Goal: Task Accomplishment & Management: Manage account settings

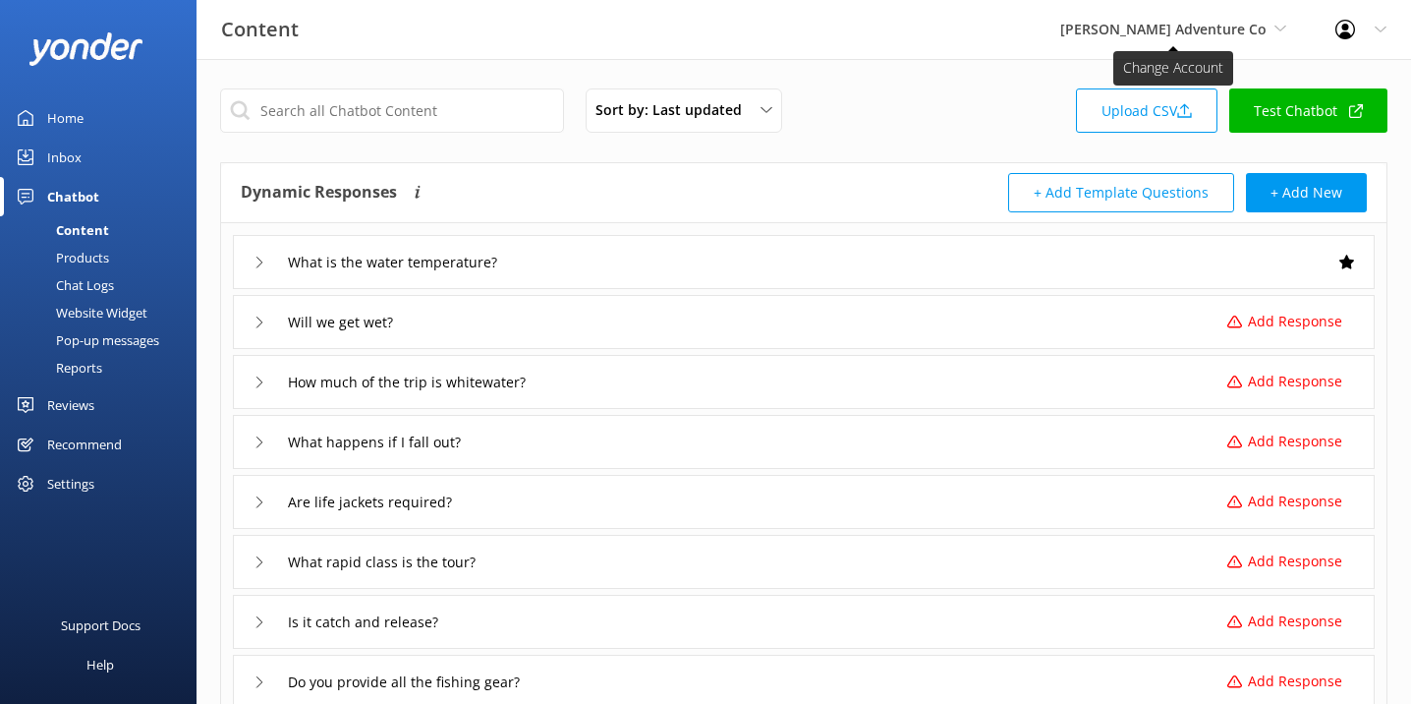
click at [1266, 37] on span "[PERSON_NAME] Adventure Co" at bounding box center [1163, 29] width 206 height 19
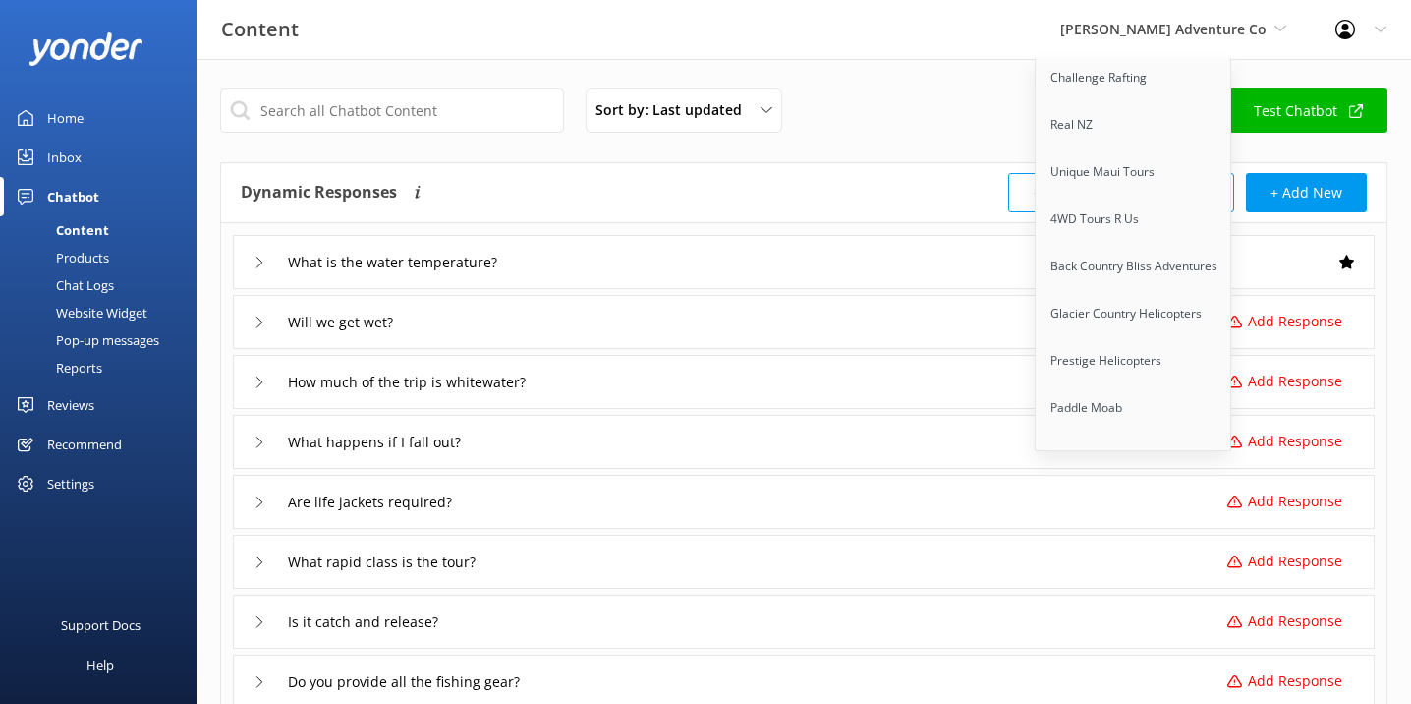
scroll to position [365, 0]
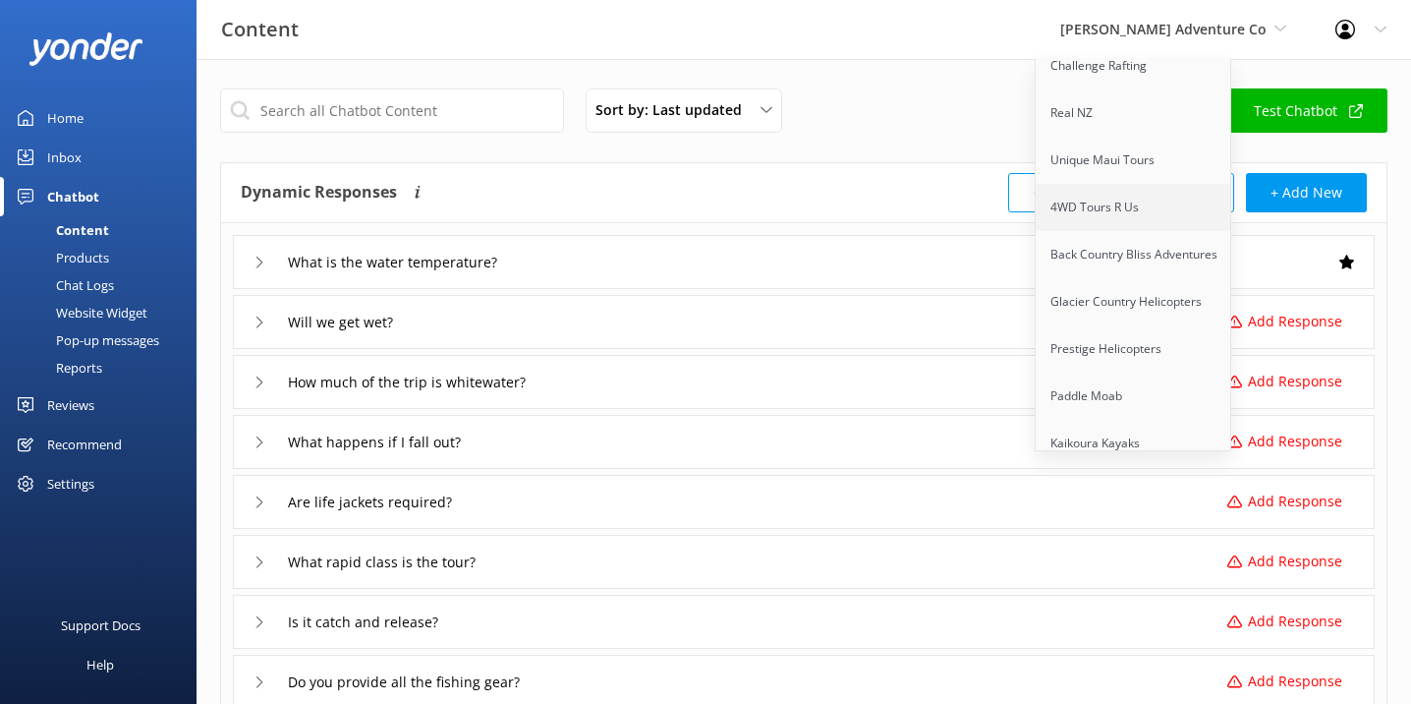
click at [1166, 198] on link "4WD Tours R Us" at bounding box center [1134, 207] width 197 height 47
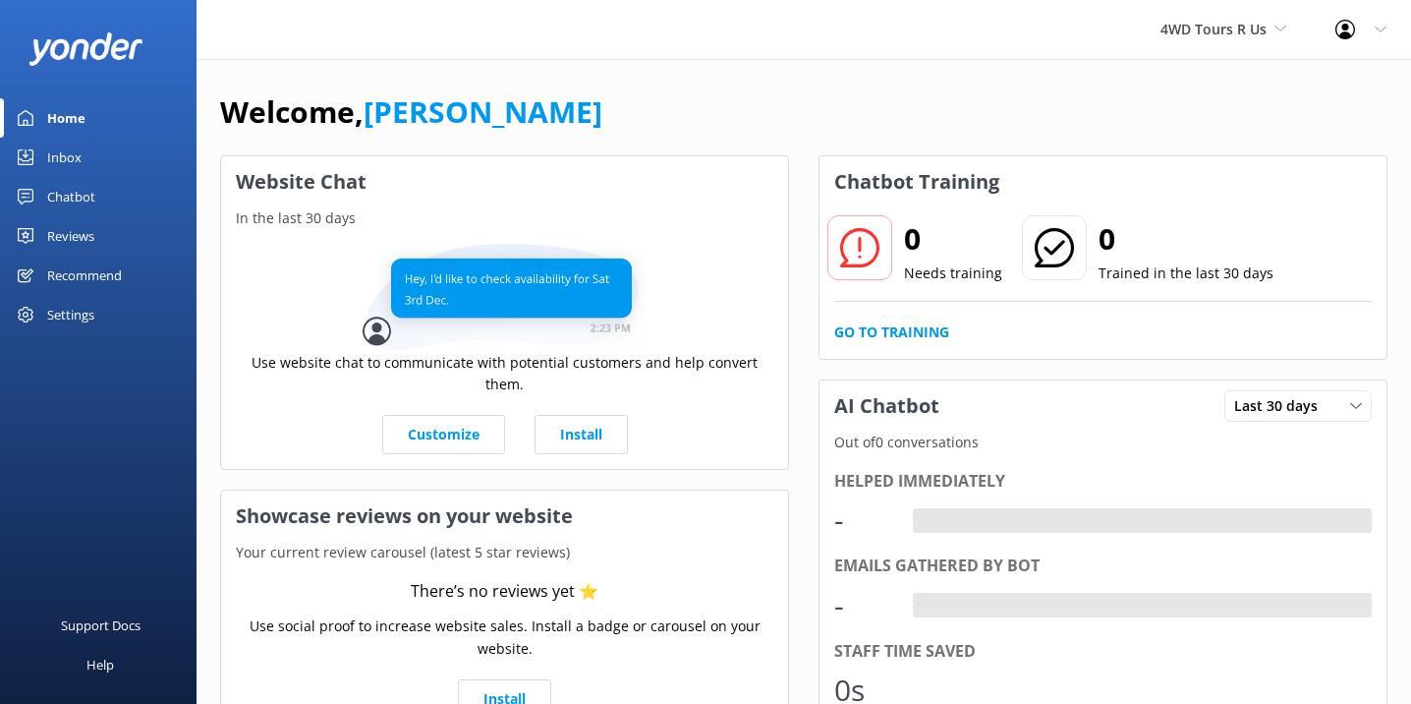
click at [84, 318] on div "Settings" at bounding box center [70, 314] width 47 height 39
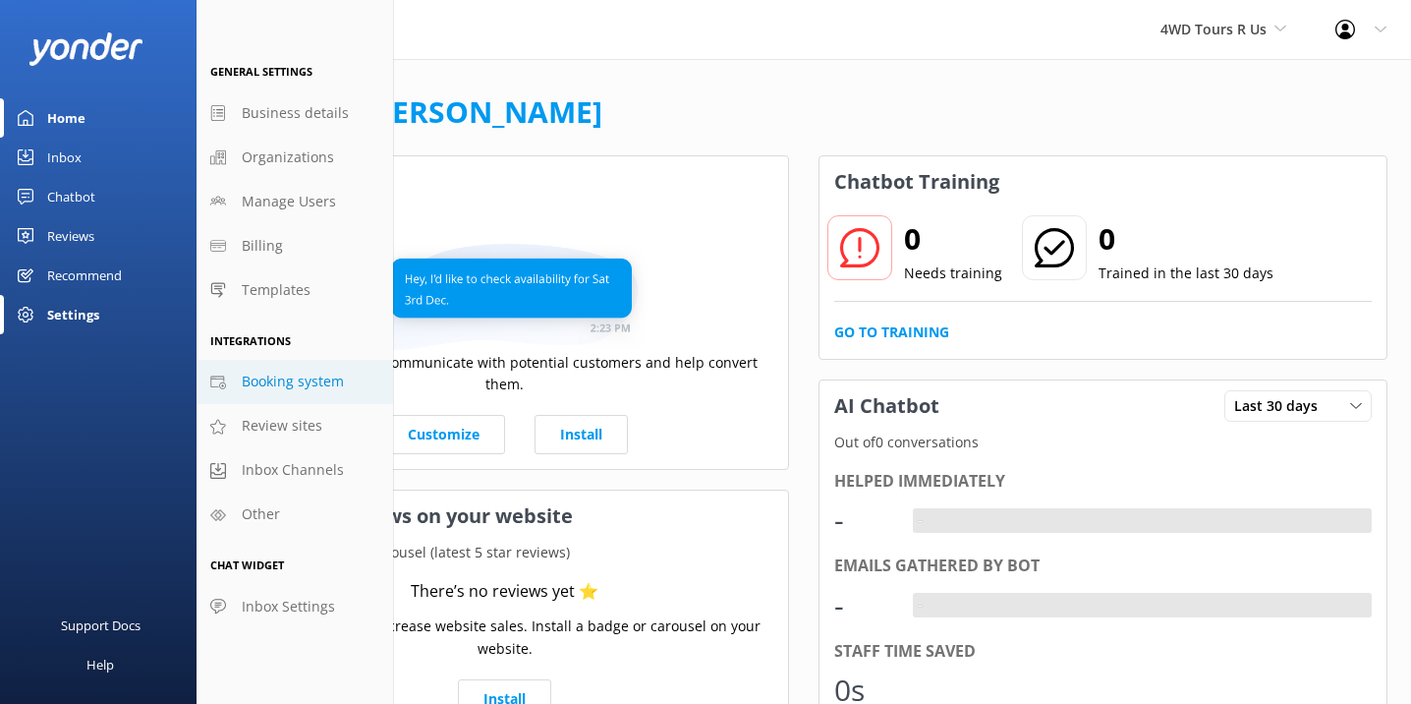
click at [293, 380] on span "Booking system" at bounding box center [293, 382] width 102 height 22
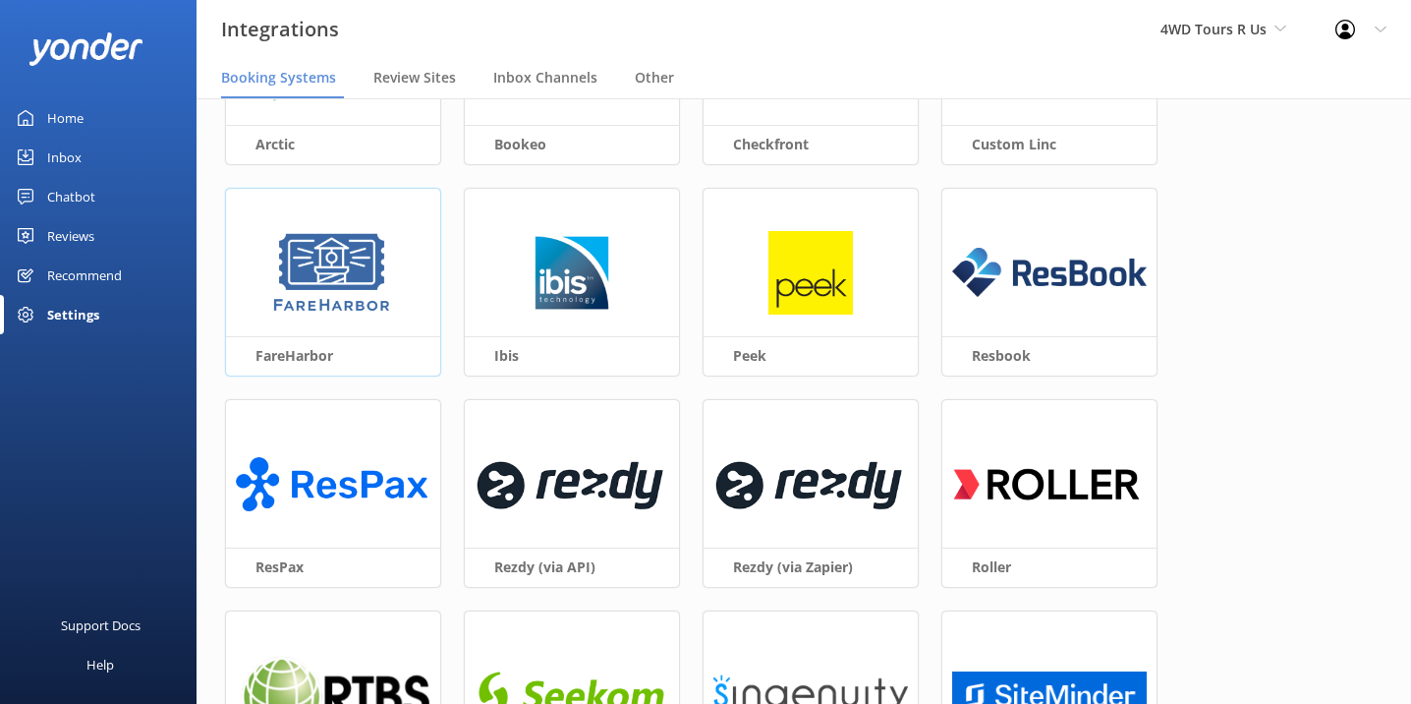
click at [349, 297] on img at bounding box center [332, 273] width 127 height 85
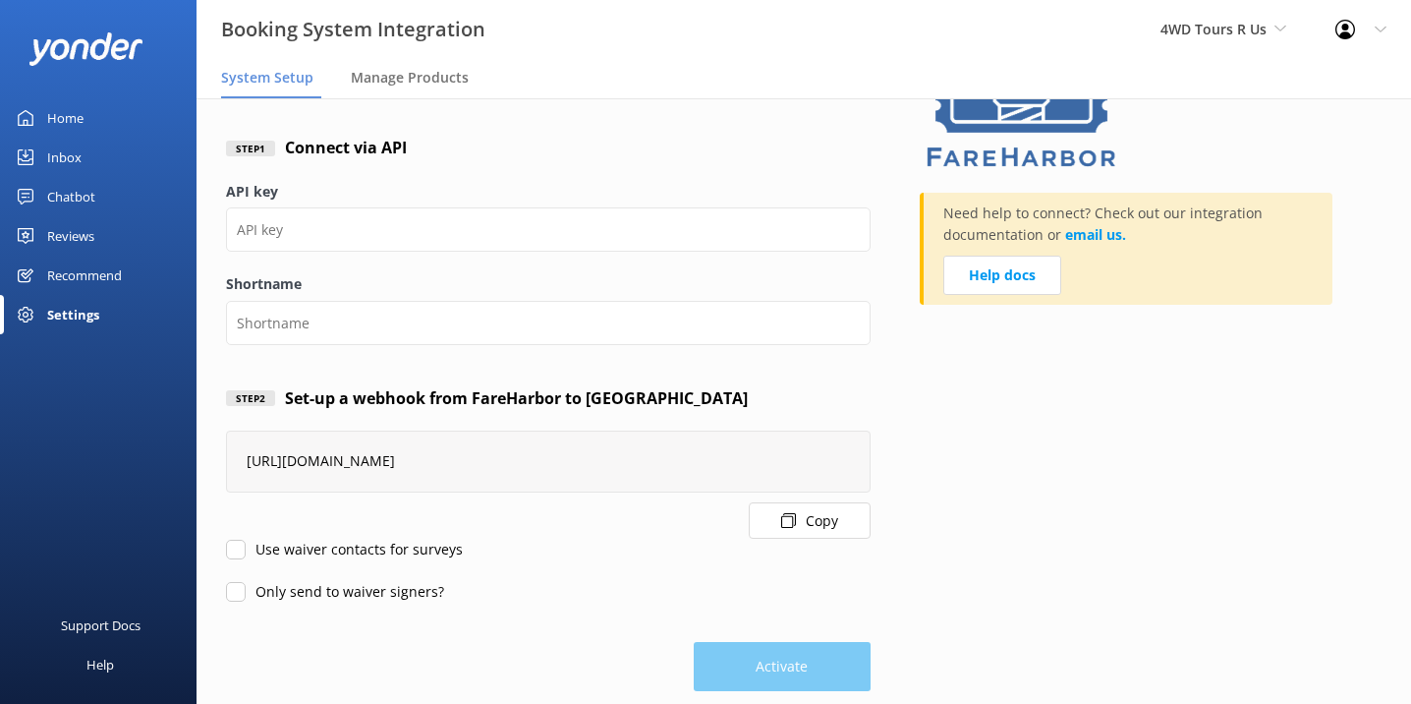
scroll to position [69, 0]
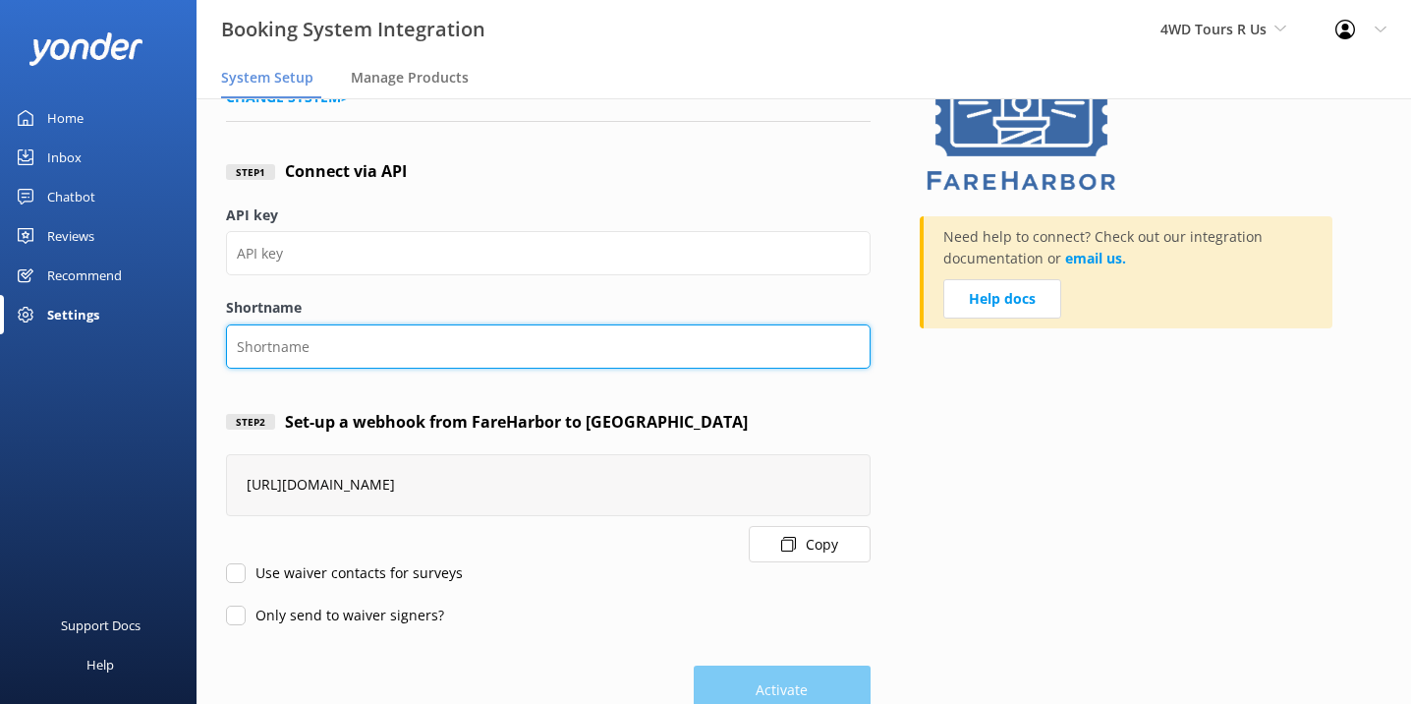
click at [387, 341] on input "Shortname" at bounding box center [548, 346] width 645 height 44
paste input "13390de0-6628-494d-b78c-6e03fbd2533b"
type input "13390de0-6628-494d-b78c-6e03fbd2533b"
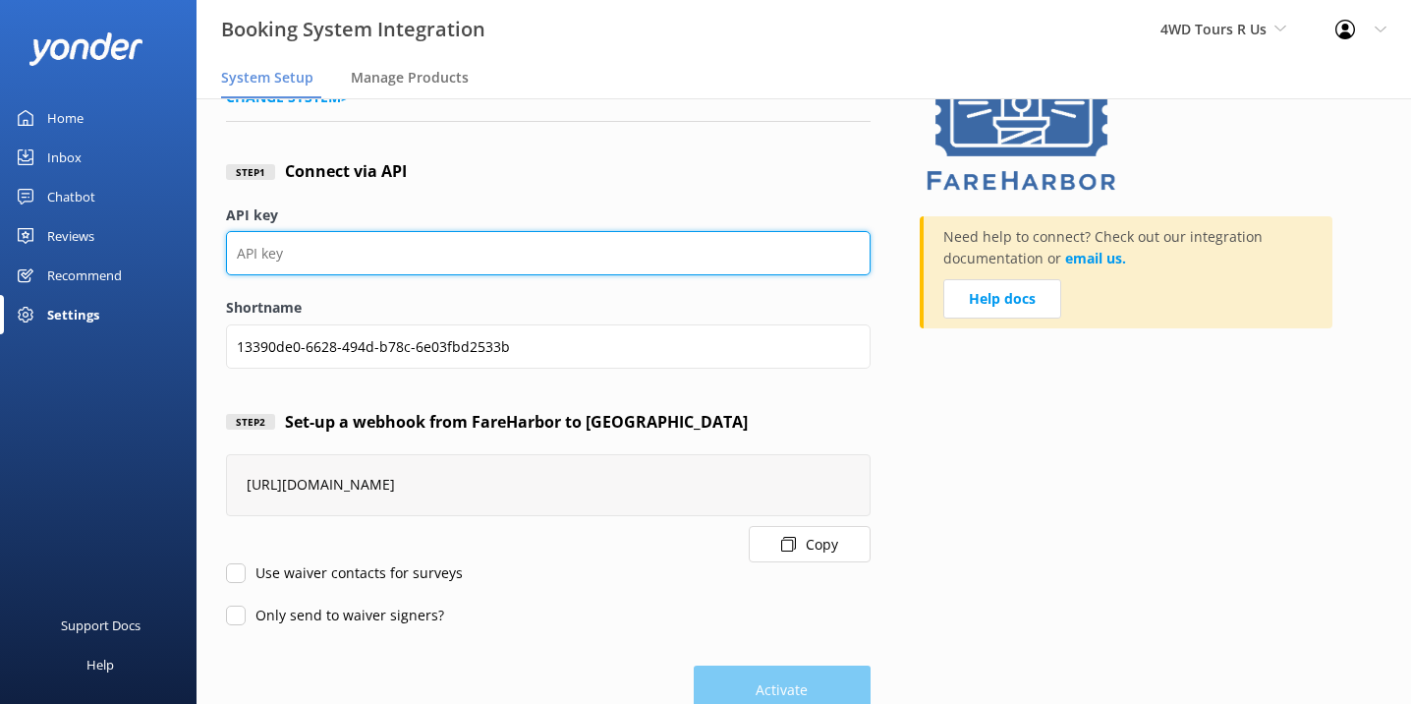
click at [384, 255] on input "API key" at bounding box center [548, 253] width 645 height 44
paste input "4wdtoursrus"
type input "4wdtoursrus"
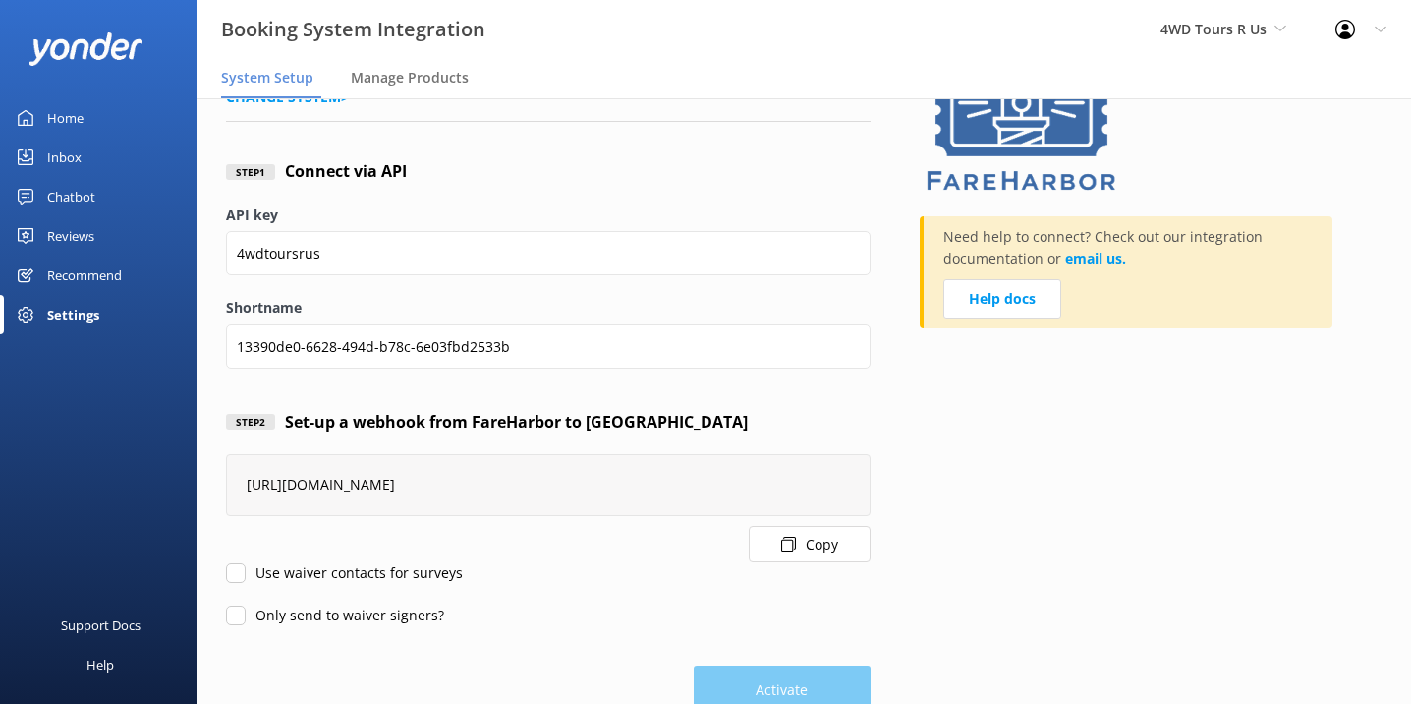
click at [596, 193] on div "Step 1 Connect via API" at bounding box center [548, 172] width 645 height 65
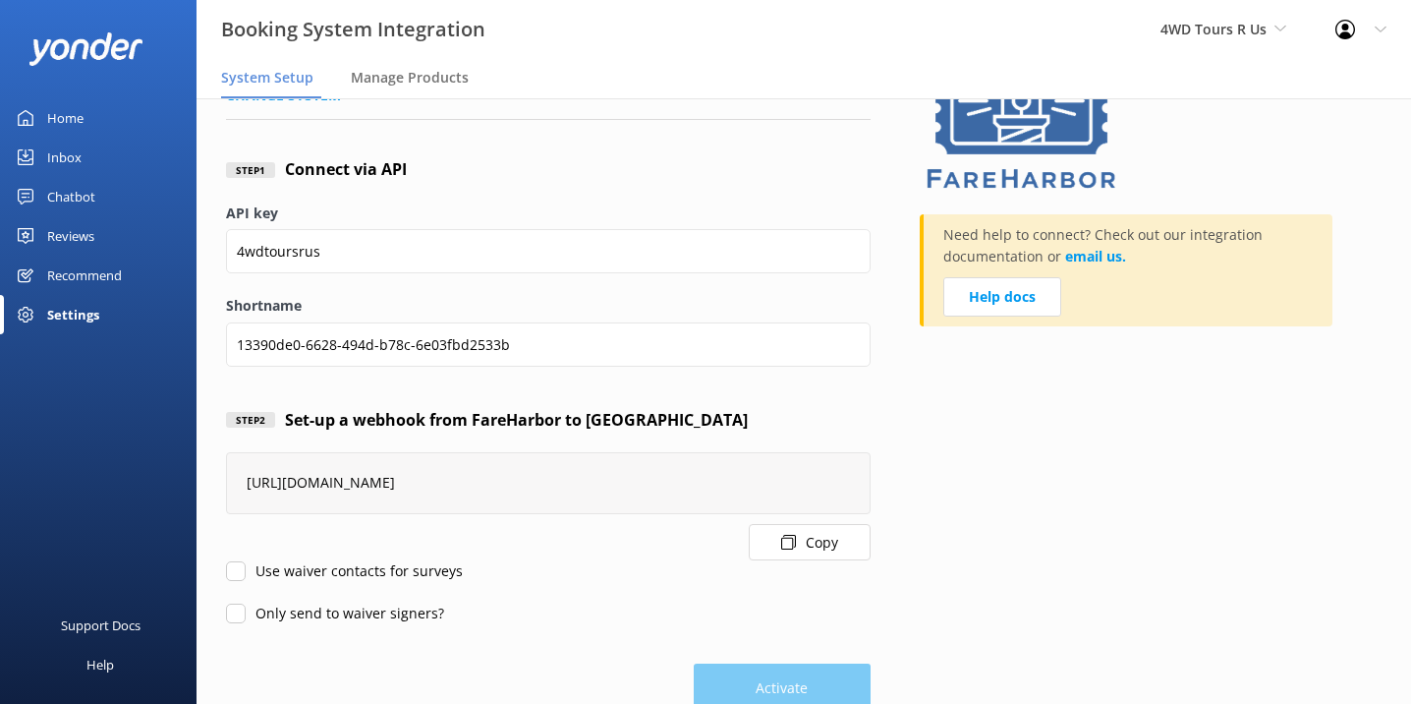
scroll to position [0, 0]
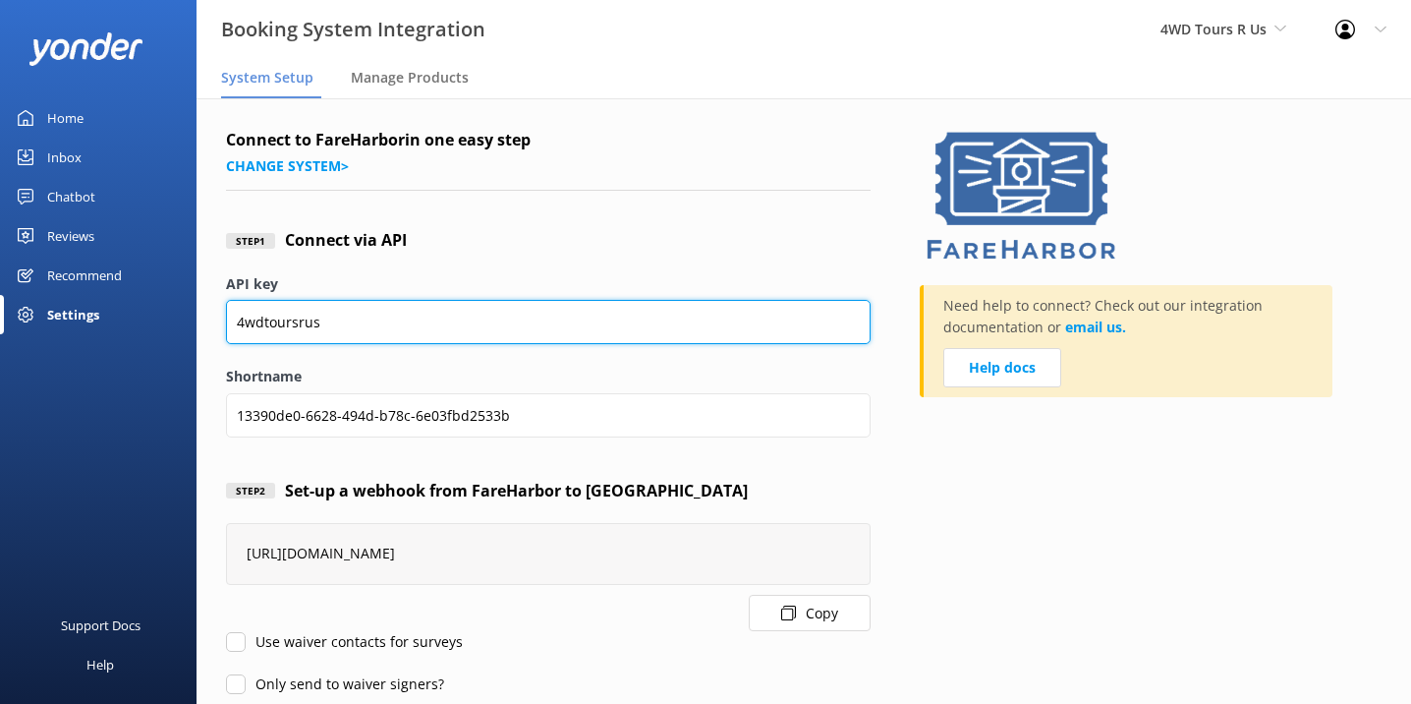
click at [449, 318] on input "4wdtoursrus" at bounding box center [548, 322] width 645 height 44
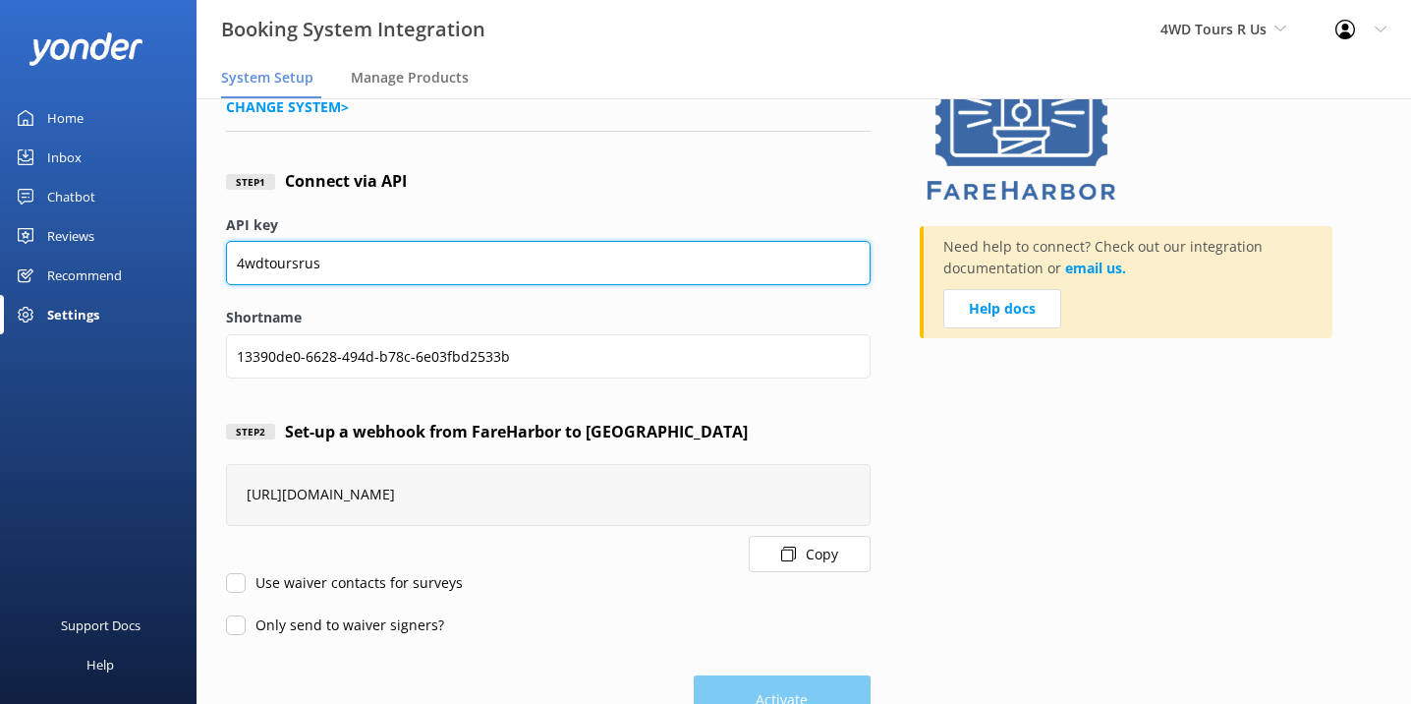
scroll to position [97, 0]
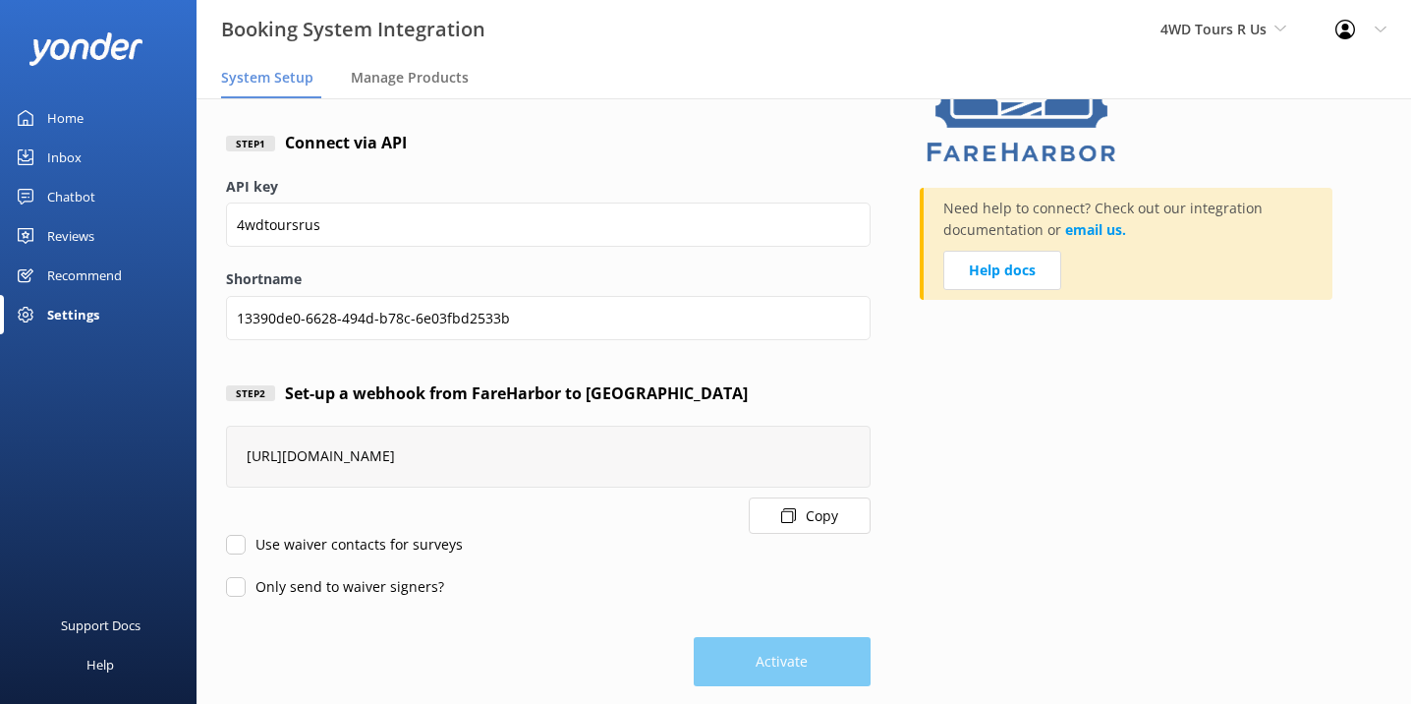
click at [239, 543] on input "Use waiver contacts for surveys" at bounding box center [236, 545] width 20 height 20
checkbox input "true"
click at [241, 595] on input "Only send to waiver signers?" at bounding box center [236, 587] width 20 height 20
checkbox input "true"
click at [236, 551] on input "Use waiver contacts for surveys" at bounding box center [236, 545] width 20 height 20
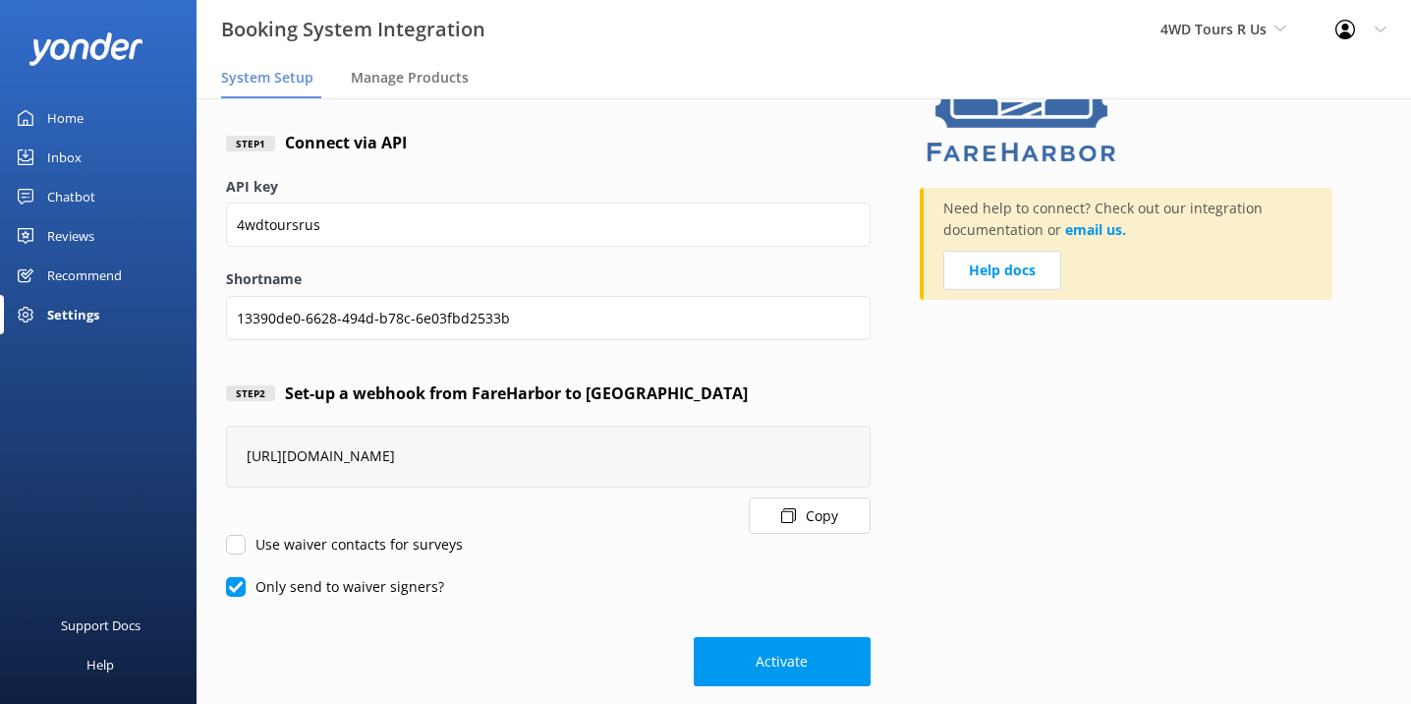
click at [236, 545] on input "Use waiver contacts for surveys" at bounding box center [236, 545] width 20 height 20
checkbox input "true"
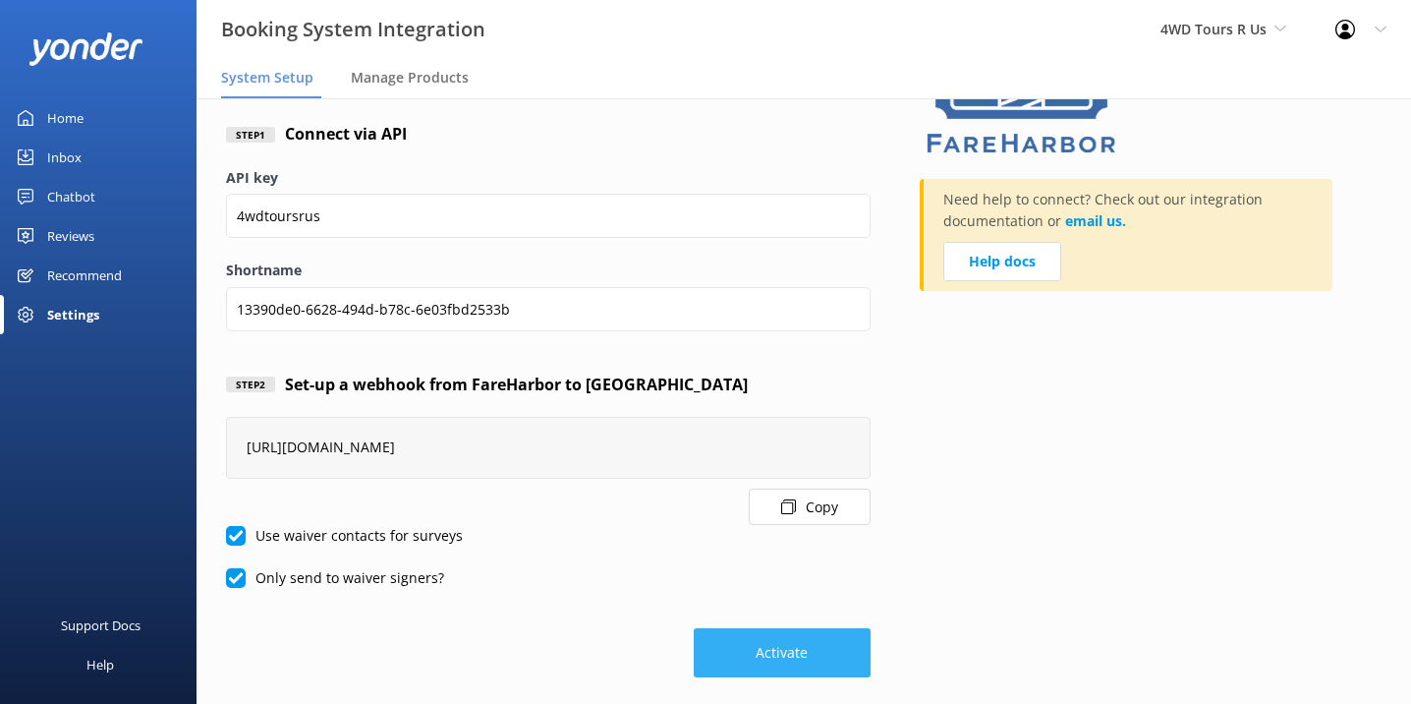
click at [772, 643] on button "Activate" at bounding box center [782, 652] width 177 height 49
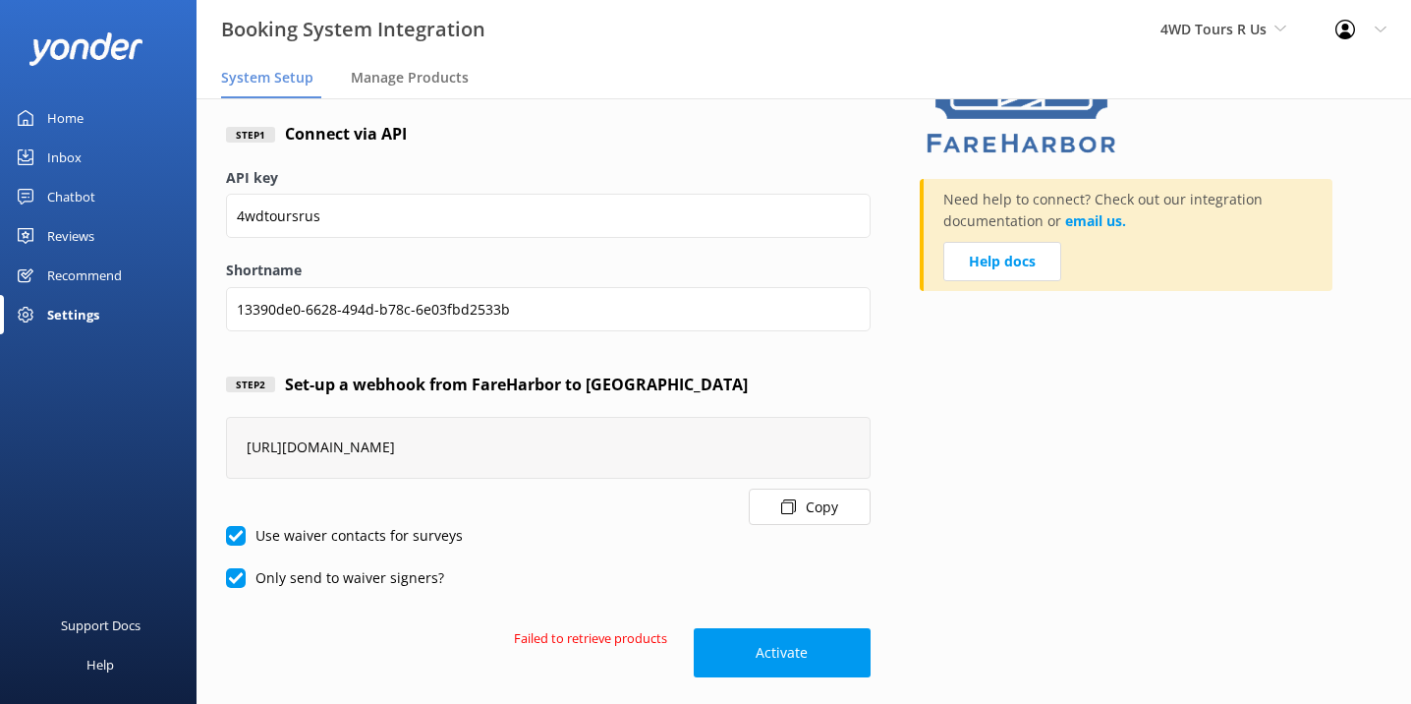
scroll to position [105, 0]
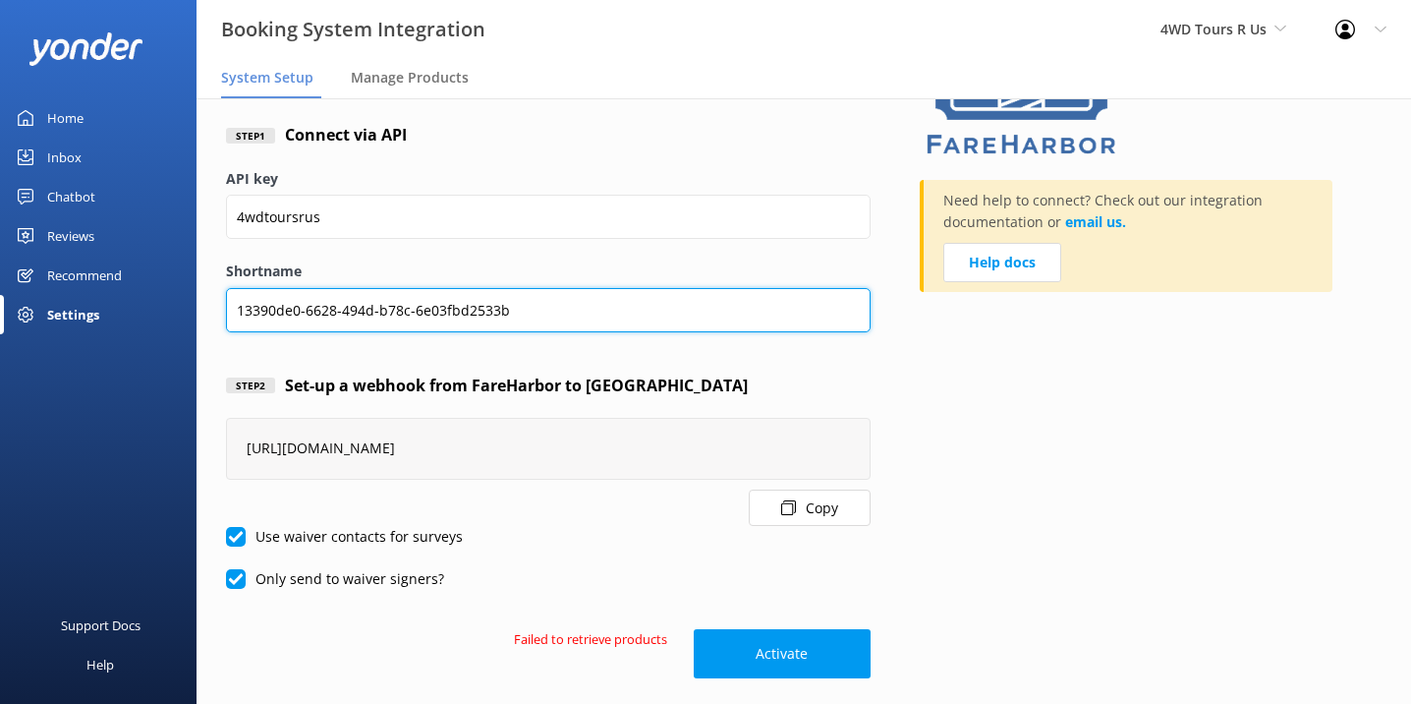
click at [525, 309] on input "13390de0-6628-494d-b78c-6e03fbd2533b" at bounding box center [548, 310] width 645 height 44
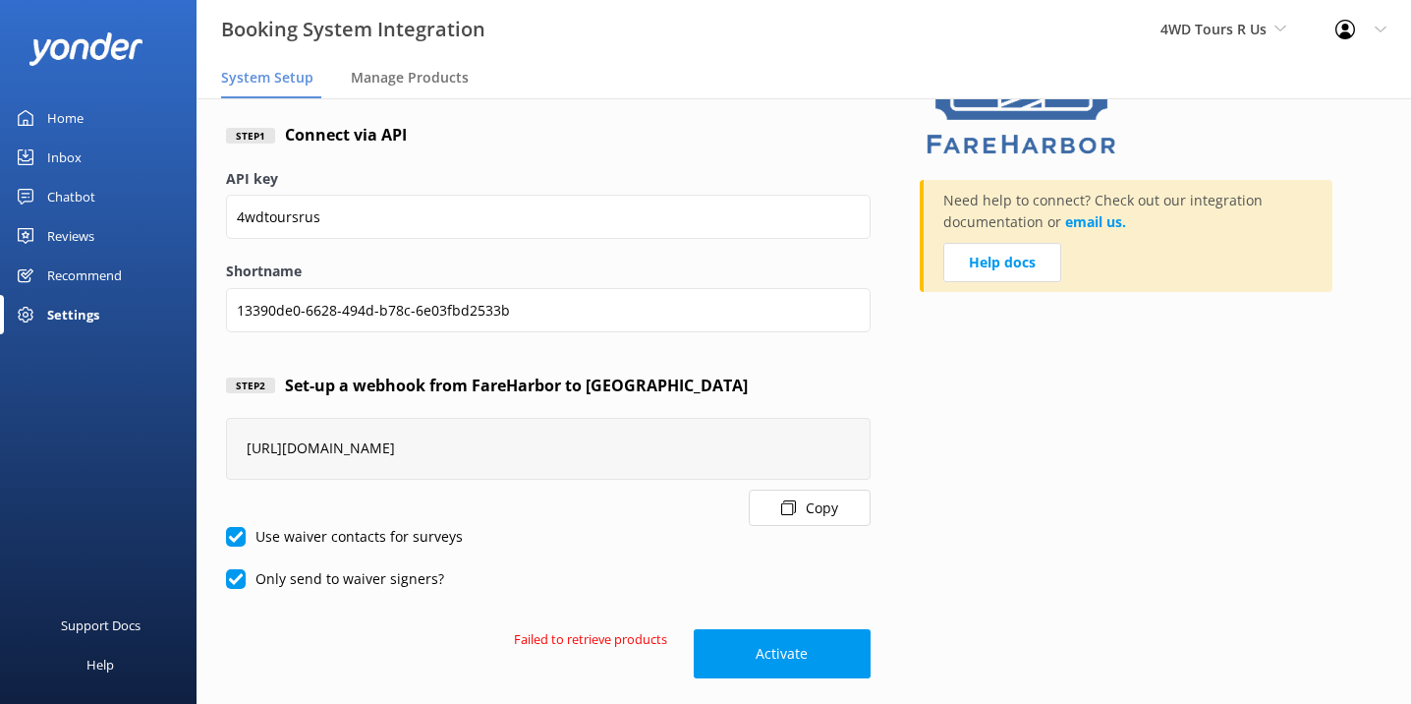
click at [342, 135] on h4 "Connect via API" at bounding box center [346, 136] width 122 height 26
click at [381, 92] on div "Manage Products" at bounding box center [414, 78] width 126 height 39
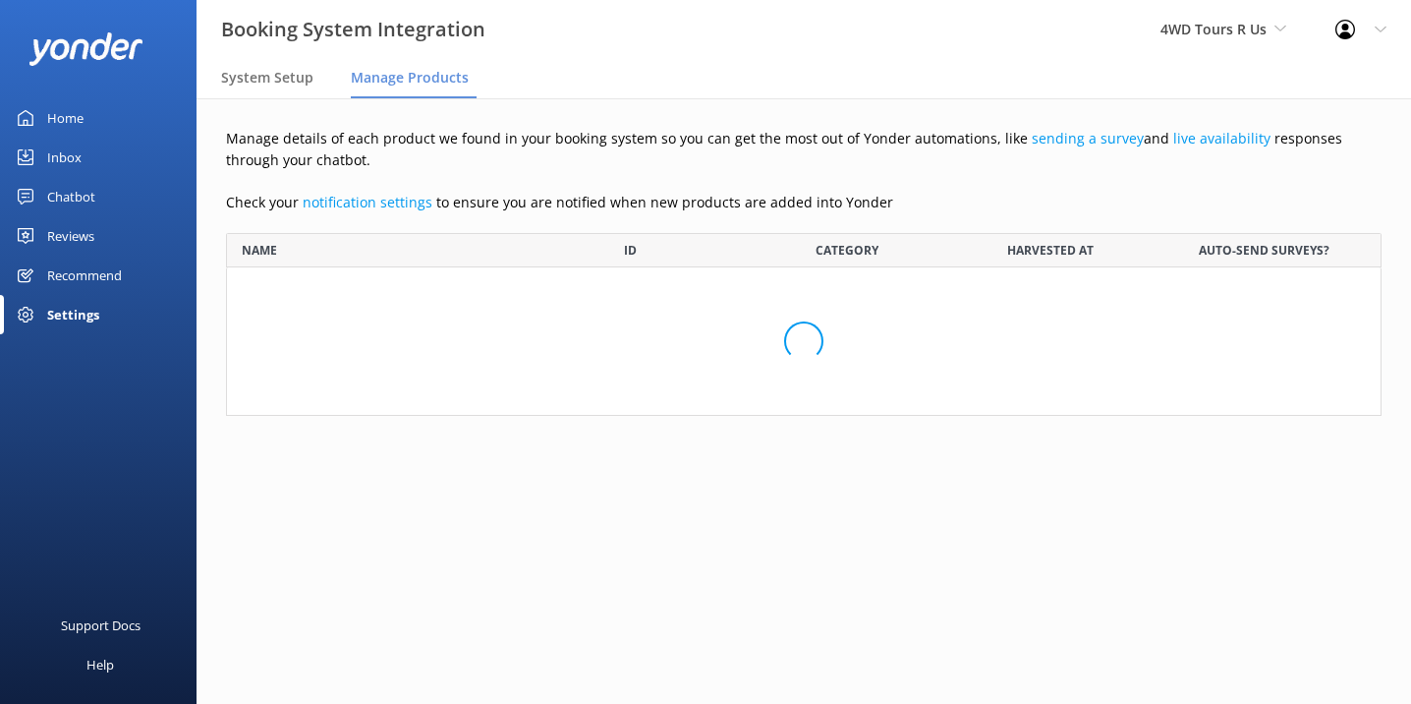
scroll to position [183, 1156]
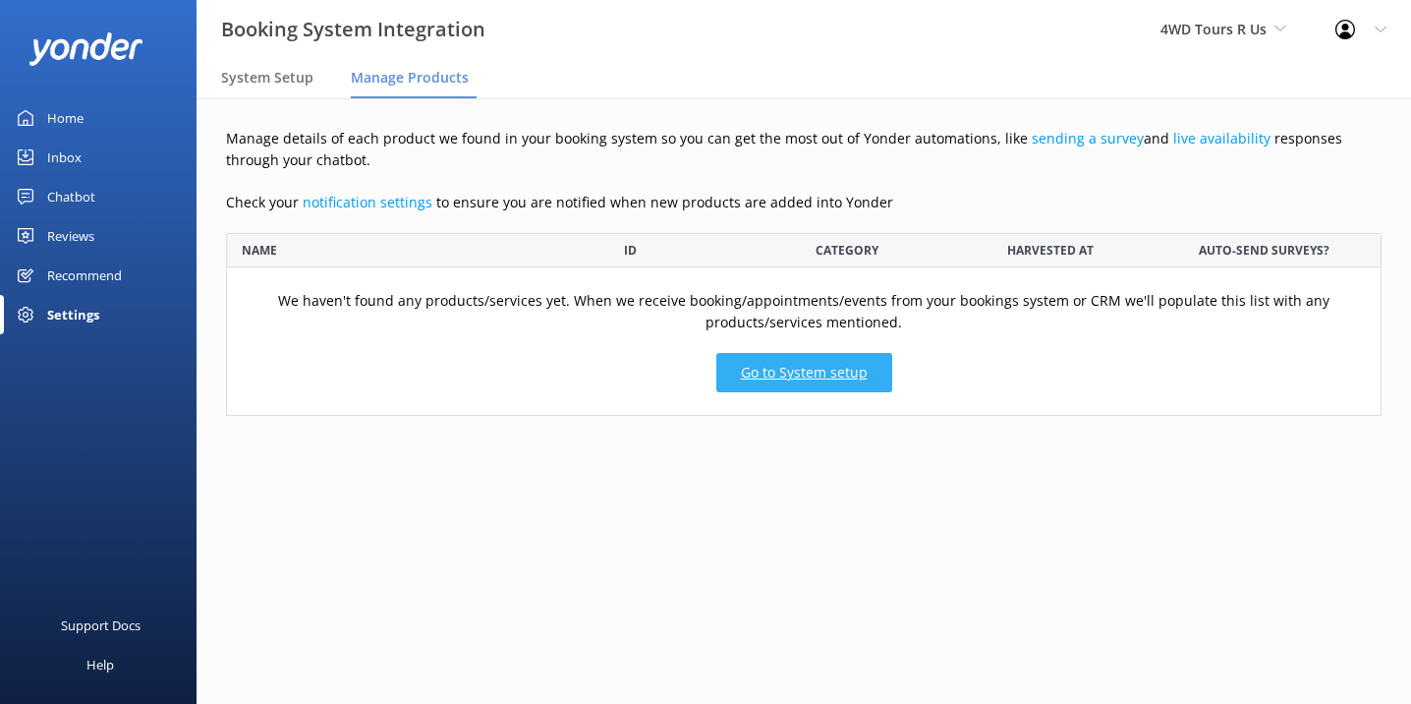
click at [768, 369] on link "Go to System setup" at bounding box center [804, 373] width 176 height 39
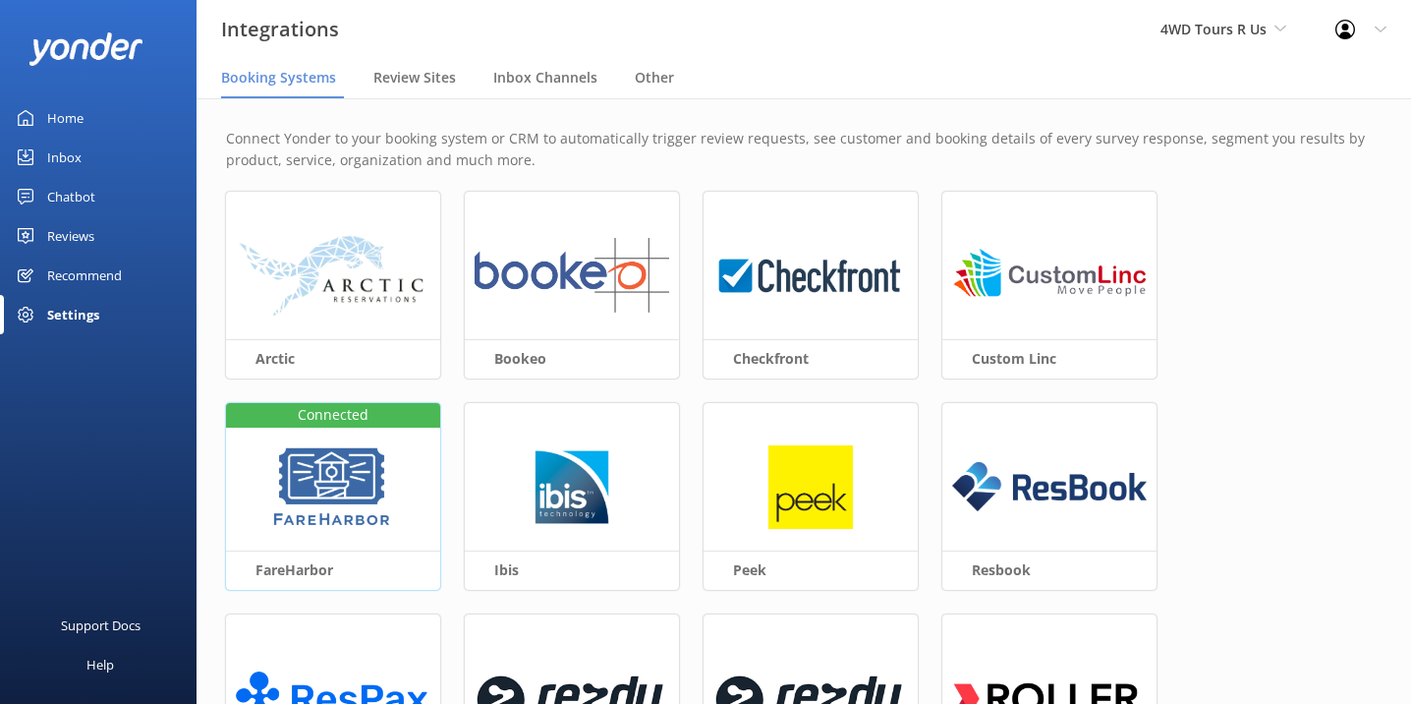
click at [371, 465] on img at bounding box center [332, 487] width 127 height 85
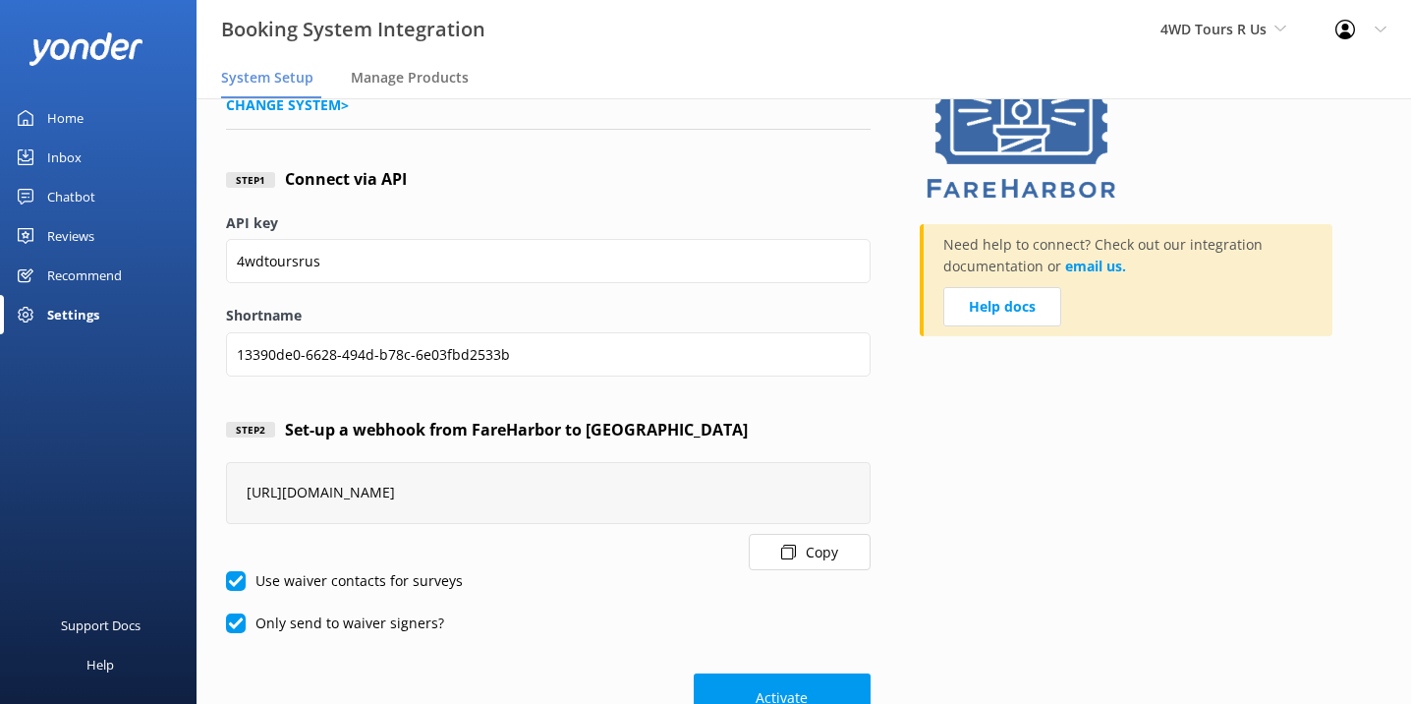
scroll to position [119, 0]
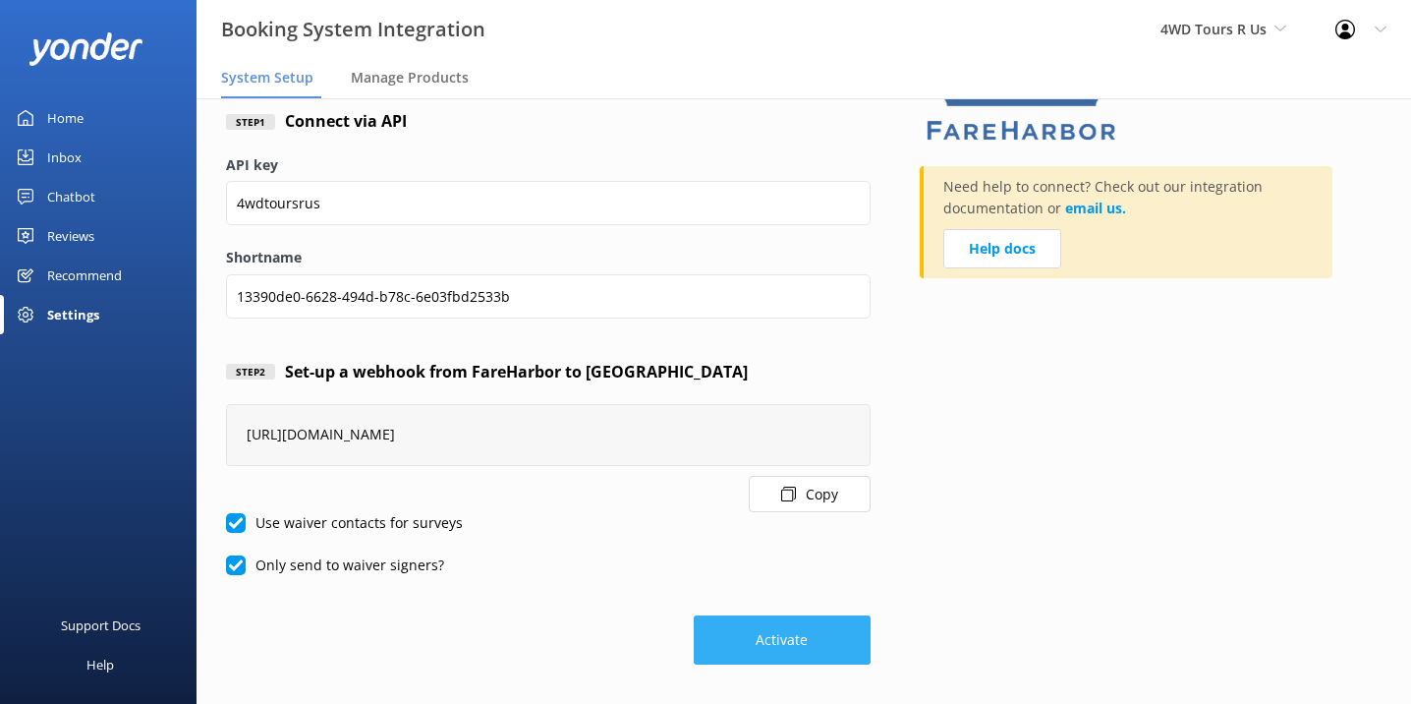
click at [771, 644] on button "Activate" at bounding box center [782, 639] width 177 height 49
click at [248, 526] on label "Use waiver contacts for surveys" at bounding box center [344, 523] width 237 height 22
click at [246, 526] on input "Use waiver contacts for surveys" at bounding box center [236, 523] width 20 height 20
checkbox input "false"
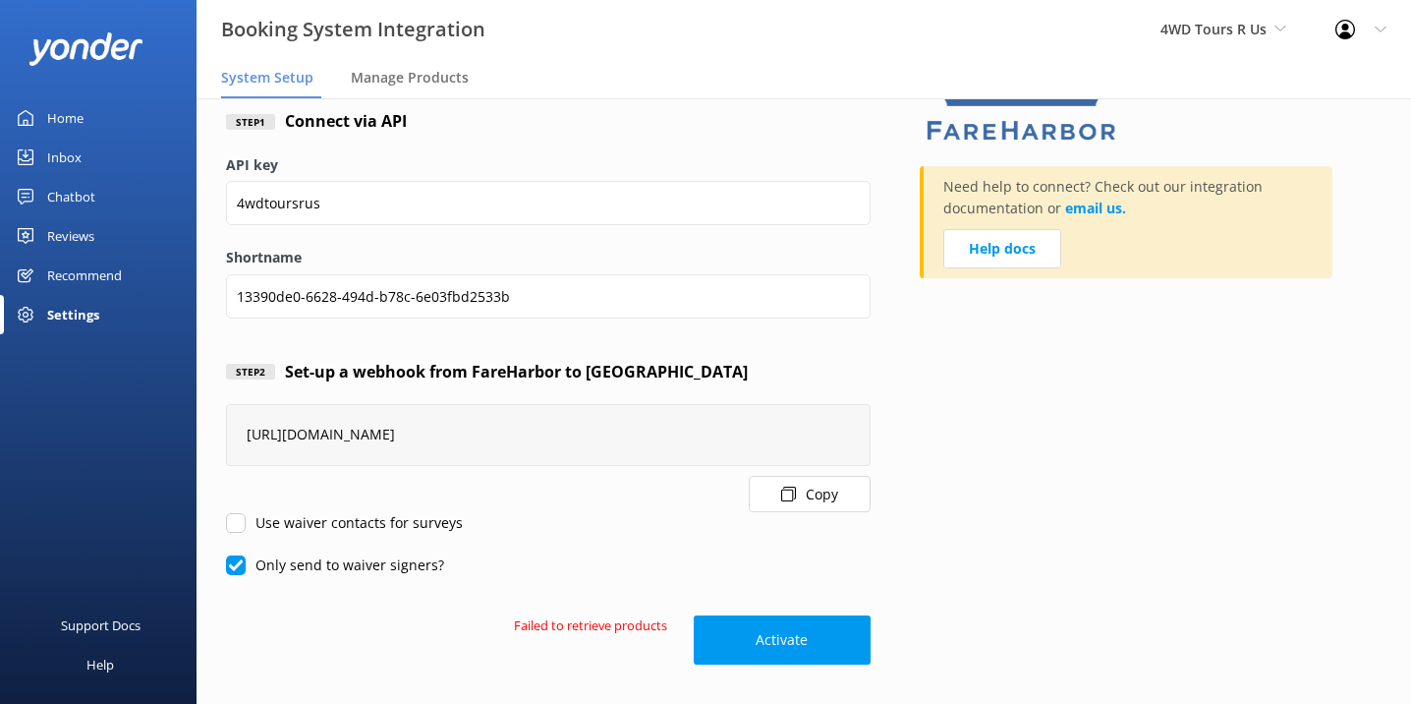
click at [226, 558] on input "Only send to waiver signers?" at bounding box center [236, 565] width 20 height 20
checkbox input "false"
click at [740, 653] on button "Activate" at bounding box center [782, 639] width 177 height 49
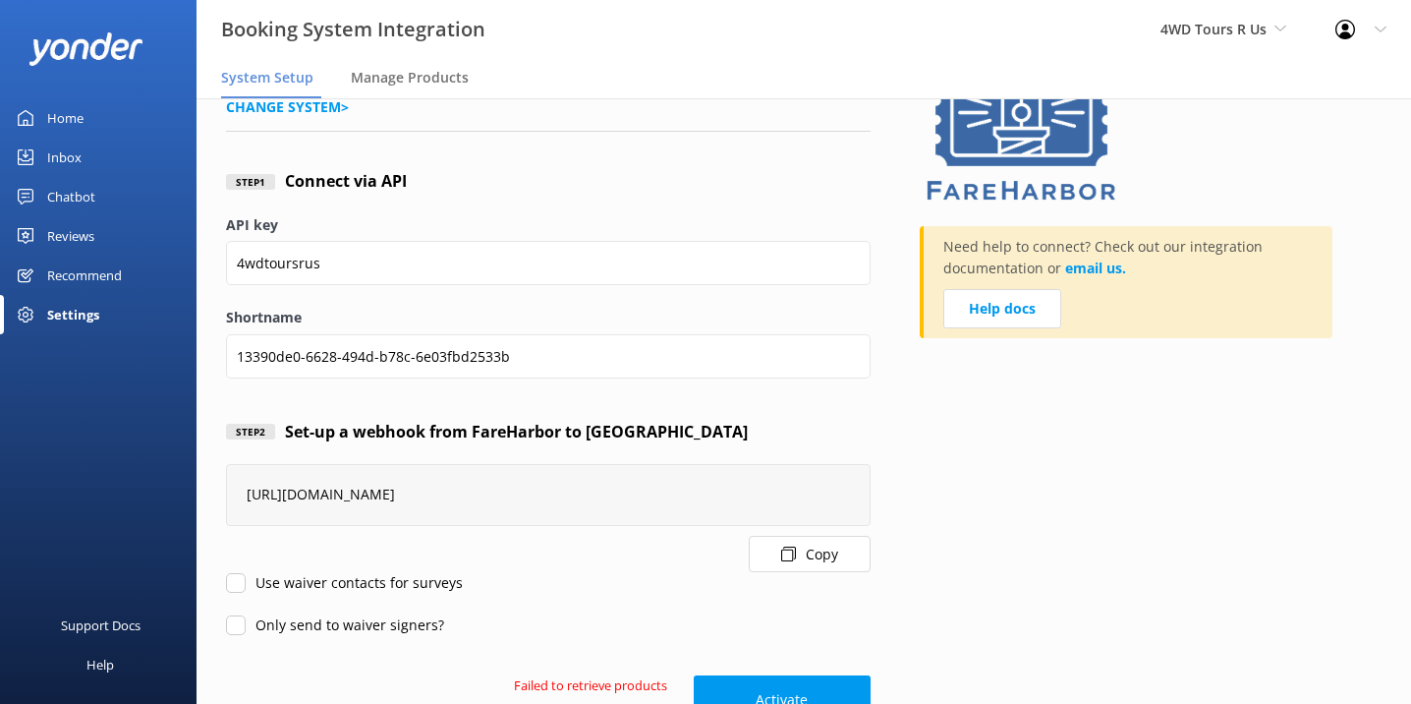
scroll to position [0, 0]
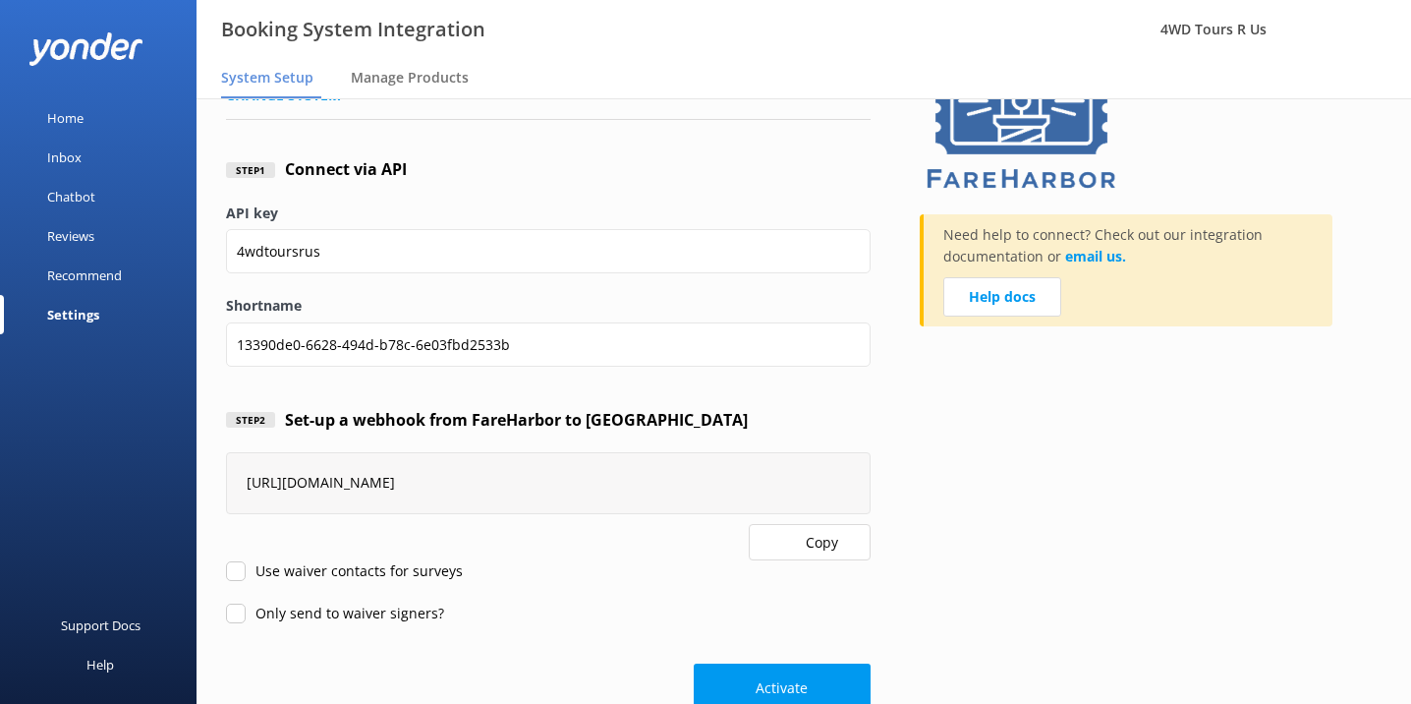
scroll to position [119, 0]
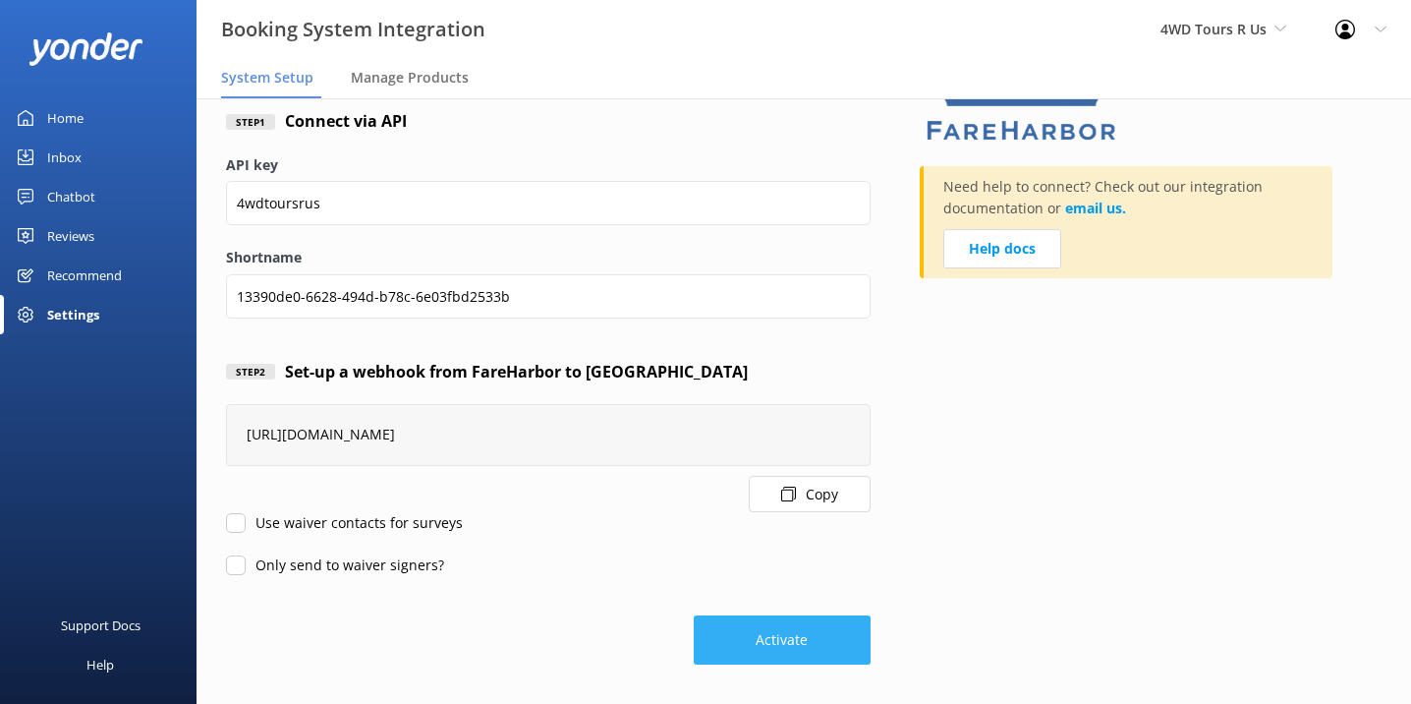
click at [752, 645] on button "Activate" at bounding box center [782, 639] width 177 height 49
click at [766, 637] on button "Activate" at bounding box center [782, 639] width 177 height 49
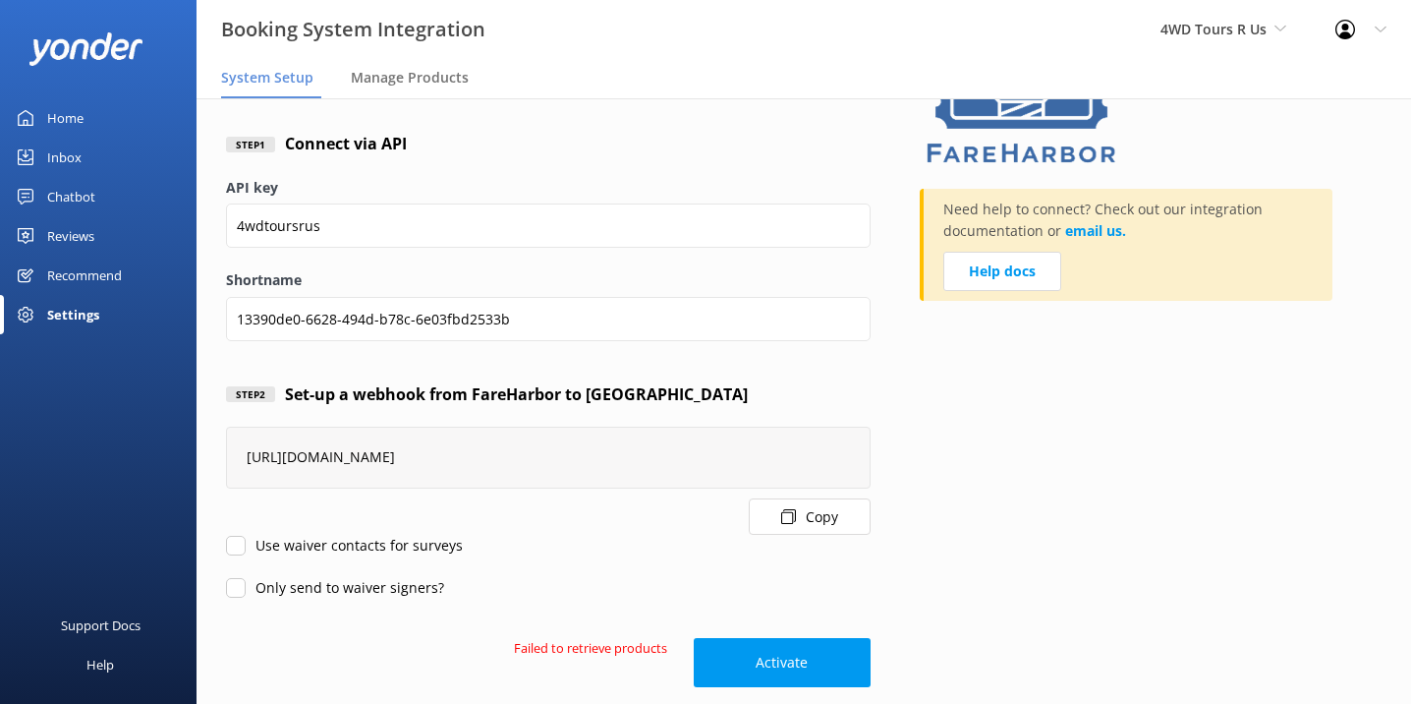
scroll to position [86, 0]
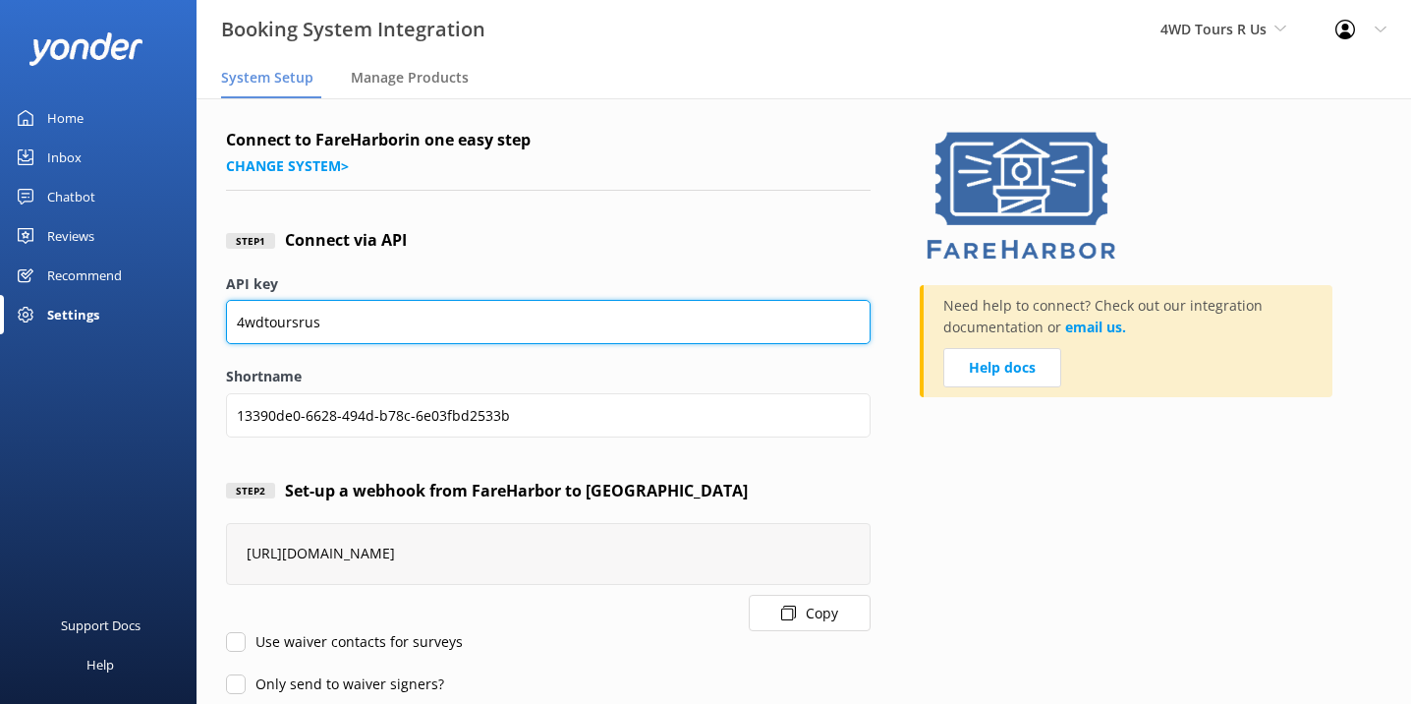
click at [601, 329] on input "4wdtoursrus" at bounding box center [548, 322] width 645 height 44
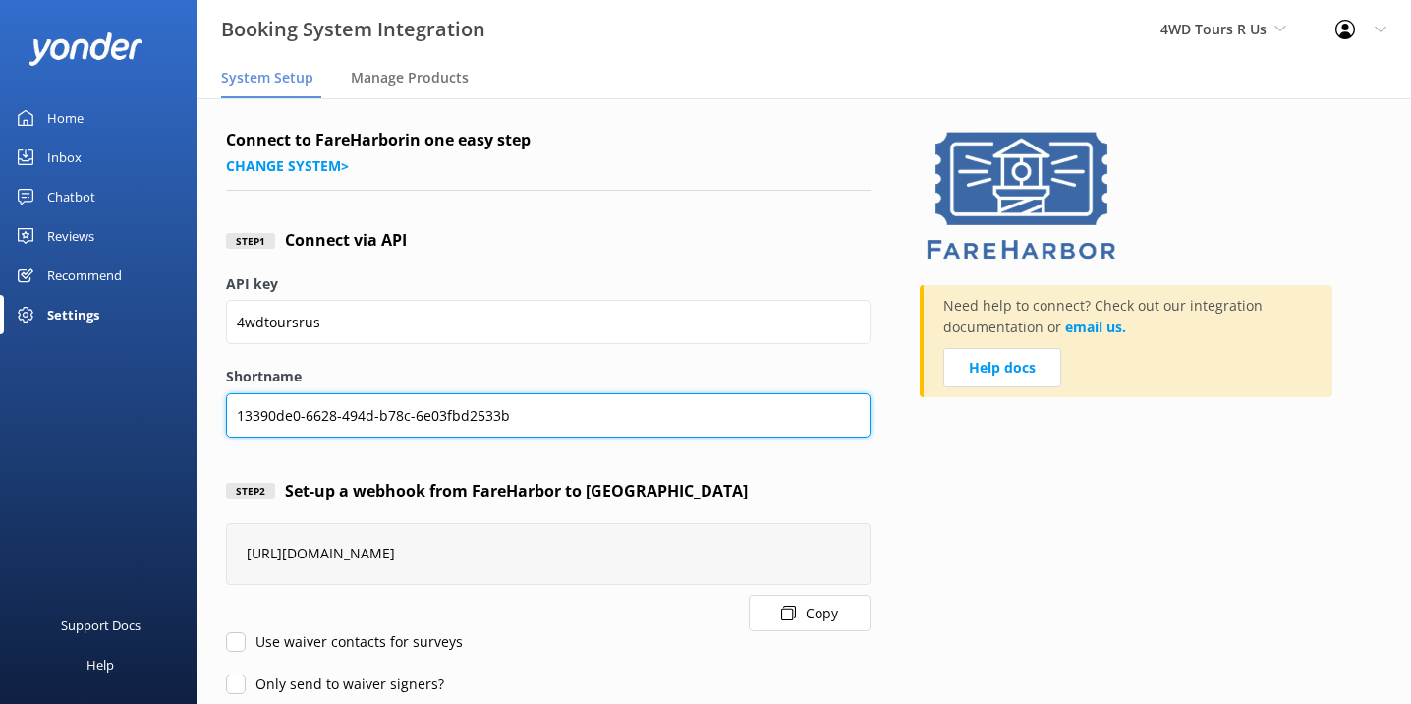
click at [599, 415] on input "13390de0-6628-494d-b78c-6e03fbd2533b" at bounding box center [548, 415] width 645 height 44
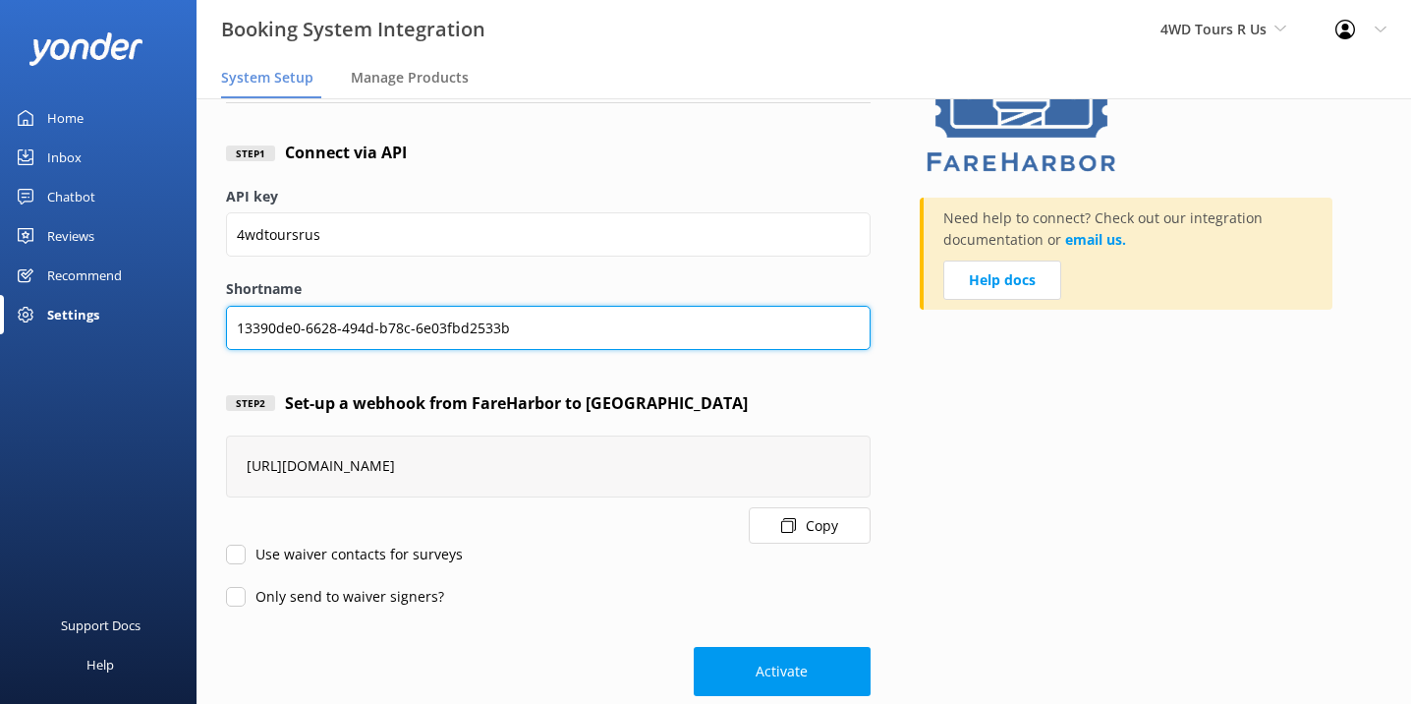
scroll to position [119, 0]
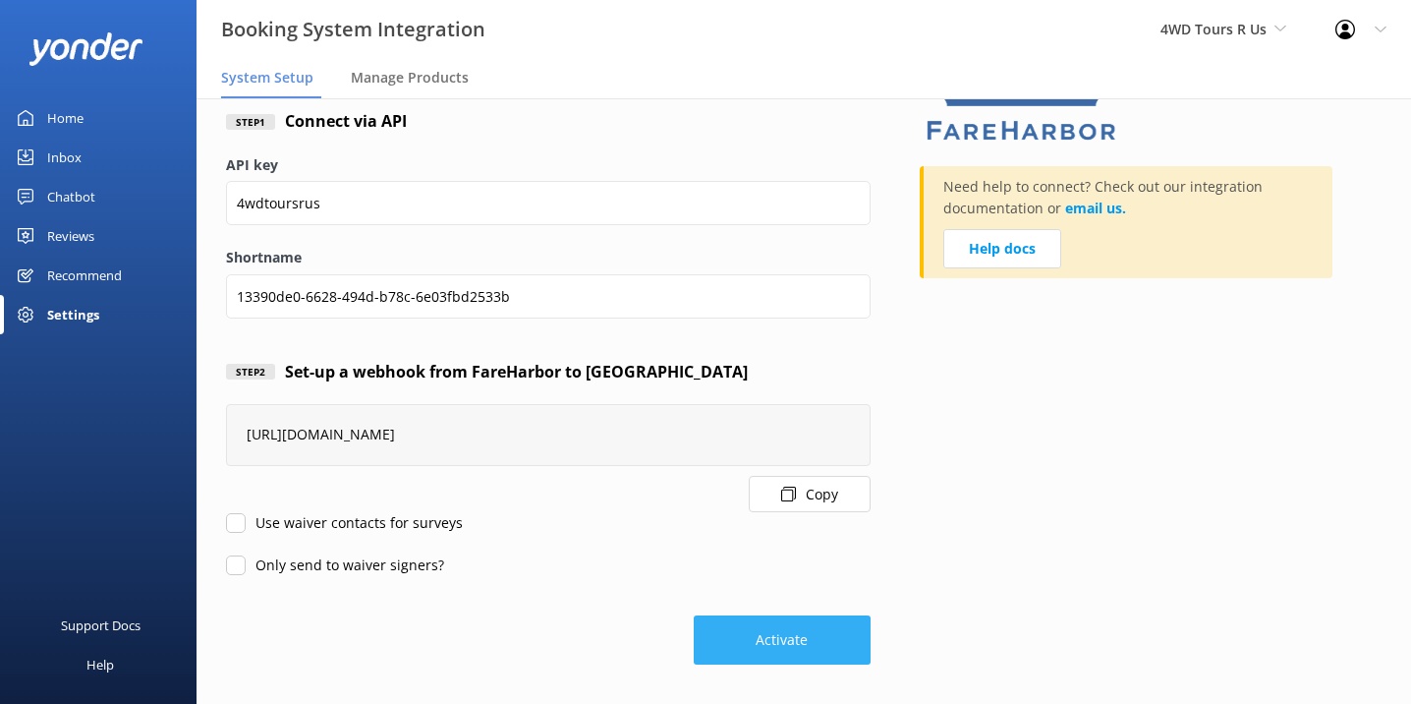
click at [772, 627] on button "Activate" at bounding box center [782, 639] width 177 height 49
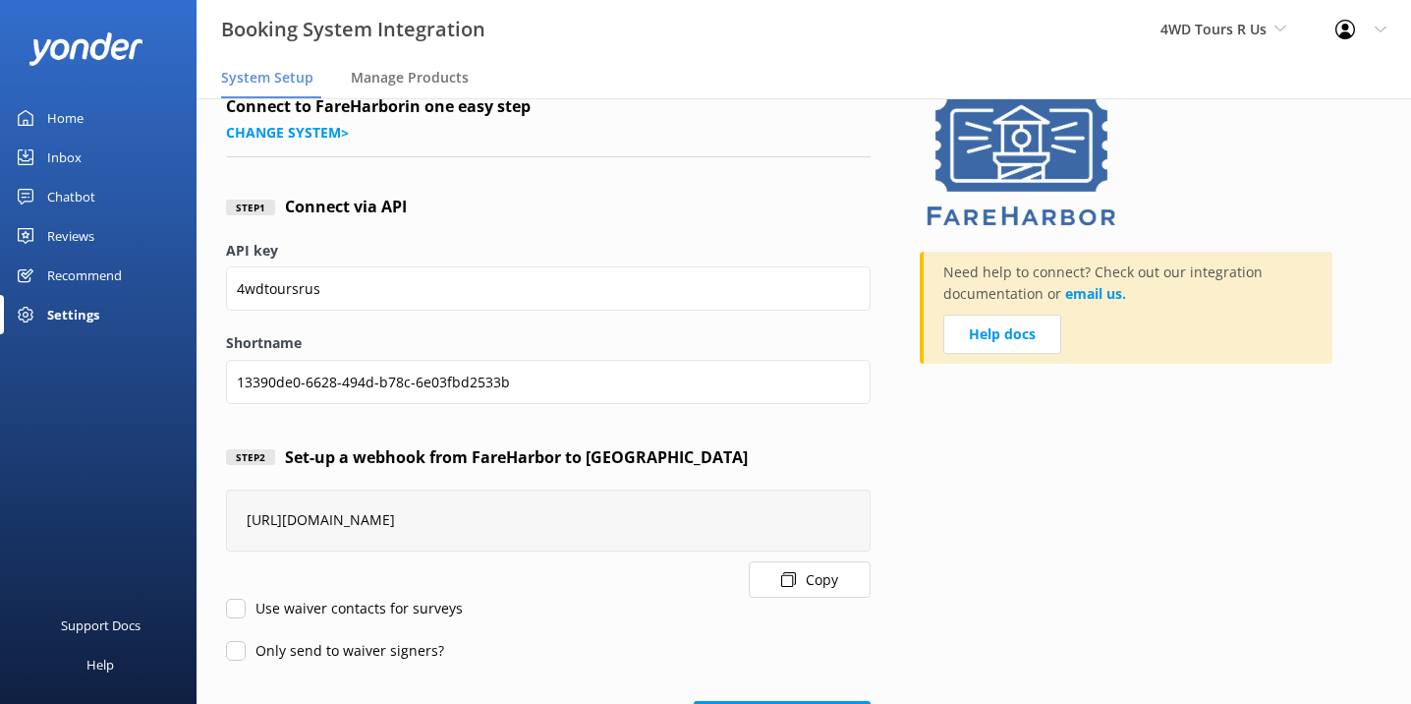
scroll to position [0, 0]
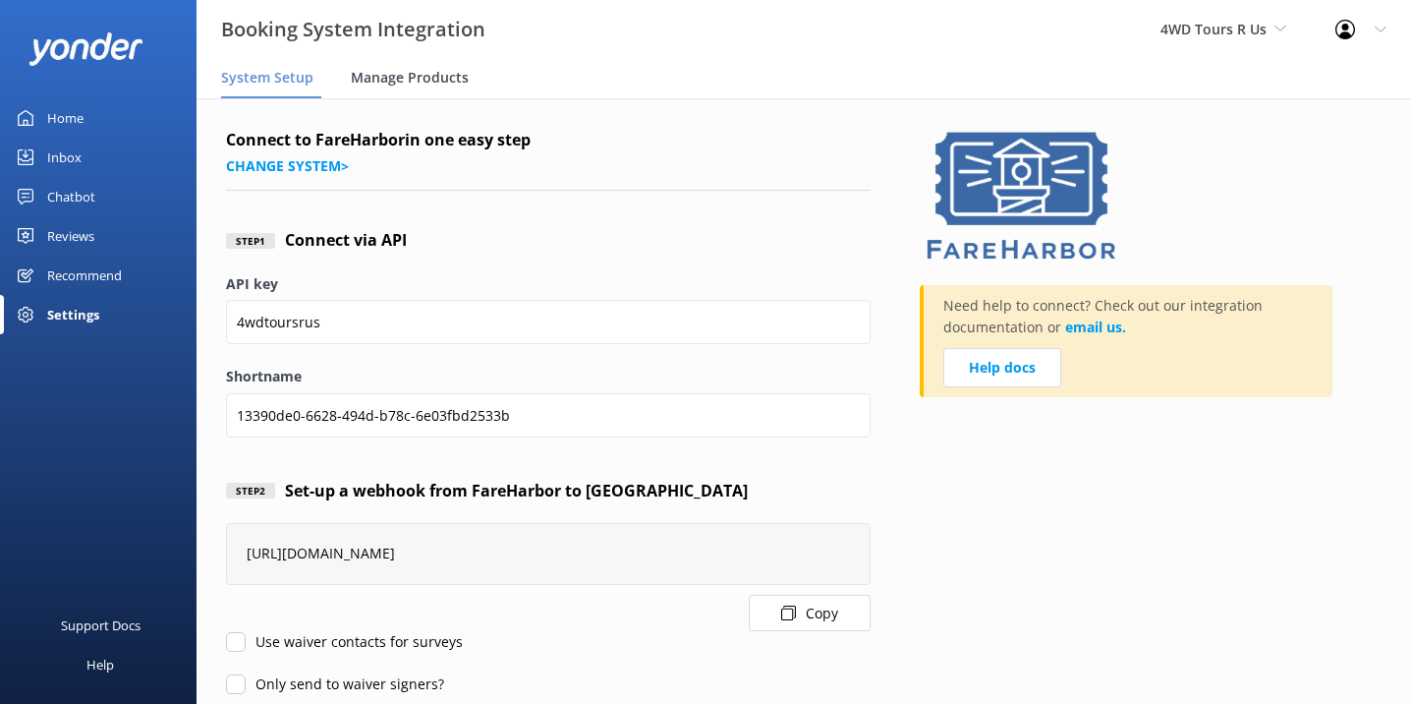
click at [424, 89] on div "Manage Products" at bounding box center [414, 78] width 126 height 39
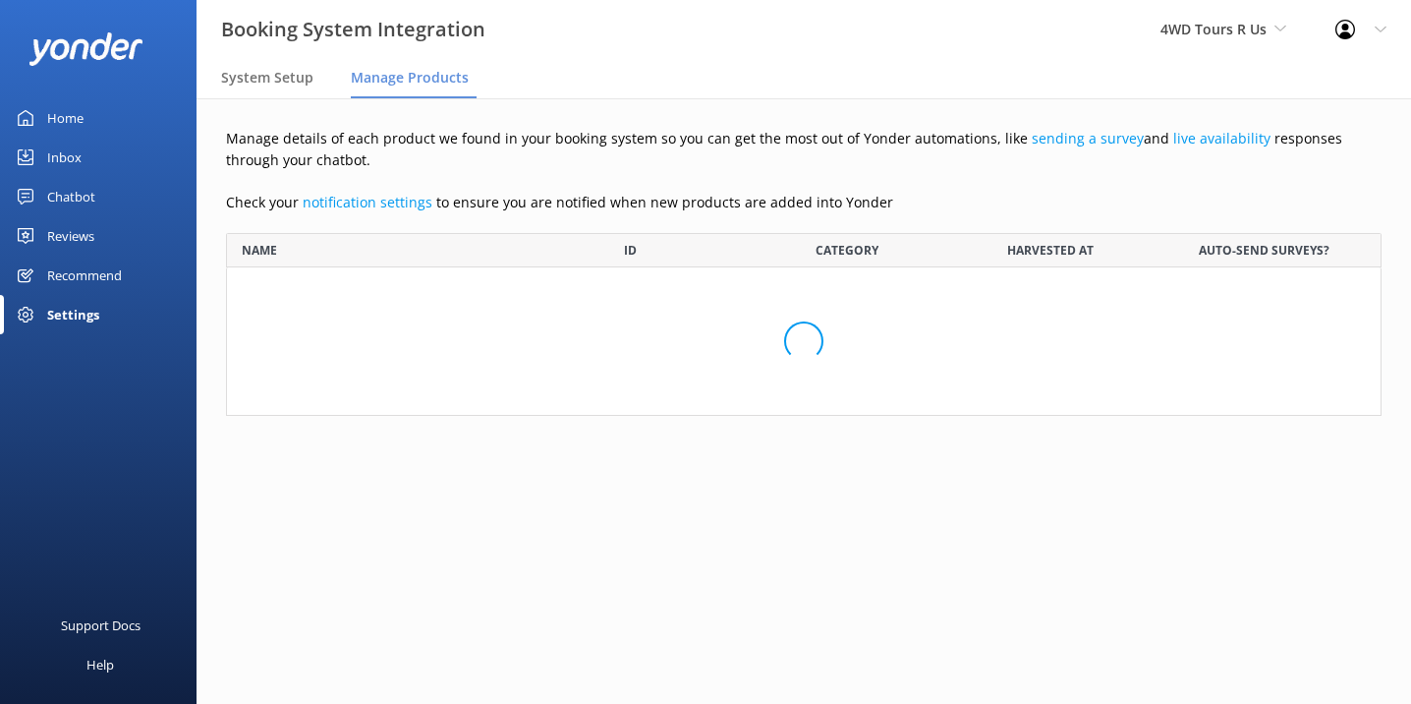
scroll to position [183, 1156]
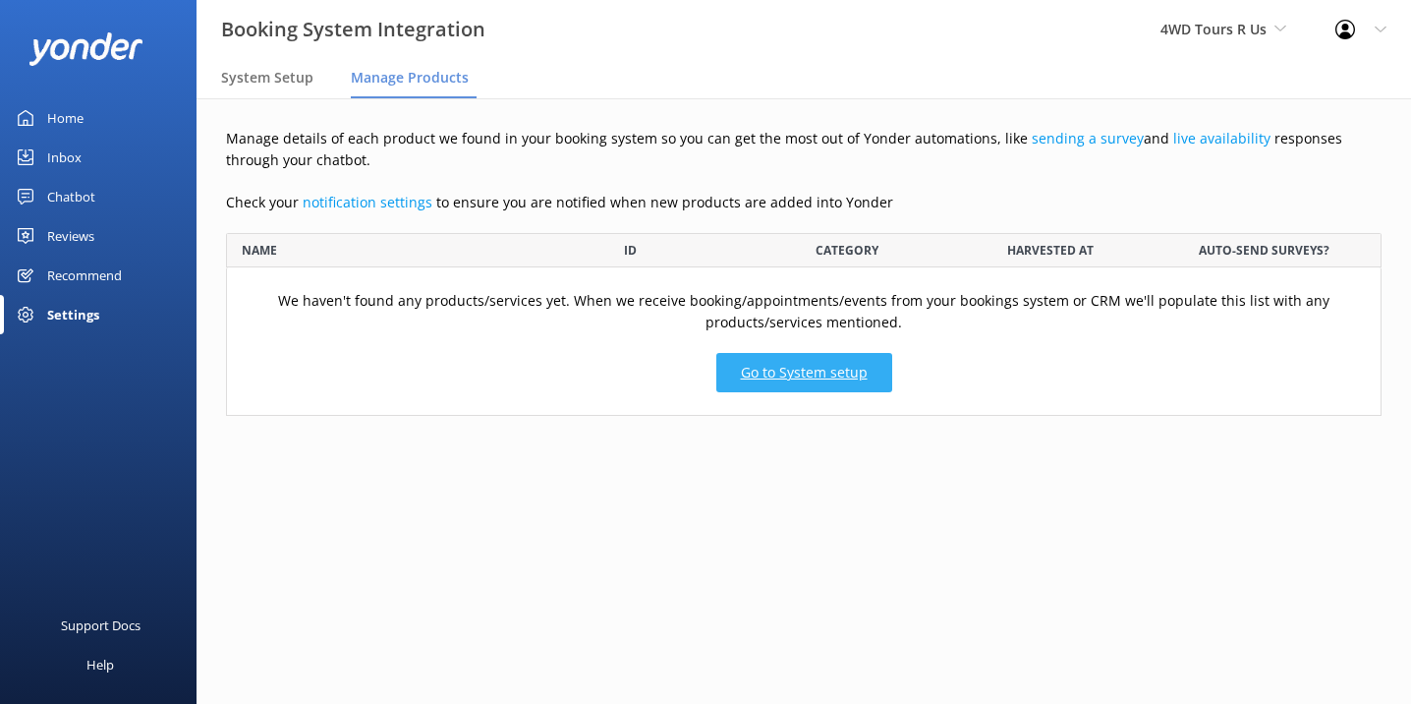
click at [759, 364] on link "Go to System setup" at bounding box center [804, 373] width 176 height 39
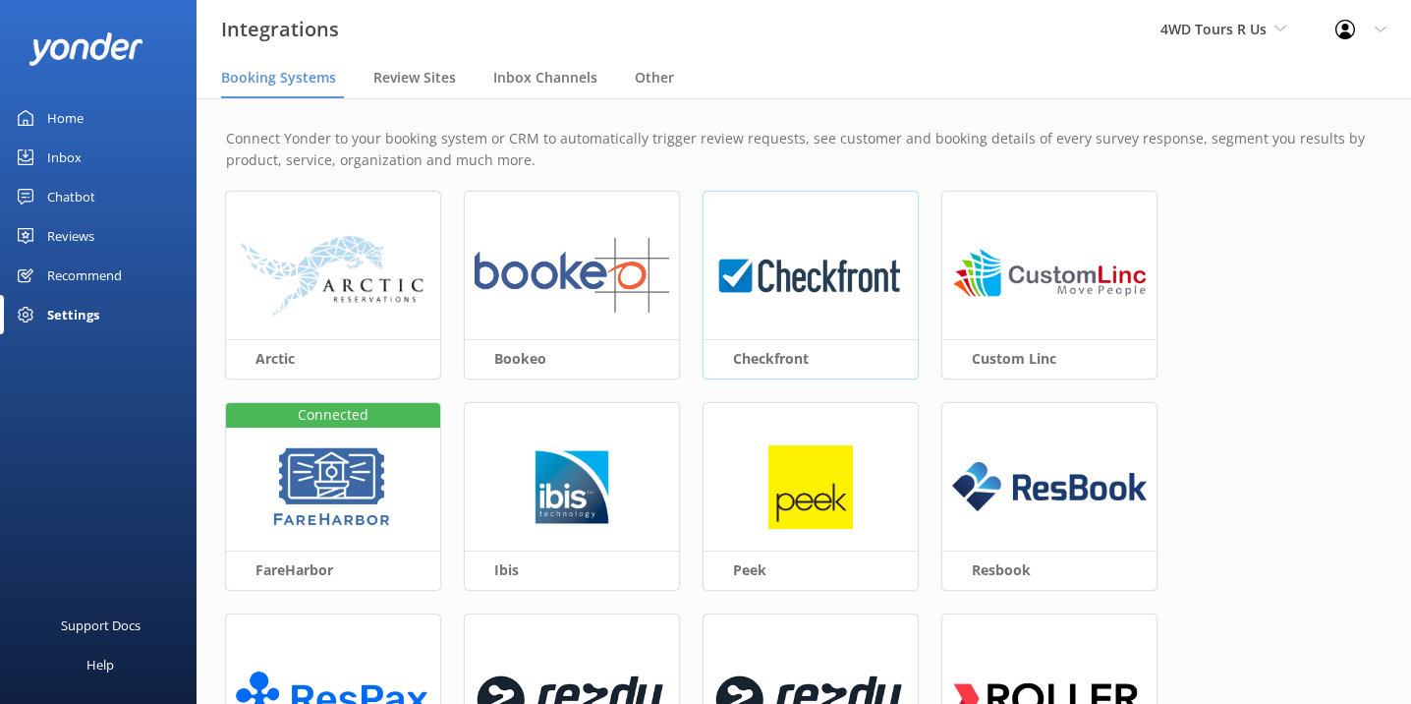
scroll to position [25, 0]
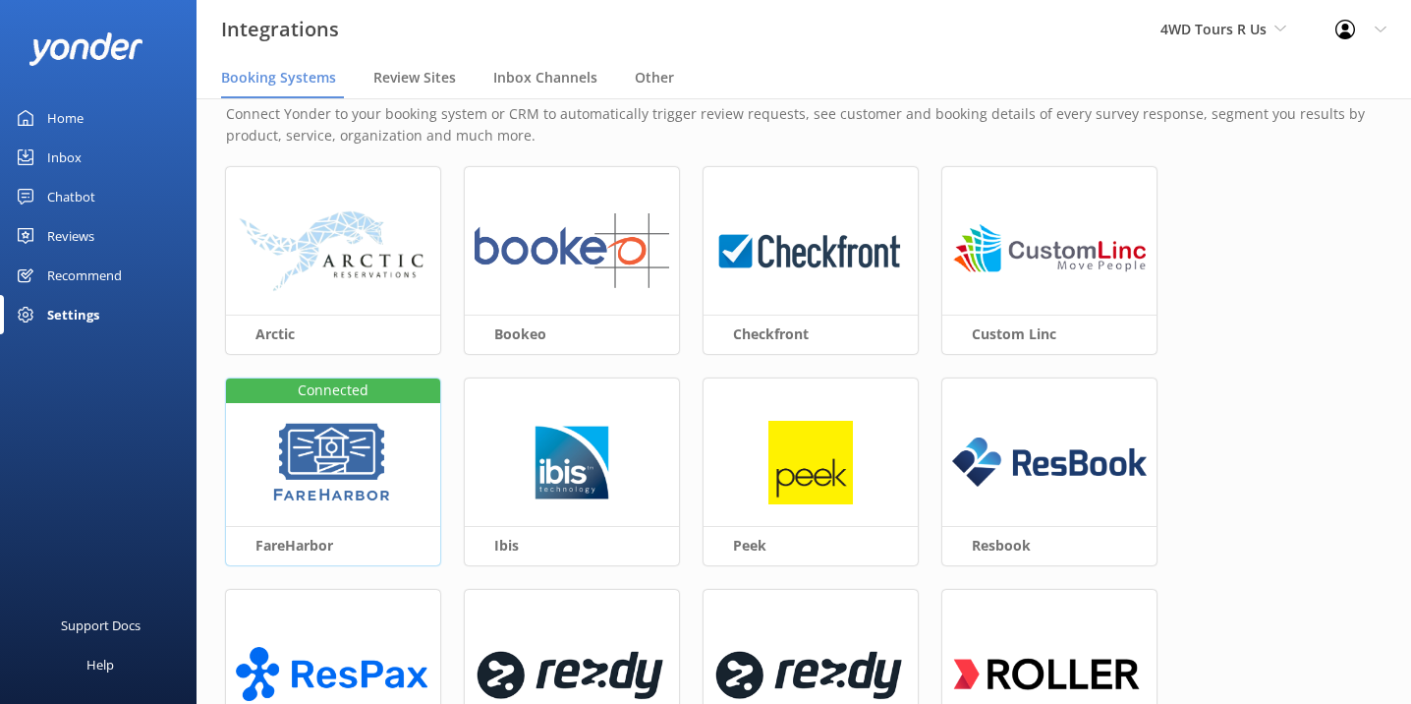
click at [363, 466] on img at bounding box center [332, 463] width 127 height 85
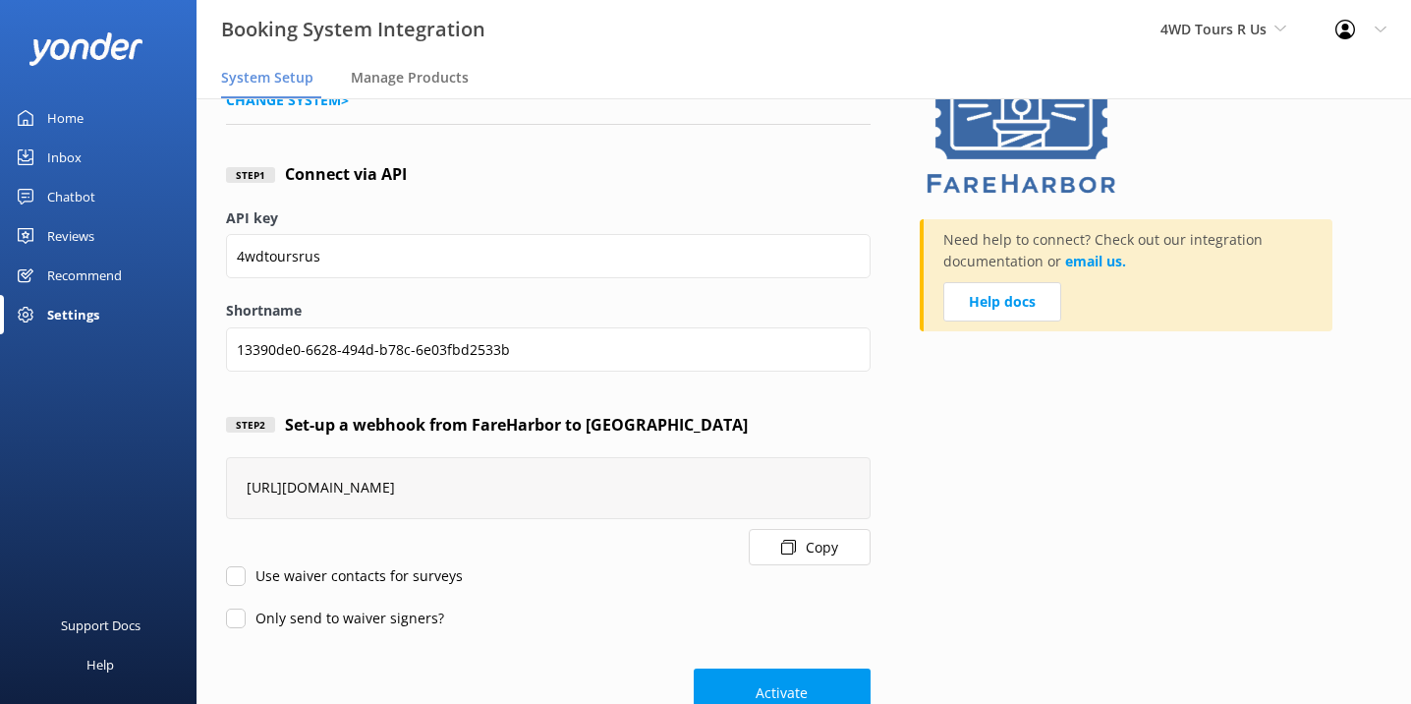
scroll to position [119, 0]
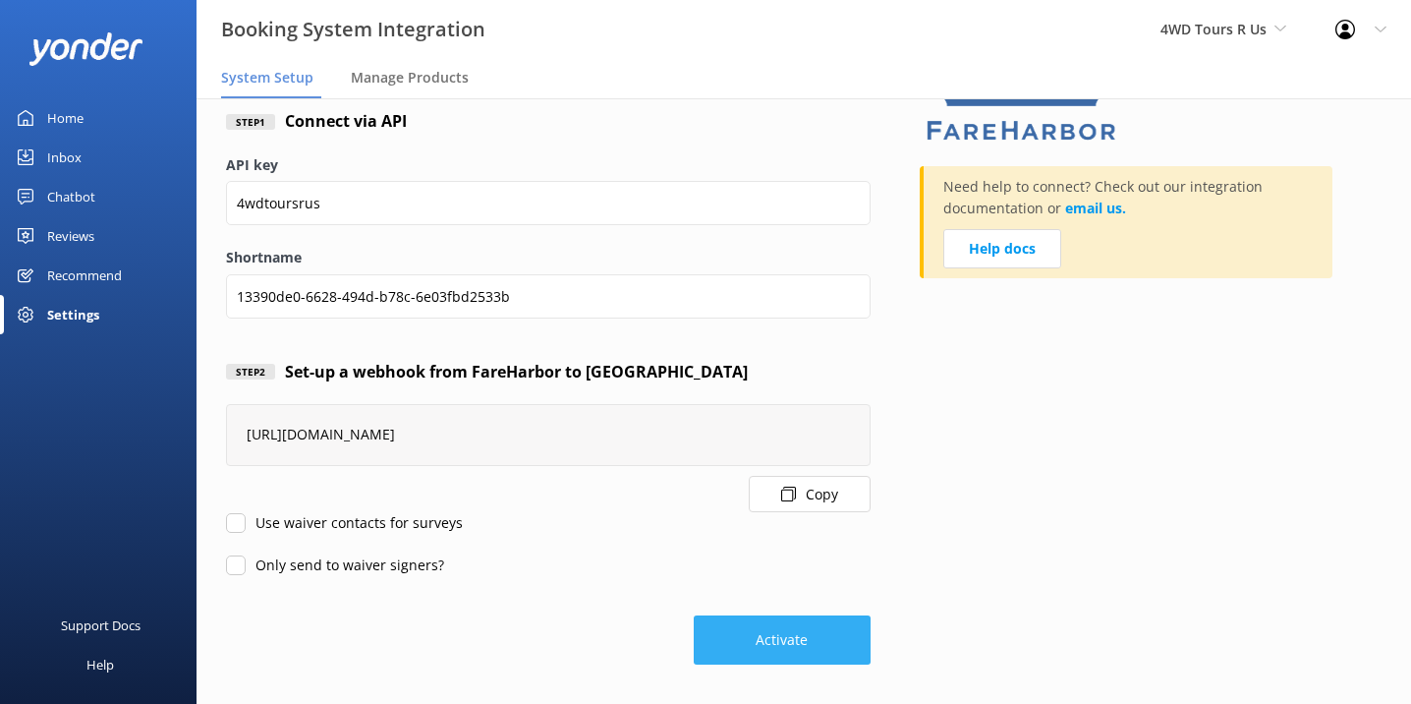
click at [773, 656] on button "Activate" at bounding box center [782, 639] width 177 height 49
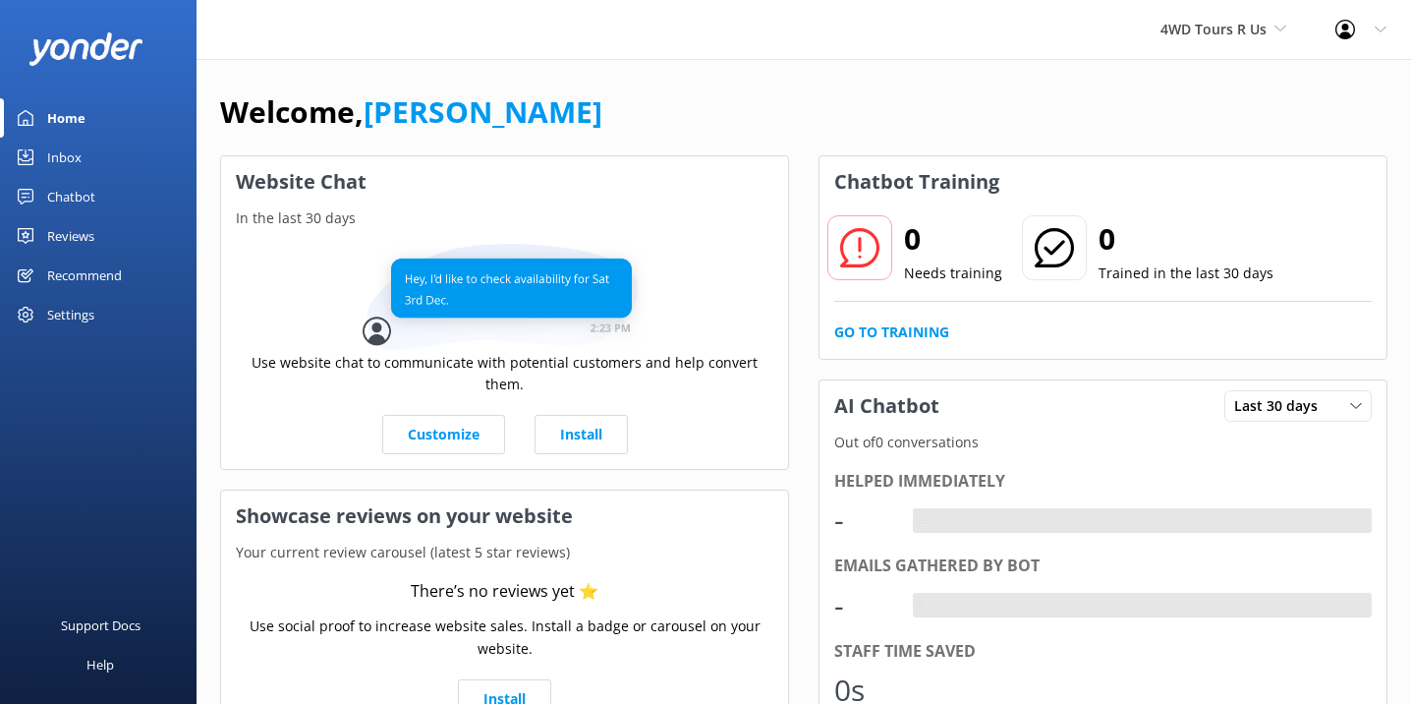
click at [82, 307] on div "Settings" at bounding box center [70, 314] width 47 height 39
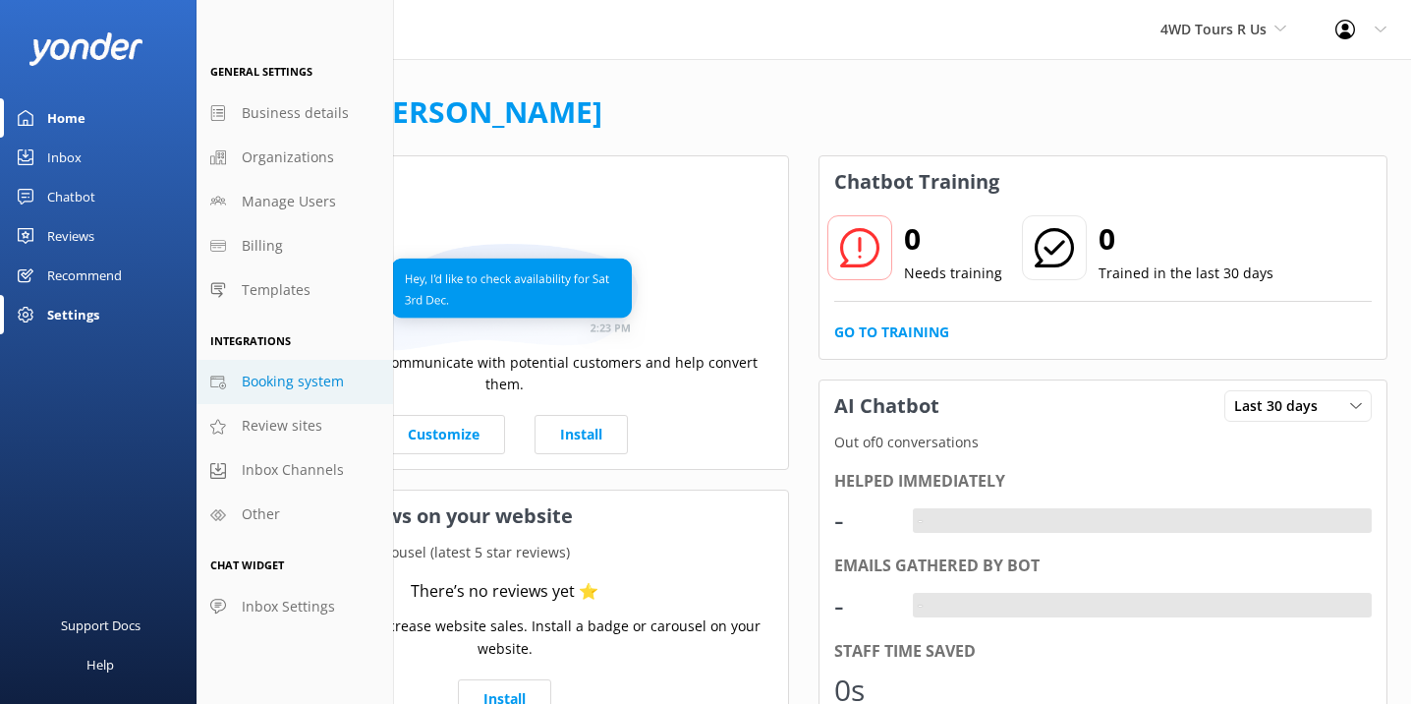
click at [299, 379] on span "Booking system" at bounding box center [293, 382] width 102 height 22
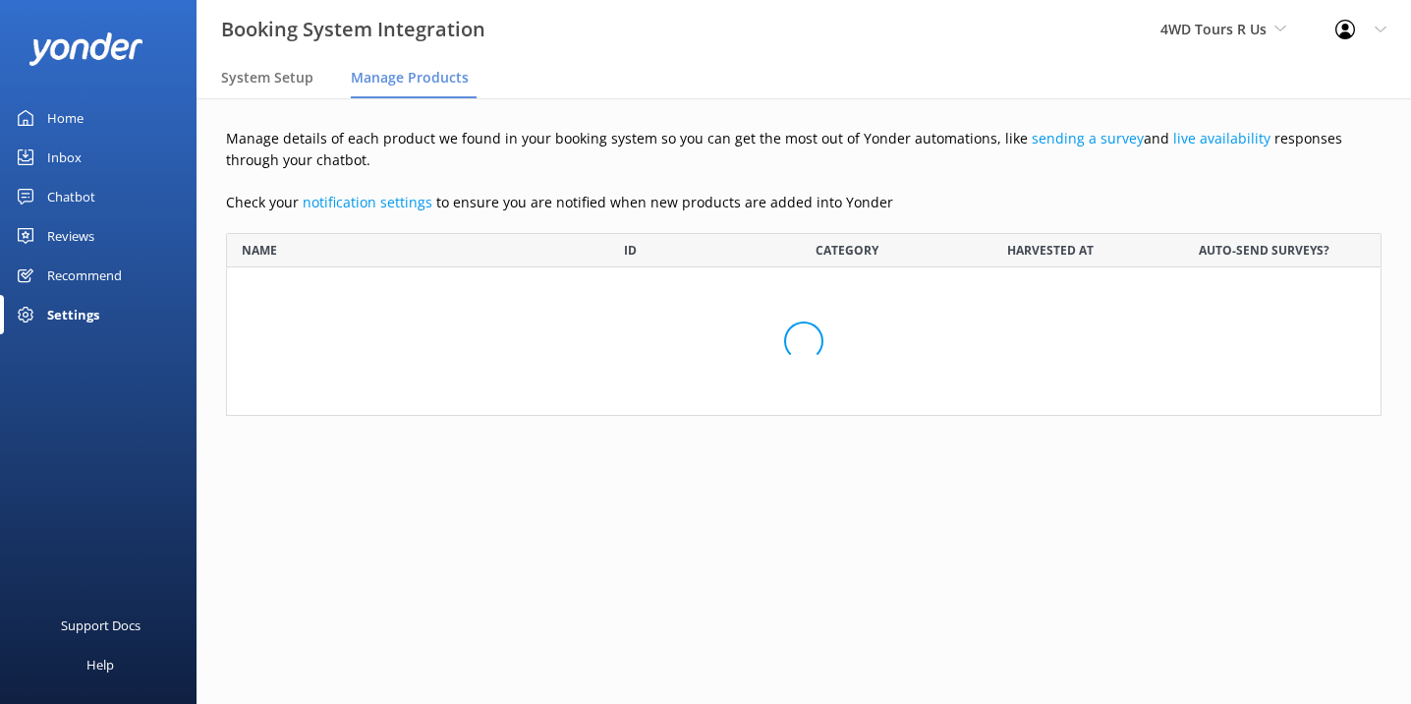
scroll to position [183, 1156]
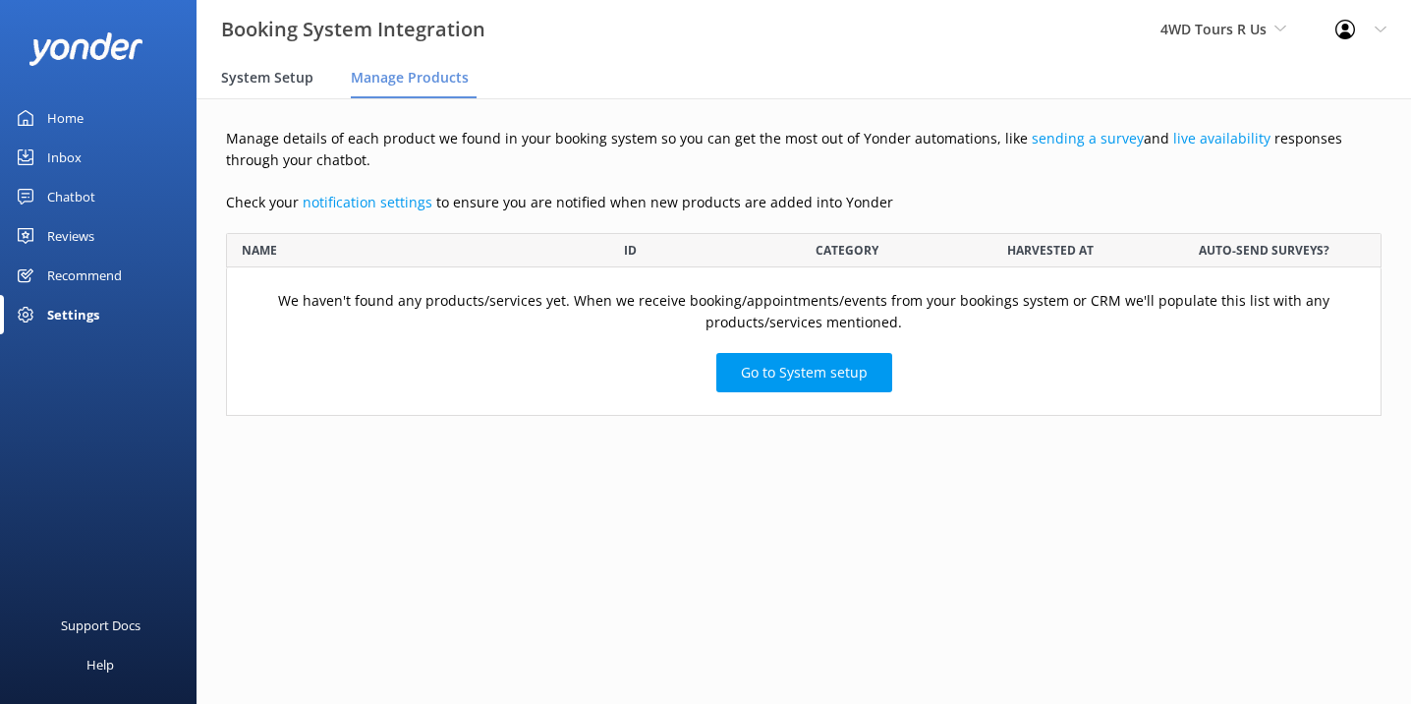
click at [288, 79] on span "System Setup" at bounding box center [267, 78] width 92 height 20
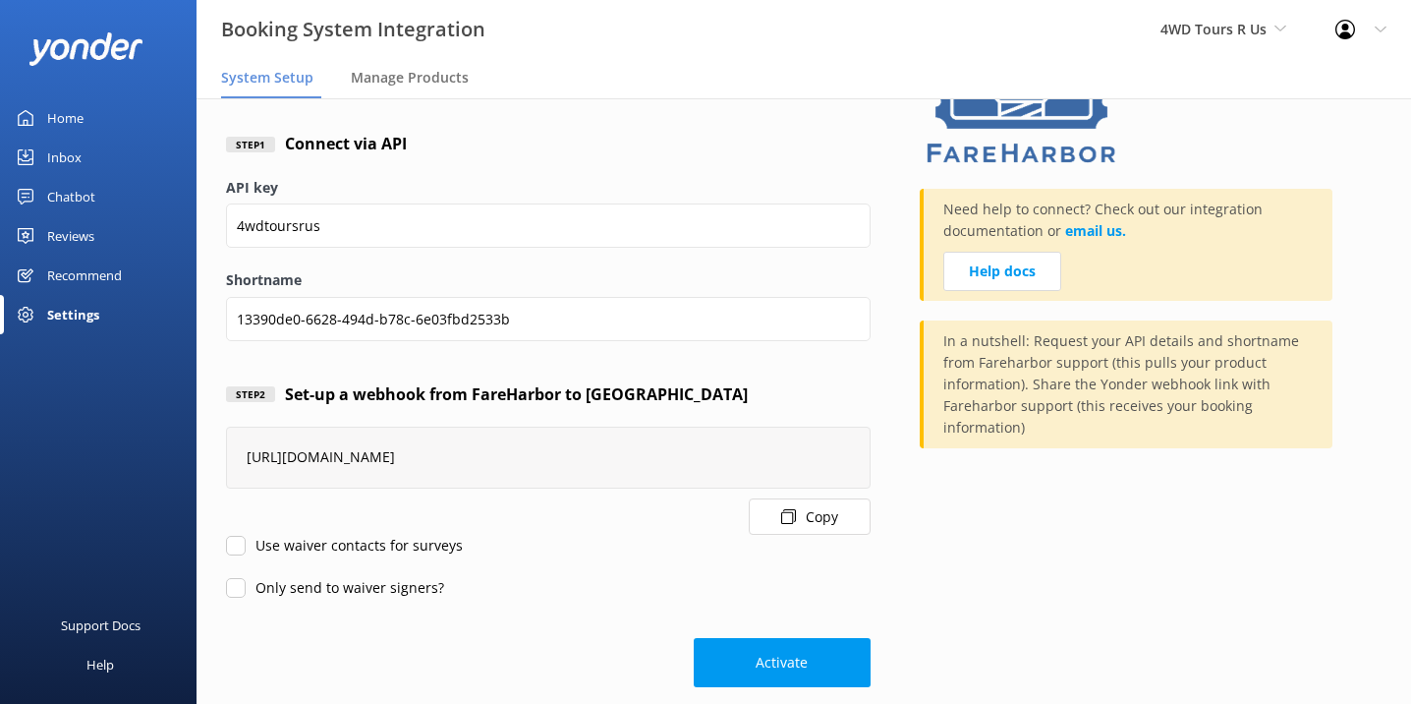
scroll to position [119, 0]
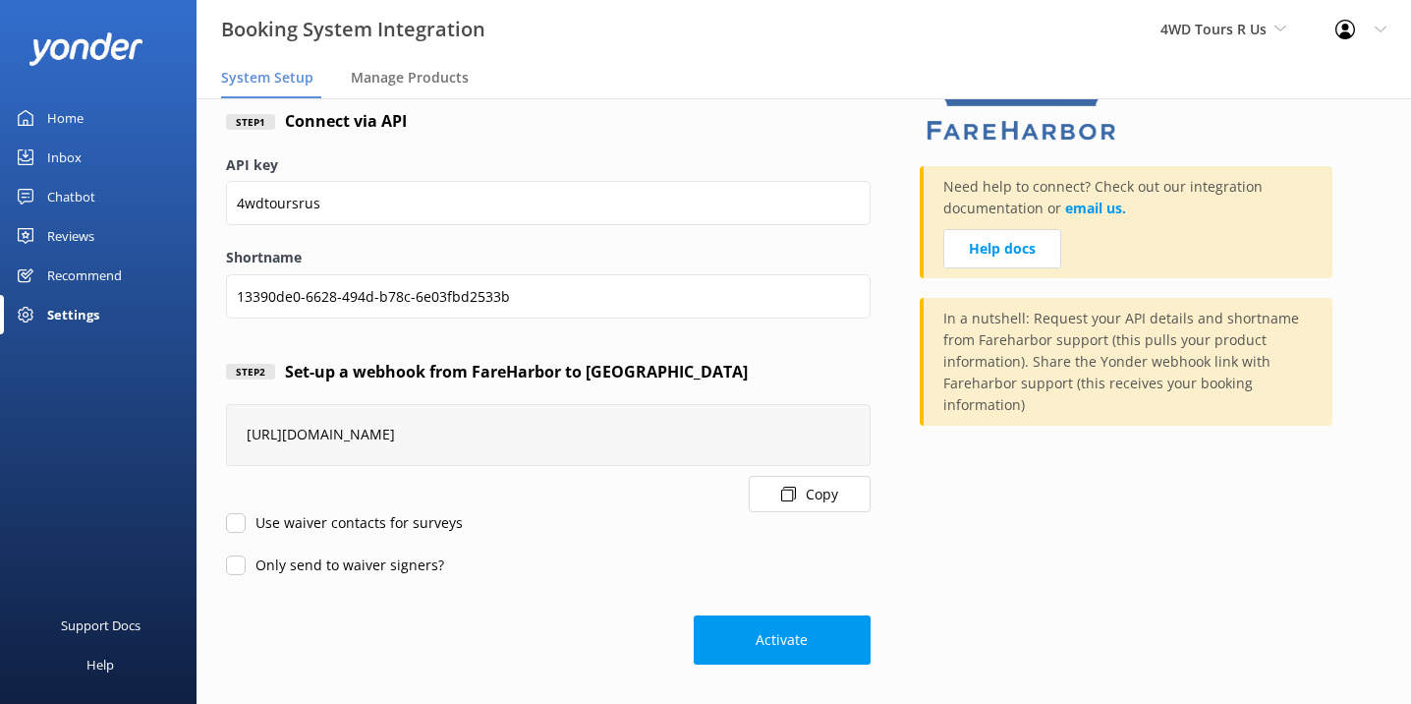
click at [738, 650] on button "Activate" at bounding box center [782, 639] width 177 height 49
click at [747, 619] on button "Activate" at bounding box center [782, 639] width 177 height 49
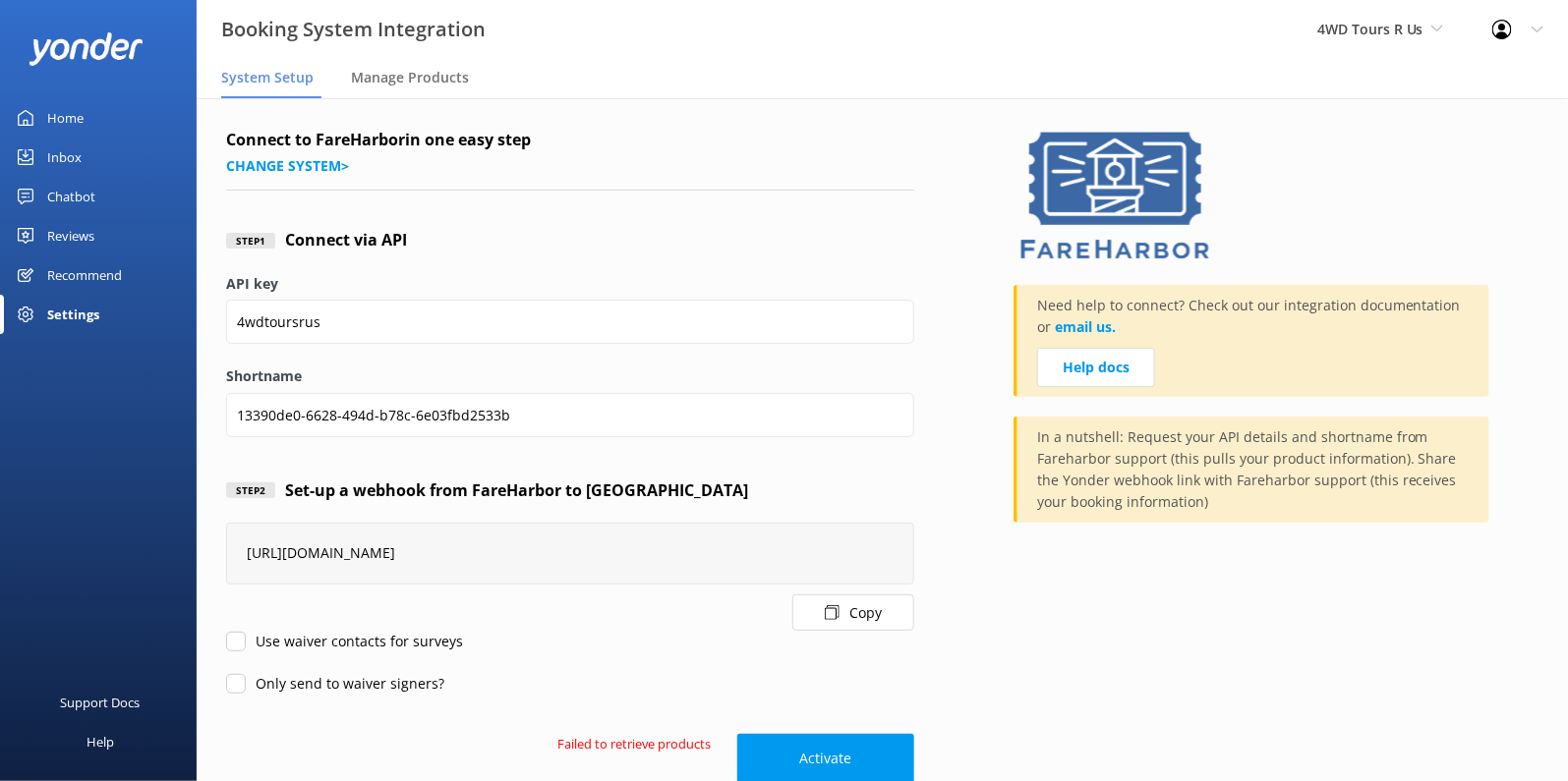
scroll to position [11, 0]
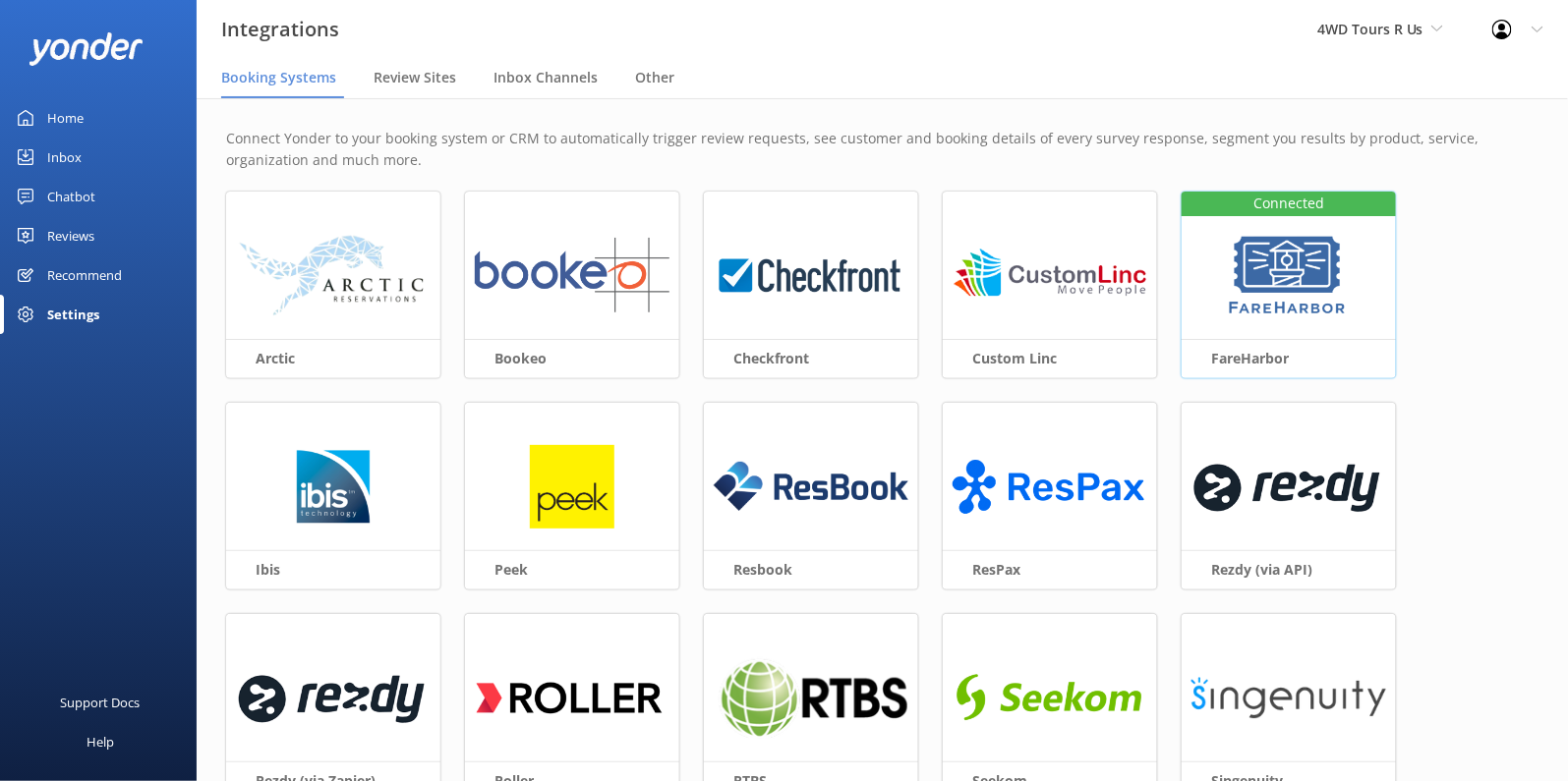
click at [1313, 258] on img at bounding box center [1288, 276] width 127 height 85
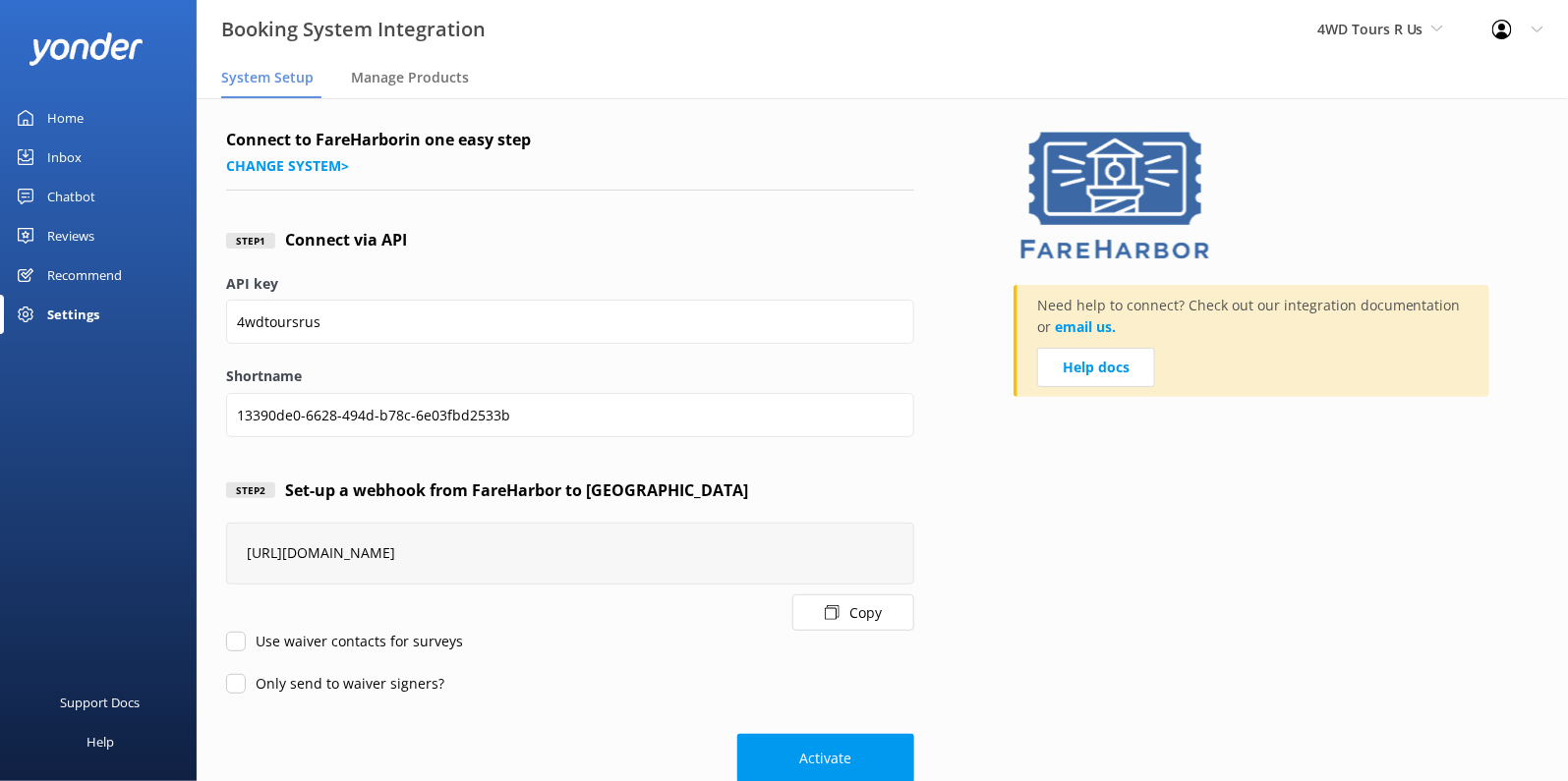
scroll to position [40, 0]
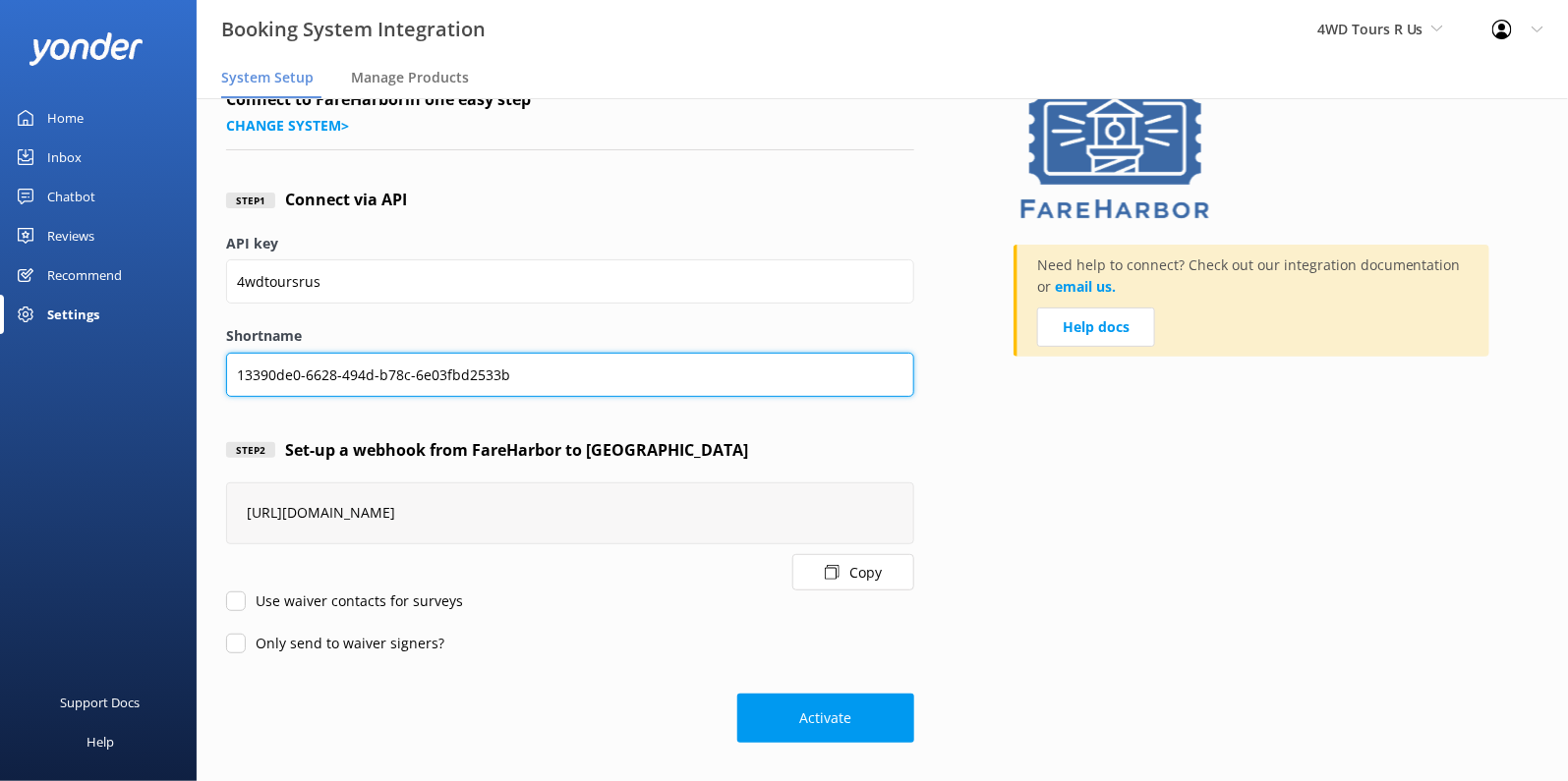
click at [563, 376] on input "13390de0-6628-494d-b78c-6e03fbd2533b" at bounding box center [570, 375] width 688 height 44
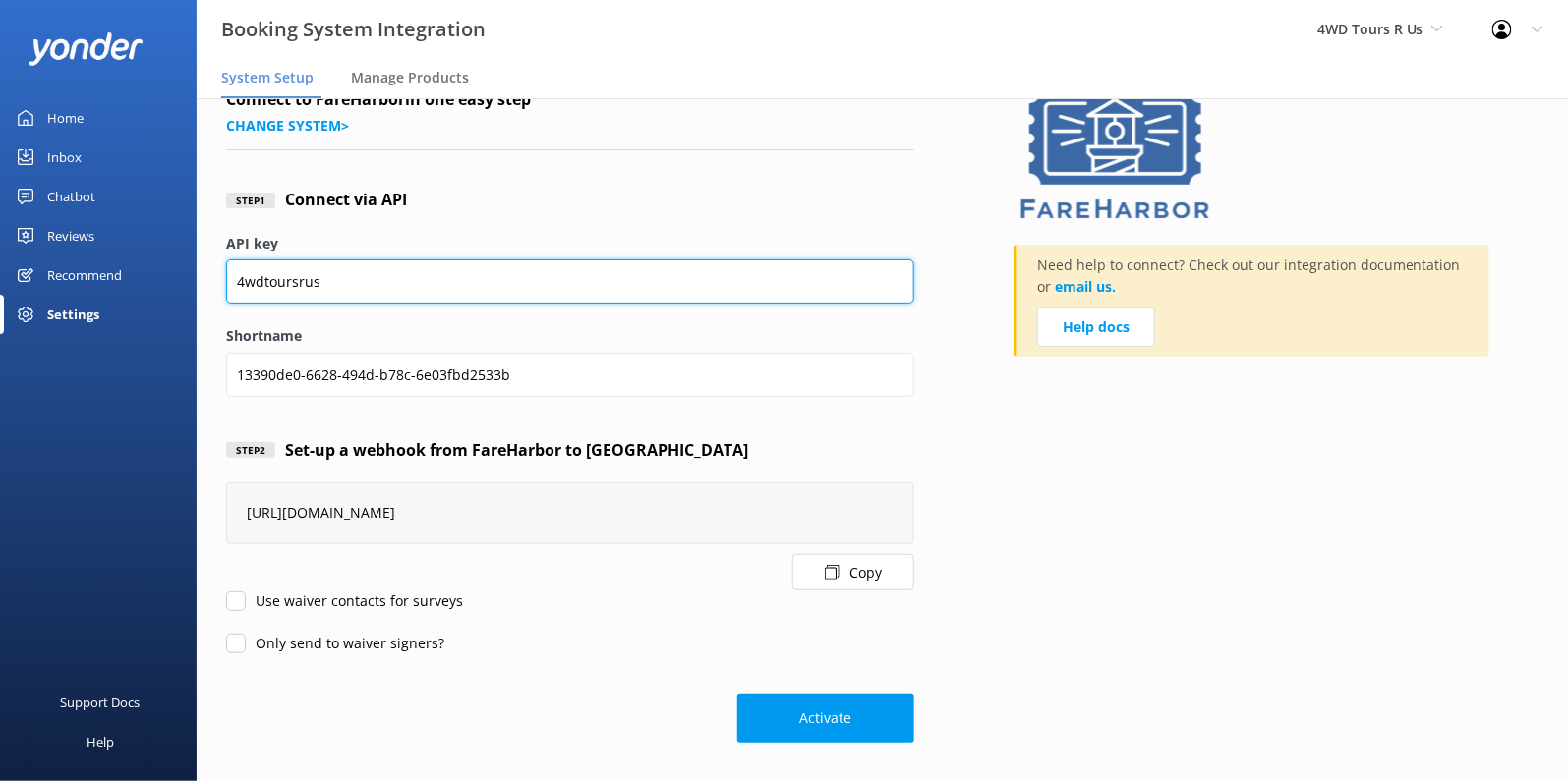
click at [352, 282] on input "4wdtoursrus" at bounding box center [570, 281] width 688 height 44
click at [235, 278] on input "4wdtoursrus" at bounding box center [570, 281] width 688 height 44
click at [280, 280] on input "4wdtoursrus" at bounding box center [570, 281] width 688 height 44
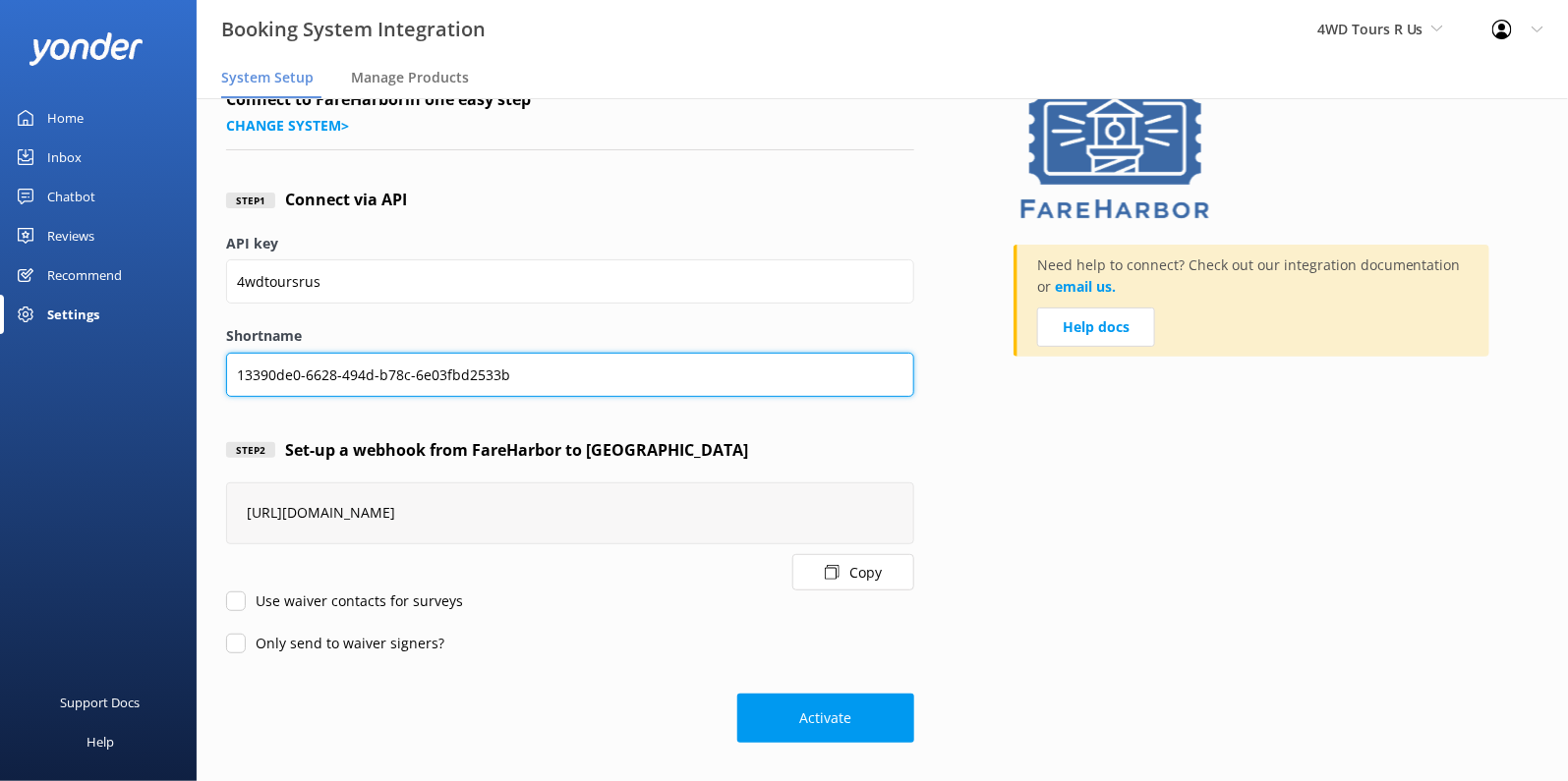
click at [287, 377] on input "13390de0-6628-494d-b78c-6e03fbd2533b" at bounding box center [570, 375] width 688 height 44
paste input "4wdtoursrus"
type input "4wdtoursrus"
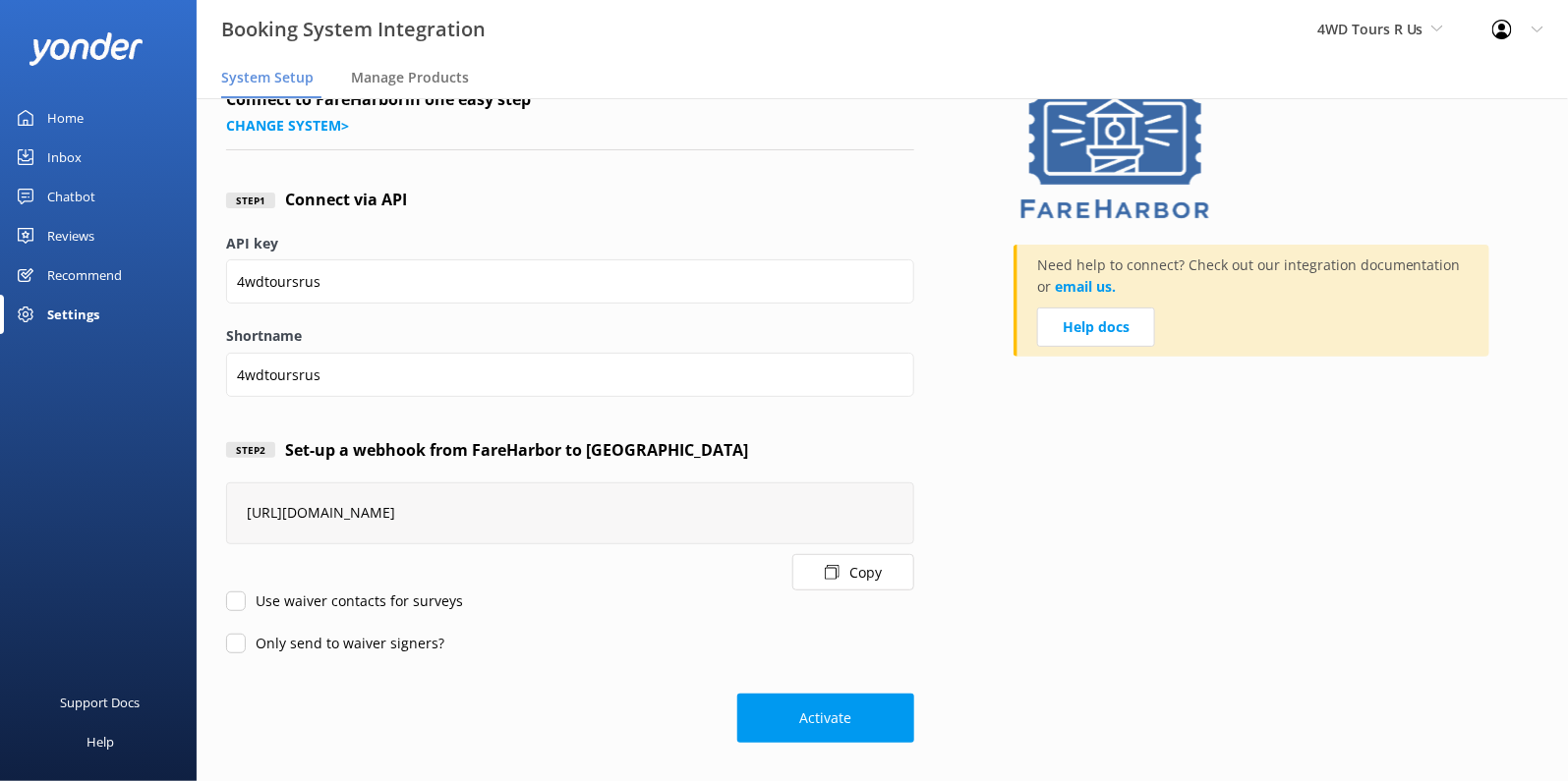
click at [384, 340] on label "Shortname" at bounding box center [570, 336] width 688 height 22
click at [384, 353] on input "4wdtoursrus" at bounding box center [570, 375] width 688 height 44
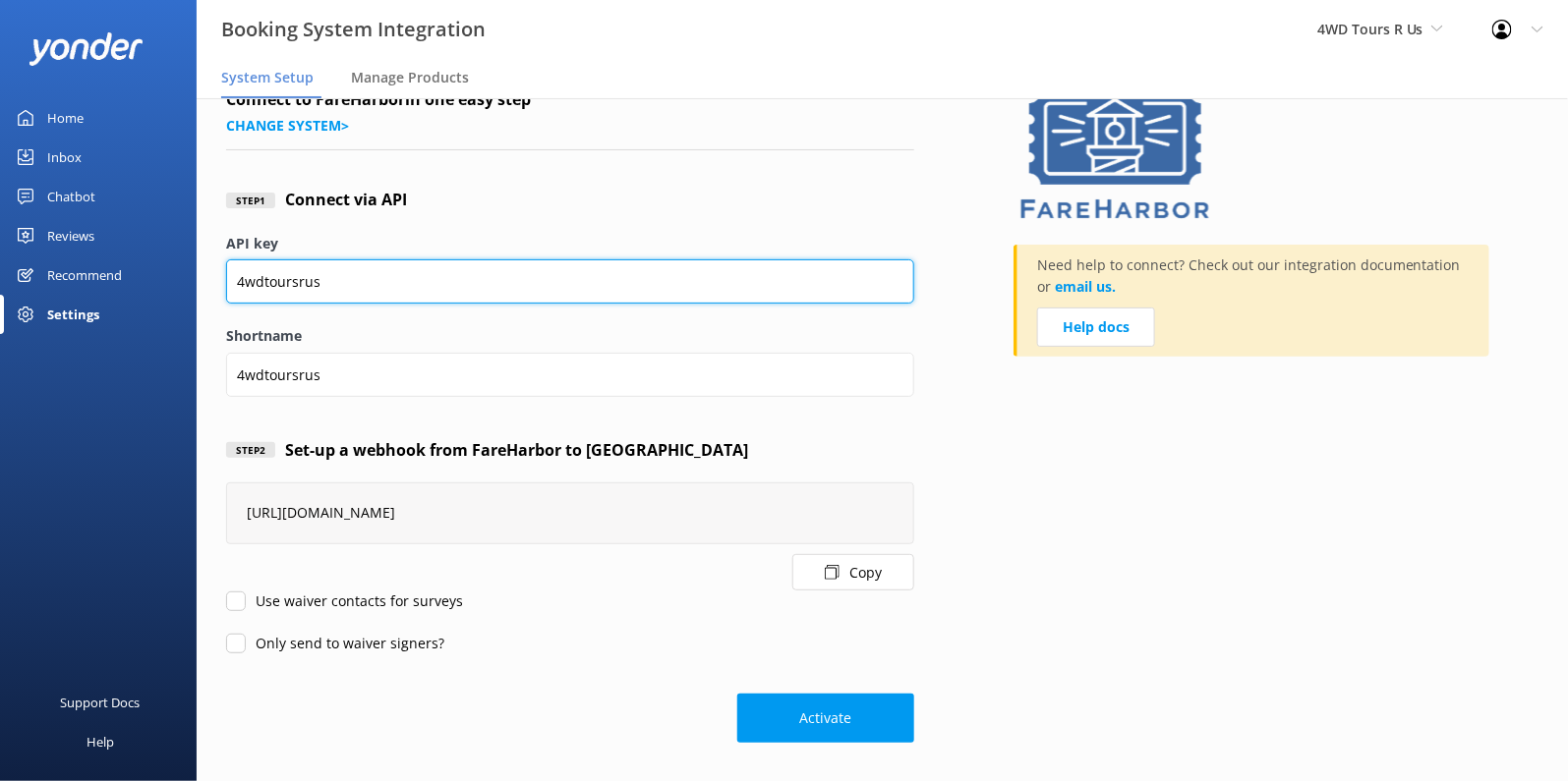
click at [372, 273] on input "4wdtoursrus" at bounding box center [570, 281] width 688 height 44
paste input "13390de0-6628-494d-b78c-6e03fbd2533b"
type input "13390de0-6628-494d-b78c-6e03fbd2533b"
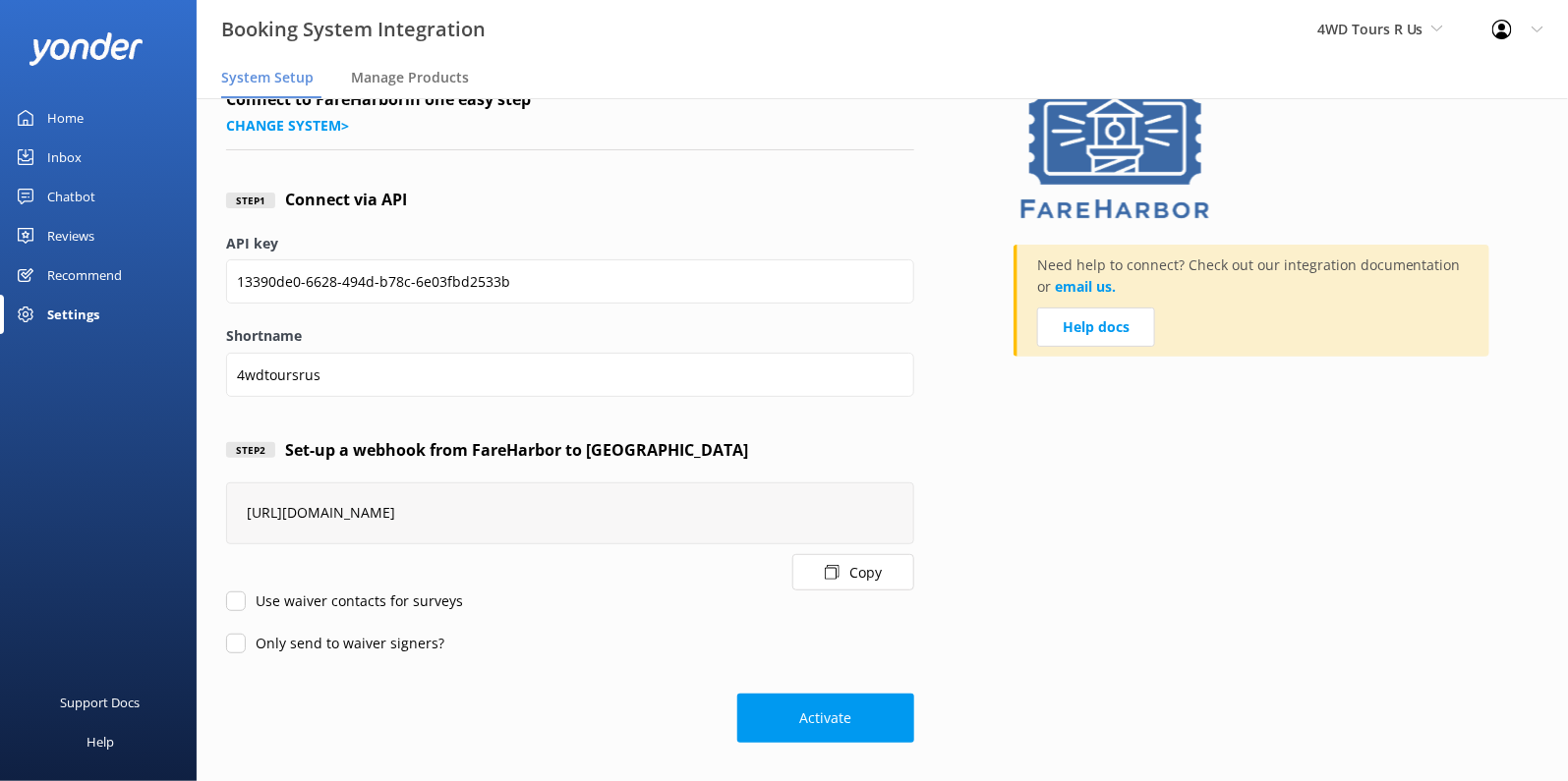
click at [580, 225] on div "Step 1 Connect via API" at bounding box center [570, 200] width 688 height 65
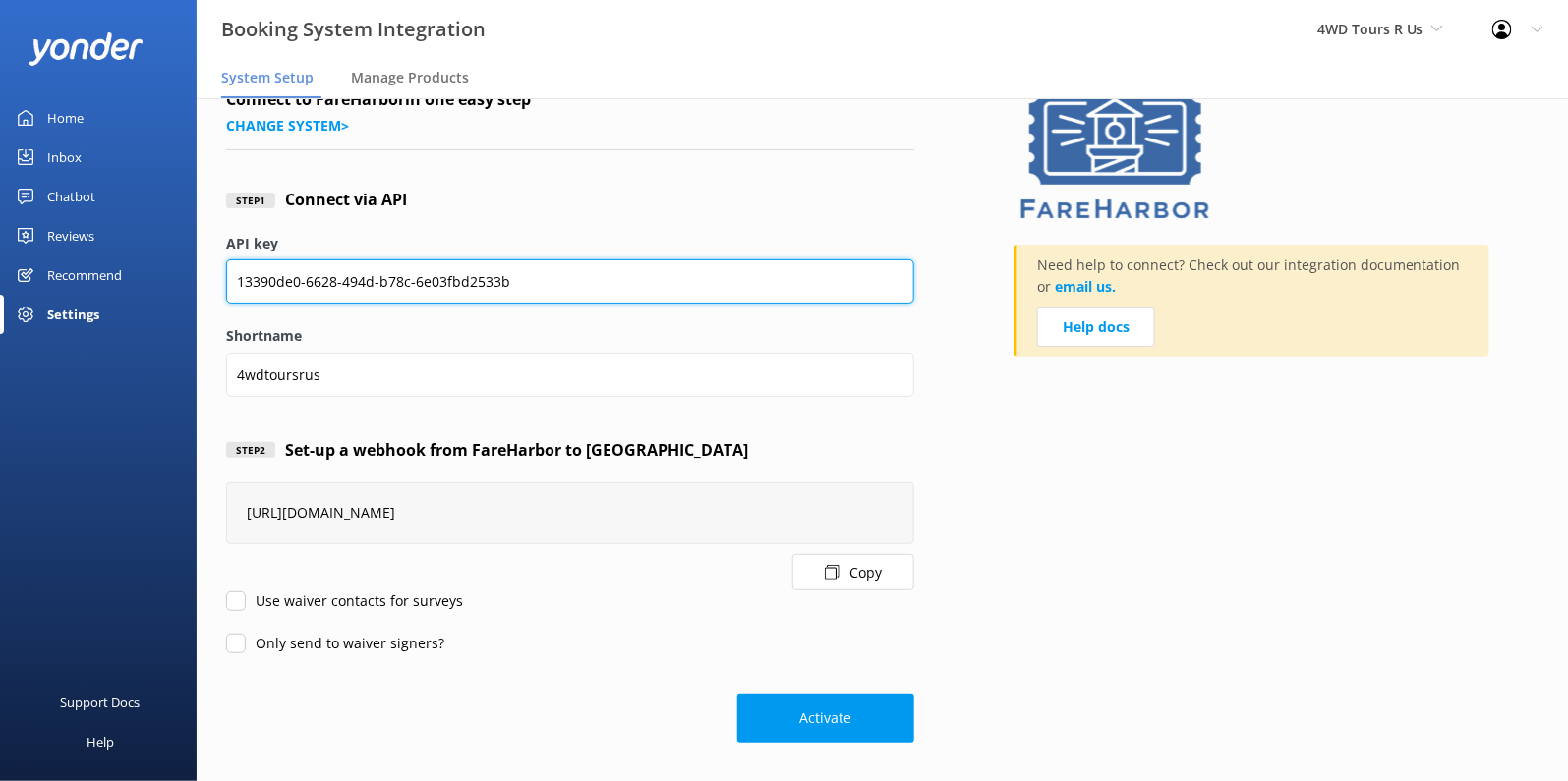
click at [564, 278] on input "13390de0-6628-494d-b78c-6e03fbd2533b" at bounding box center [570, 281] width 688 height 44
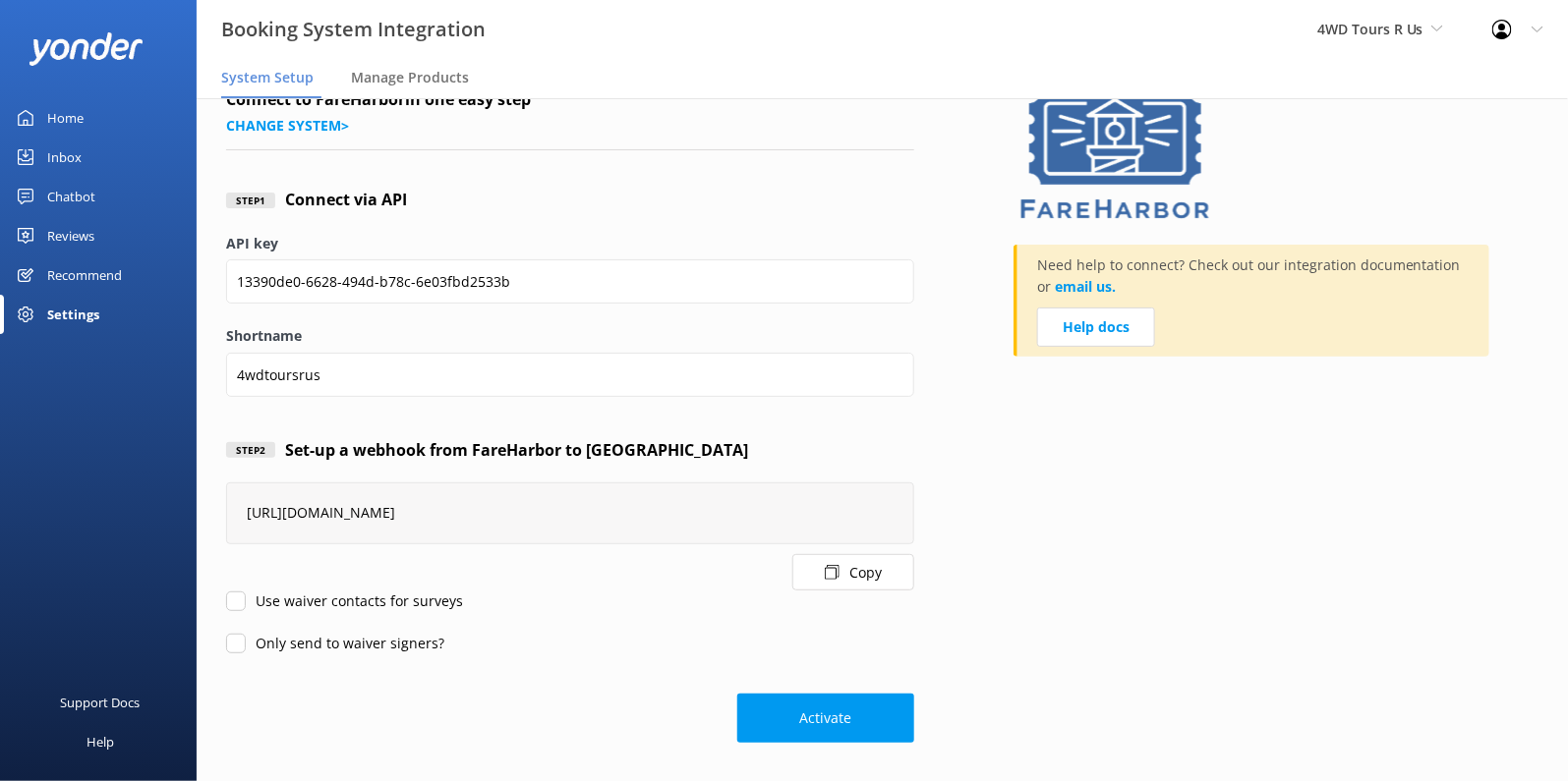
click at [657, 637] on div "Only send to waiver signers?" at bounding box center [570, 644] width 688 height 22
click at [792, 713] on button "Activate" at bounding box center [825, 718] width 177 height 49
click at [420, 78] on span "Manage Products" at bounding box center [410, 78] width 118 height 20
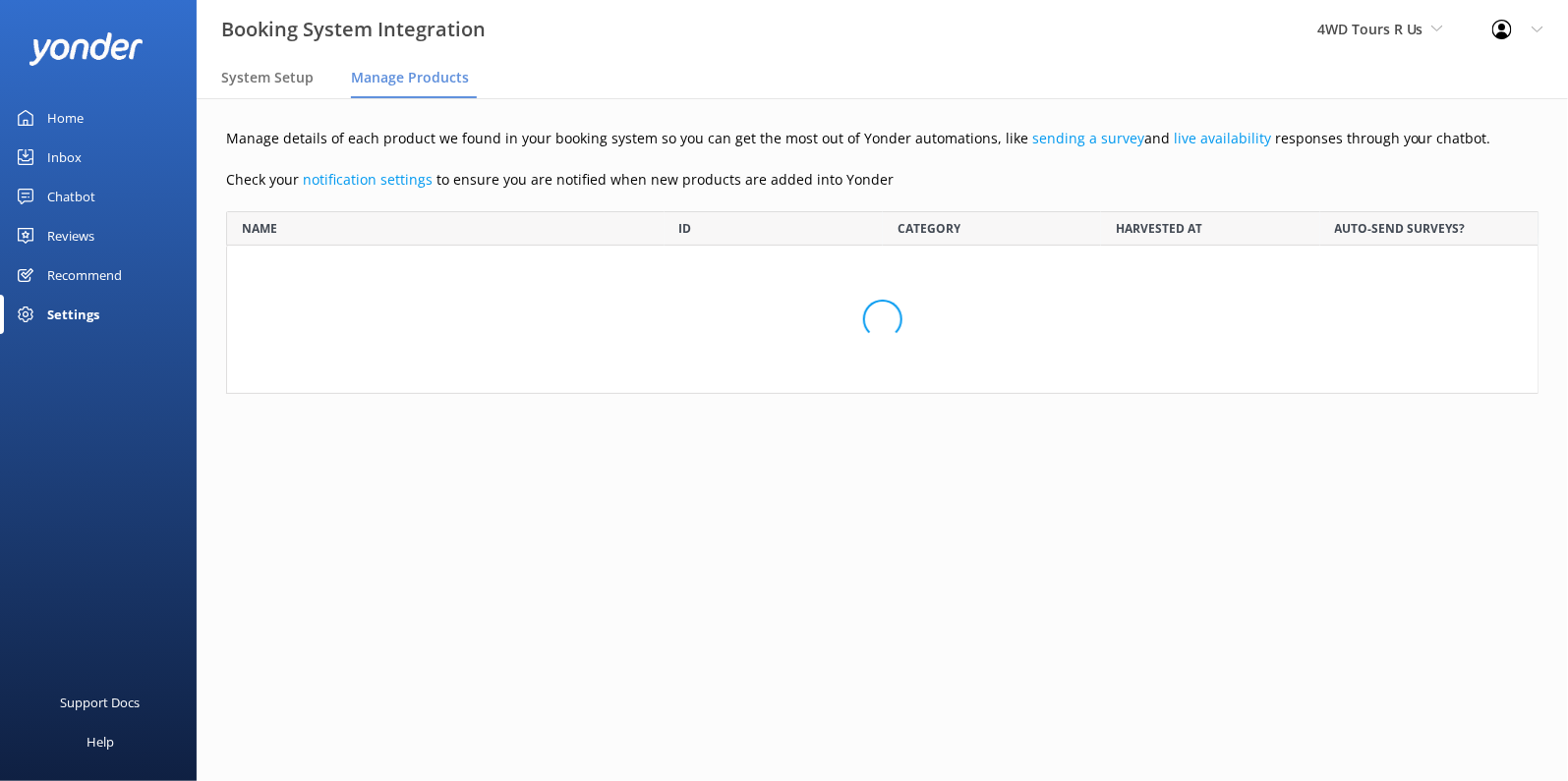
scroll to position [280, 1312]
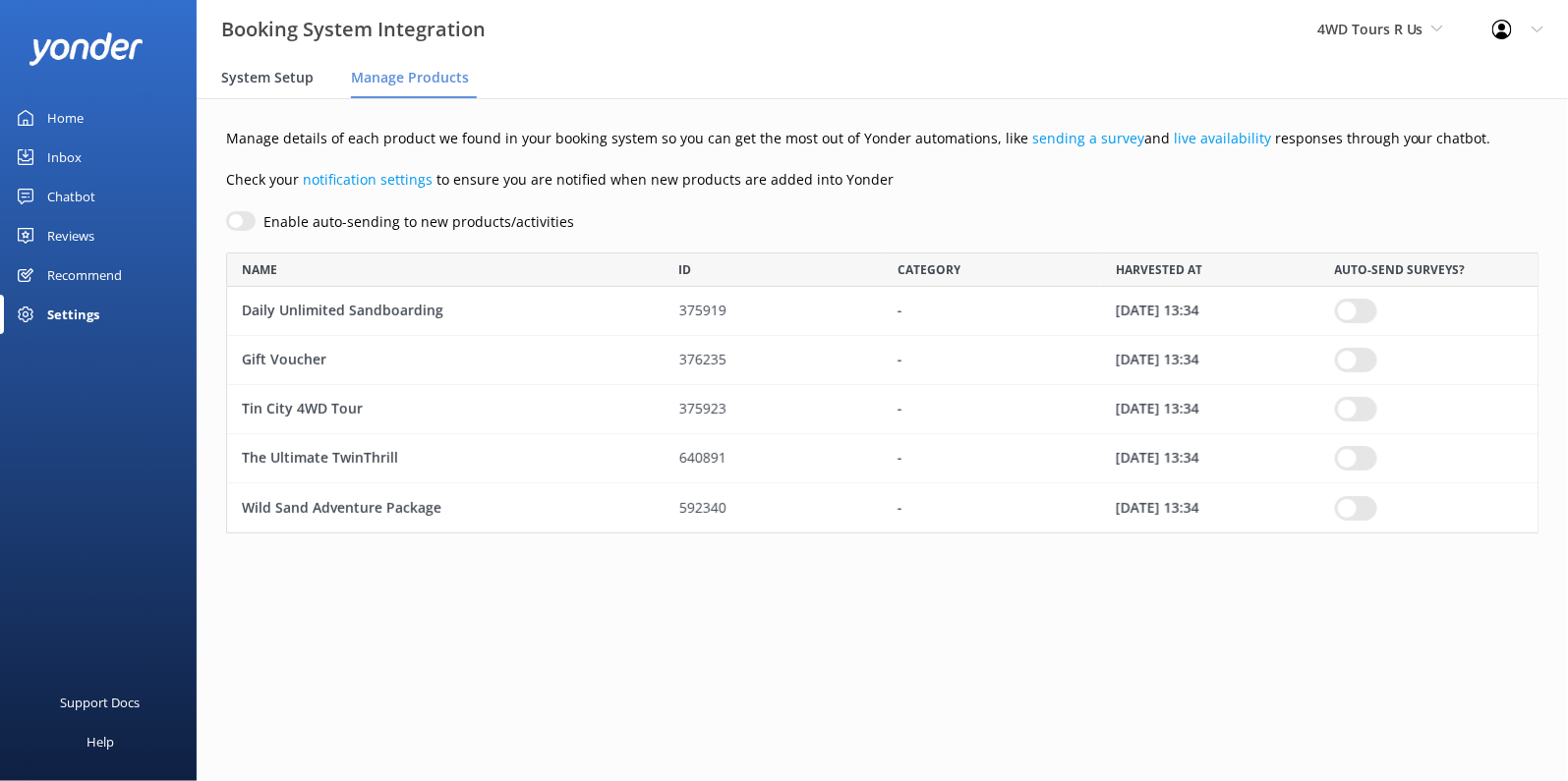
click at [262, 73] on span "System Setup" at bounding box center [267, 78] width 92 height 20
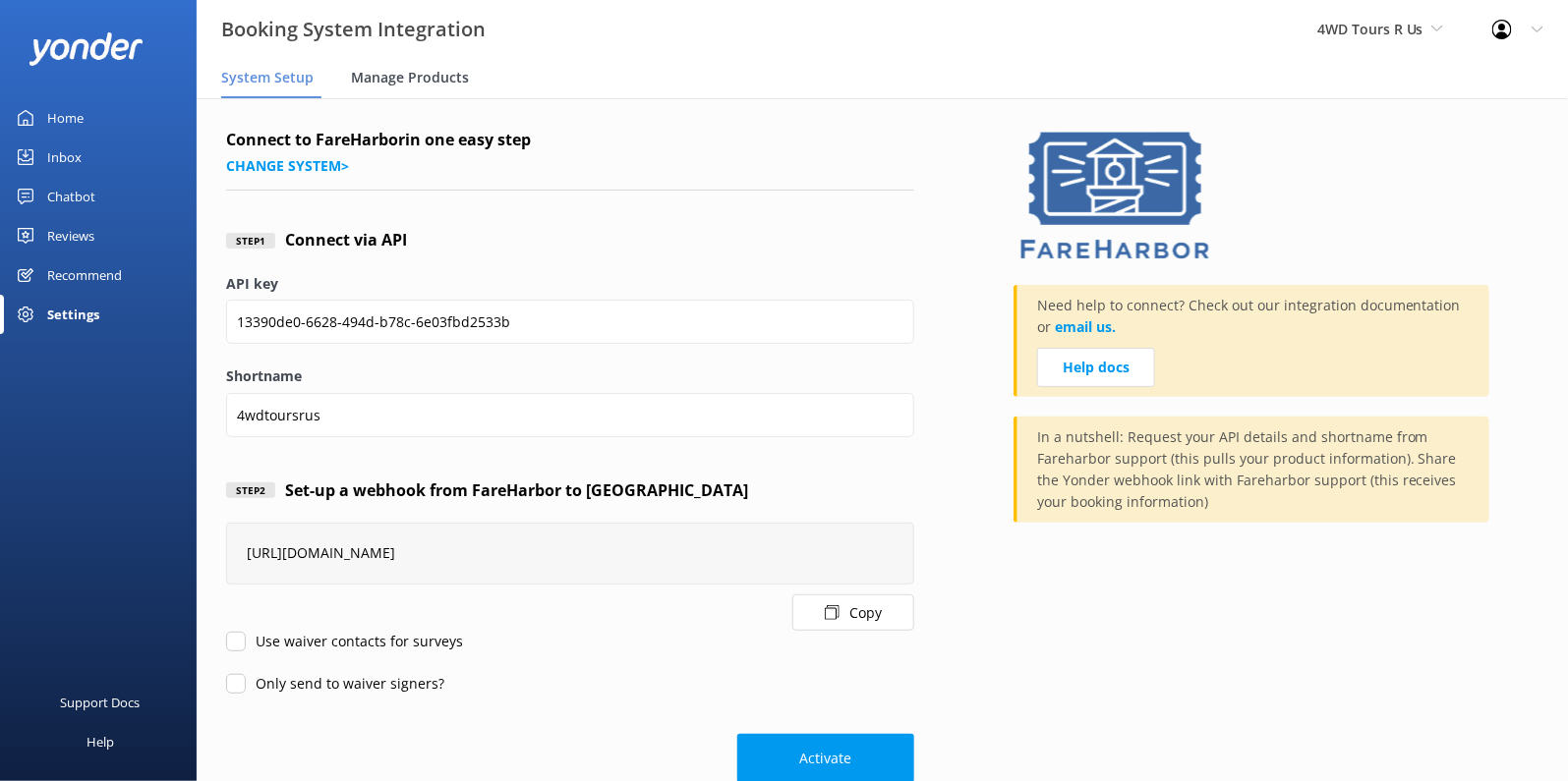
click at [422, 86] on span "Manage Products" at bounding box center [410, 78] width 118 height 20
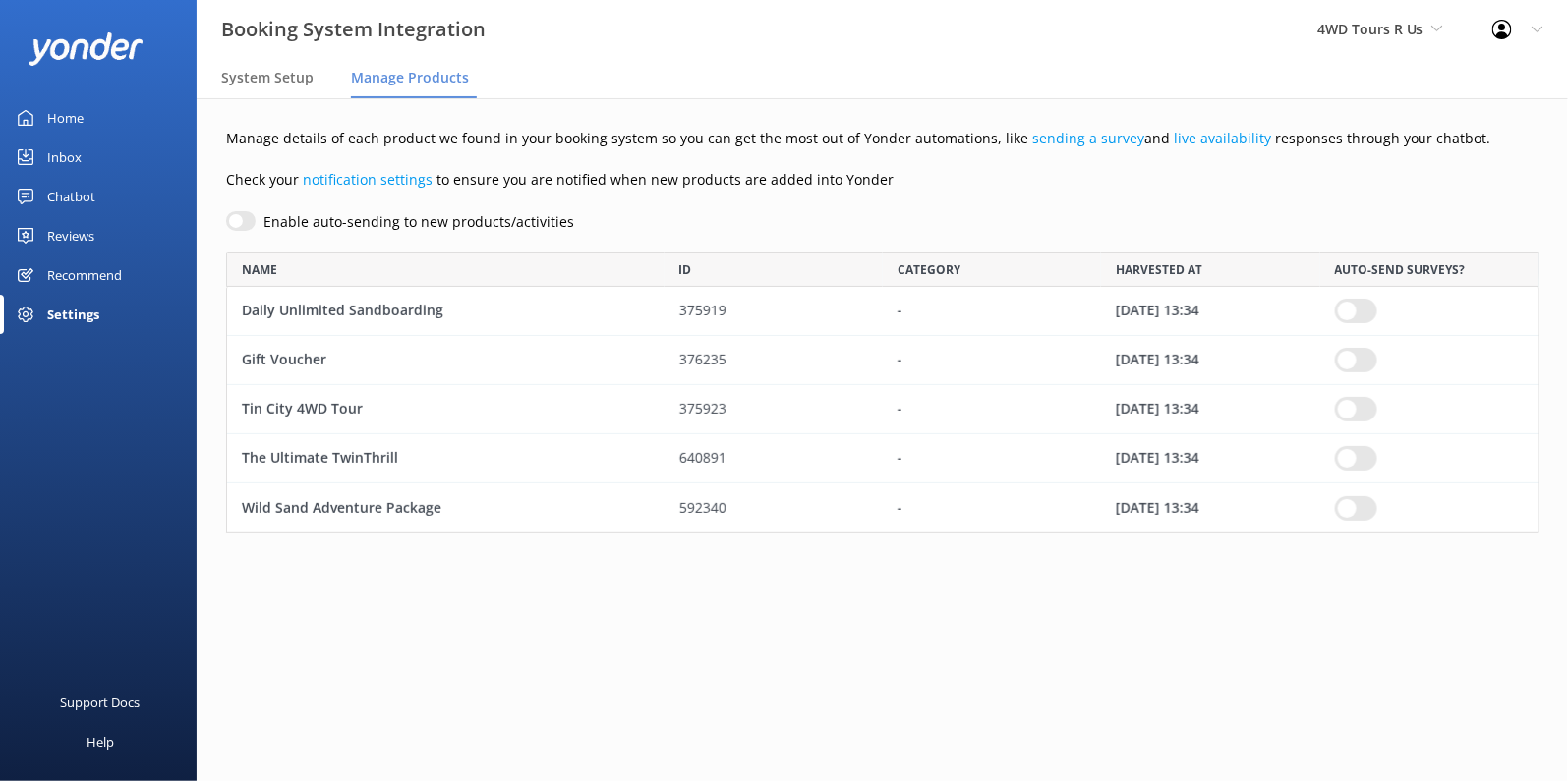
scroll to position [280, 1312]
click at [94, 99] on link "Home" at bounding box center [98, 117] width 197 height 39
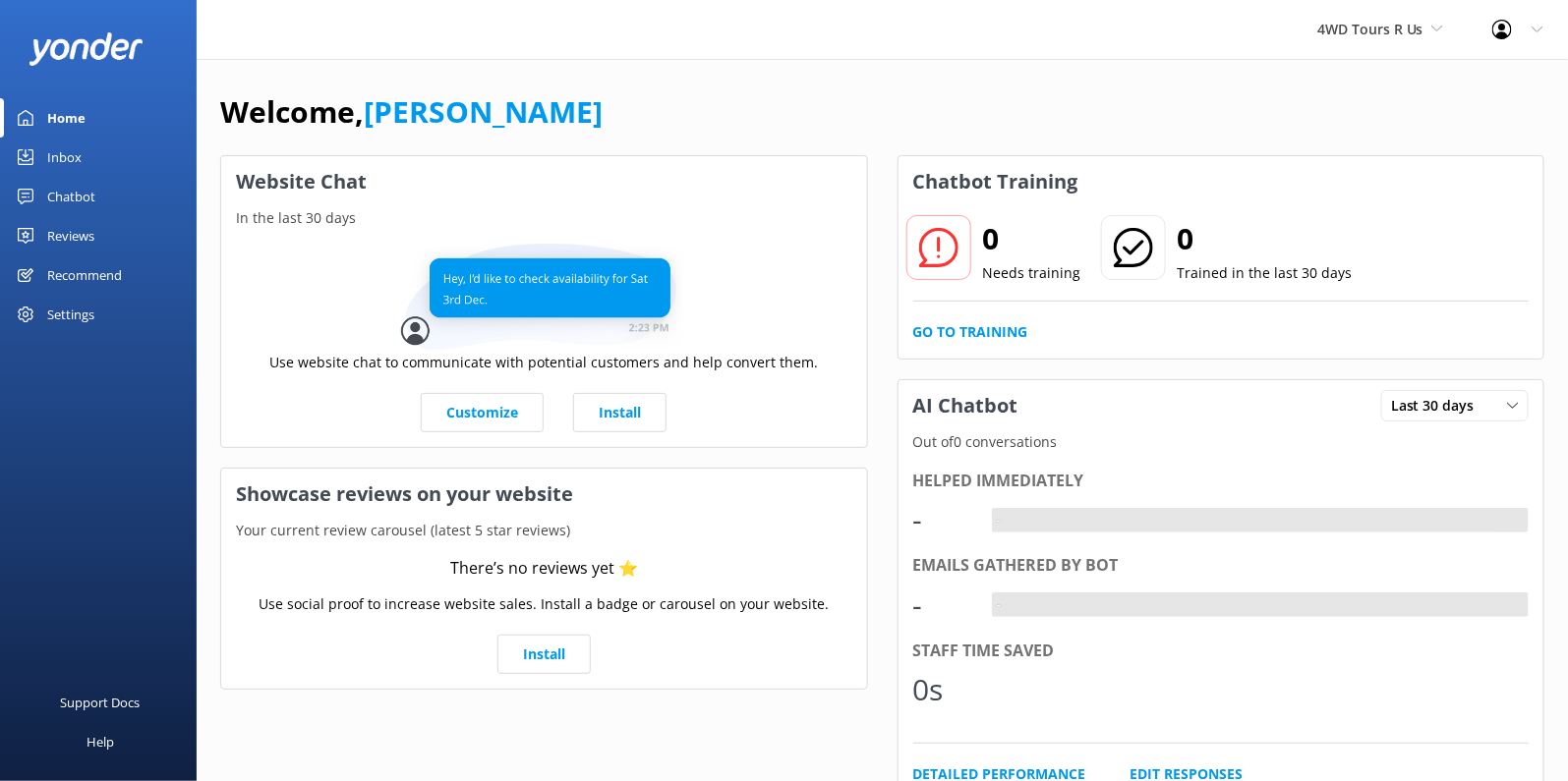
click at [89, 312] on div "Settings" at bounding box center [70, 314] width 47 height 39
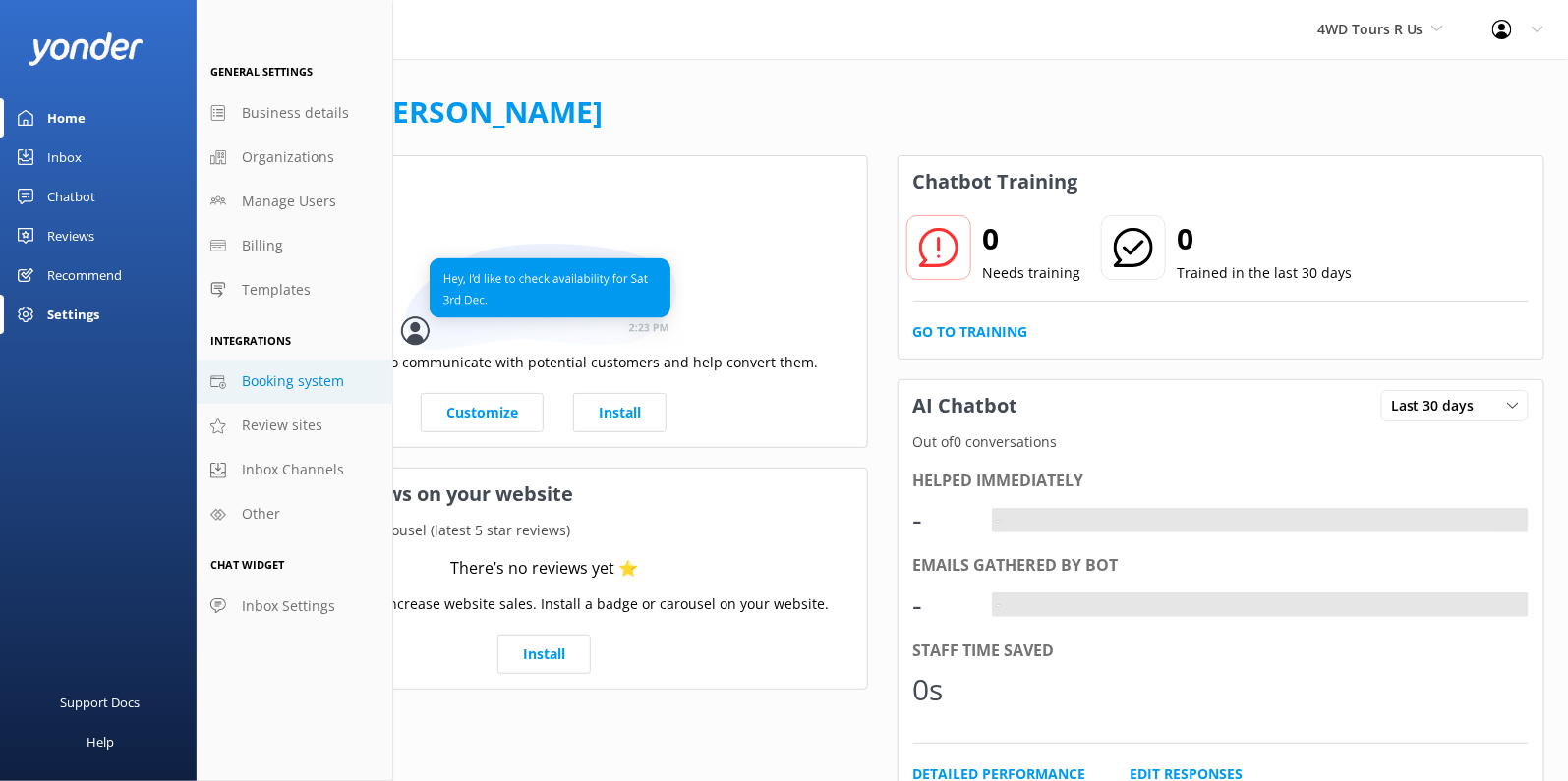
click at [274, 378] on span "Booking system" at bounding box center [293, 382] width 102 height 22
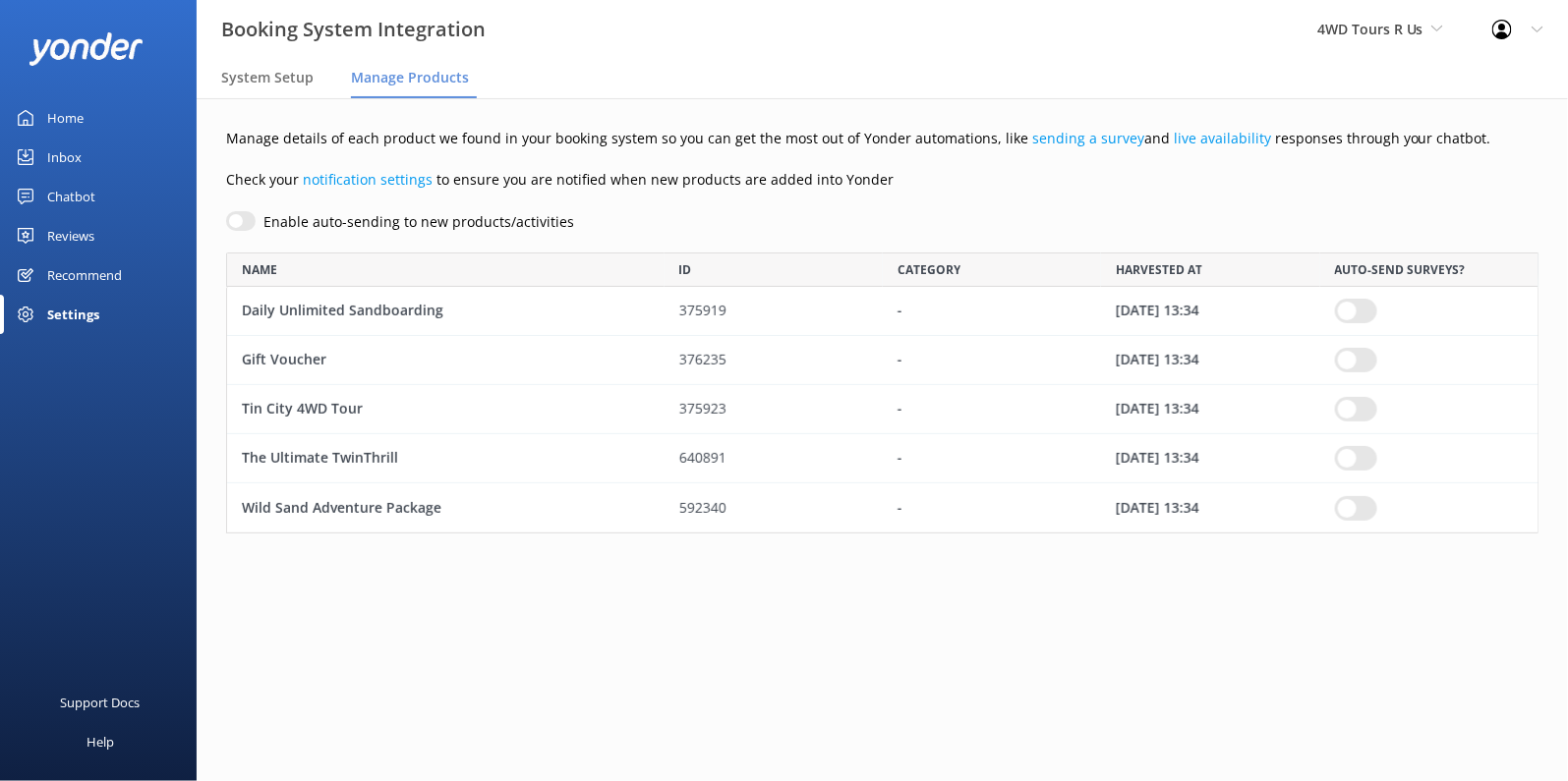
scroll to position [280, 1312]
click at [291, 78] on span "System Setup" at bounding box center [267, 78] width 92 height 20
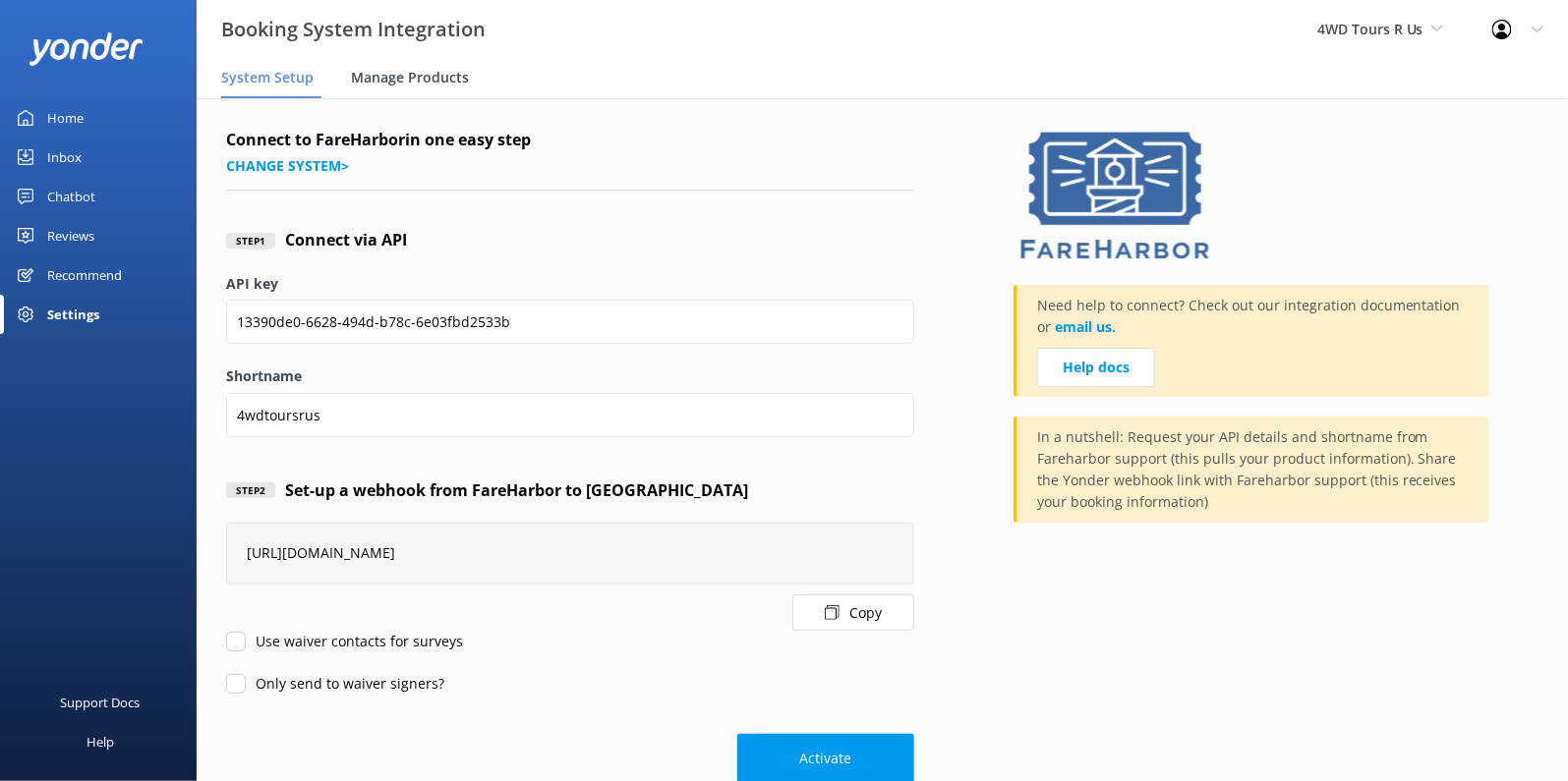
click at [414, 85] on span "Manage Products" at bounding box center [410, 78] width 118 height 20
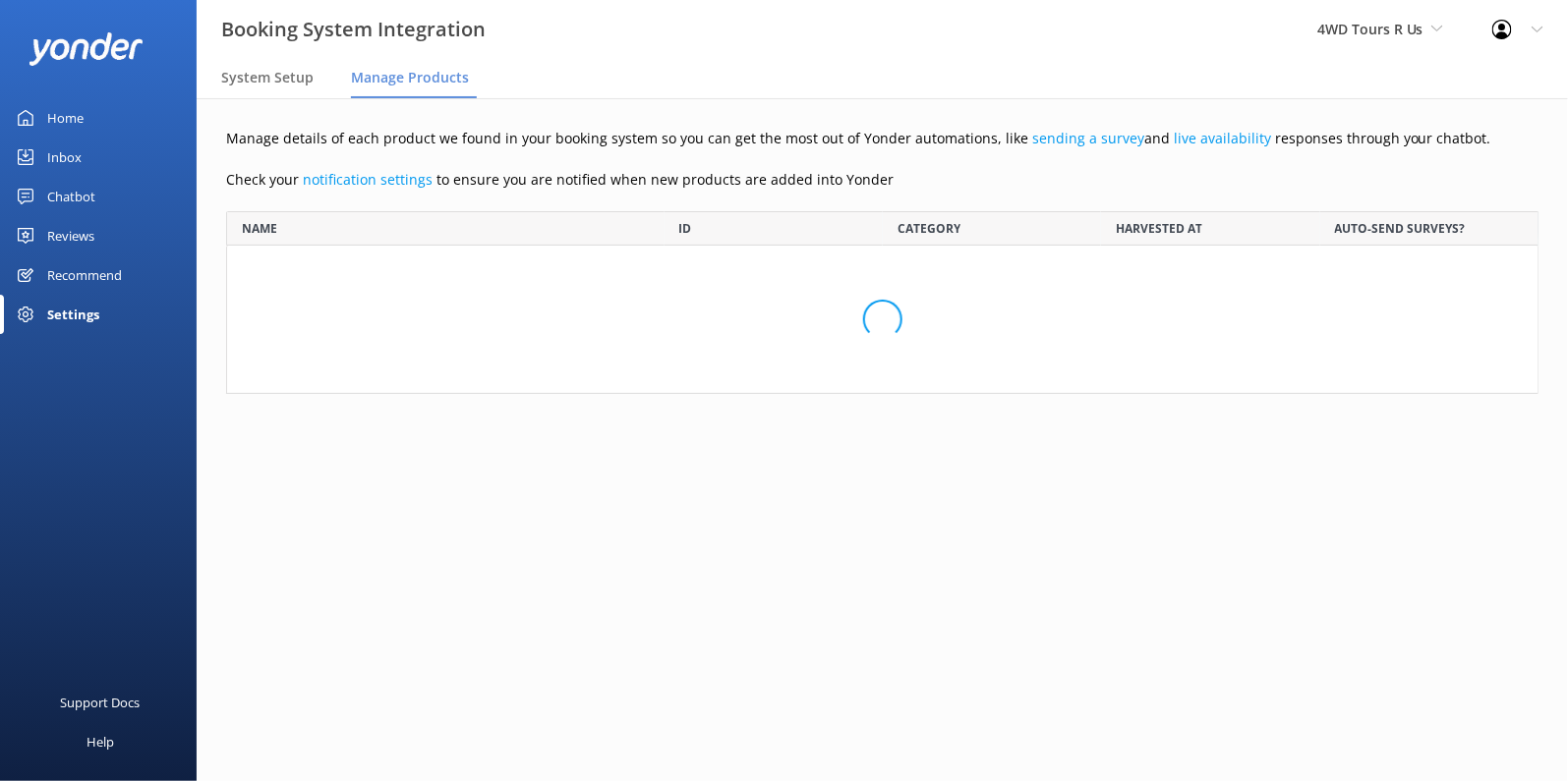
scroll to position [280, 1312]
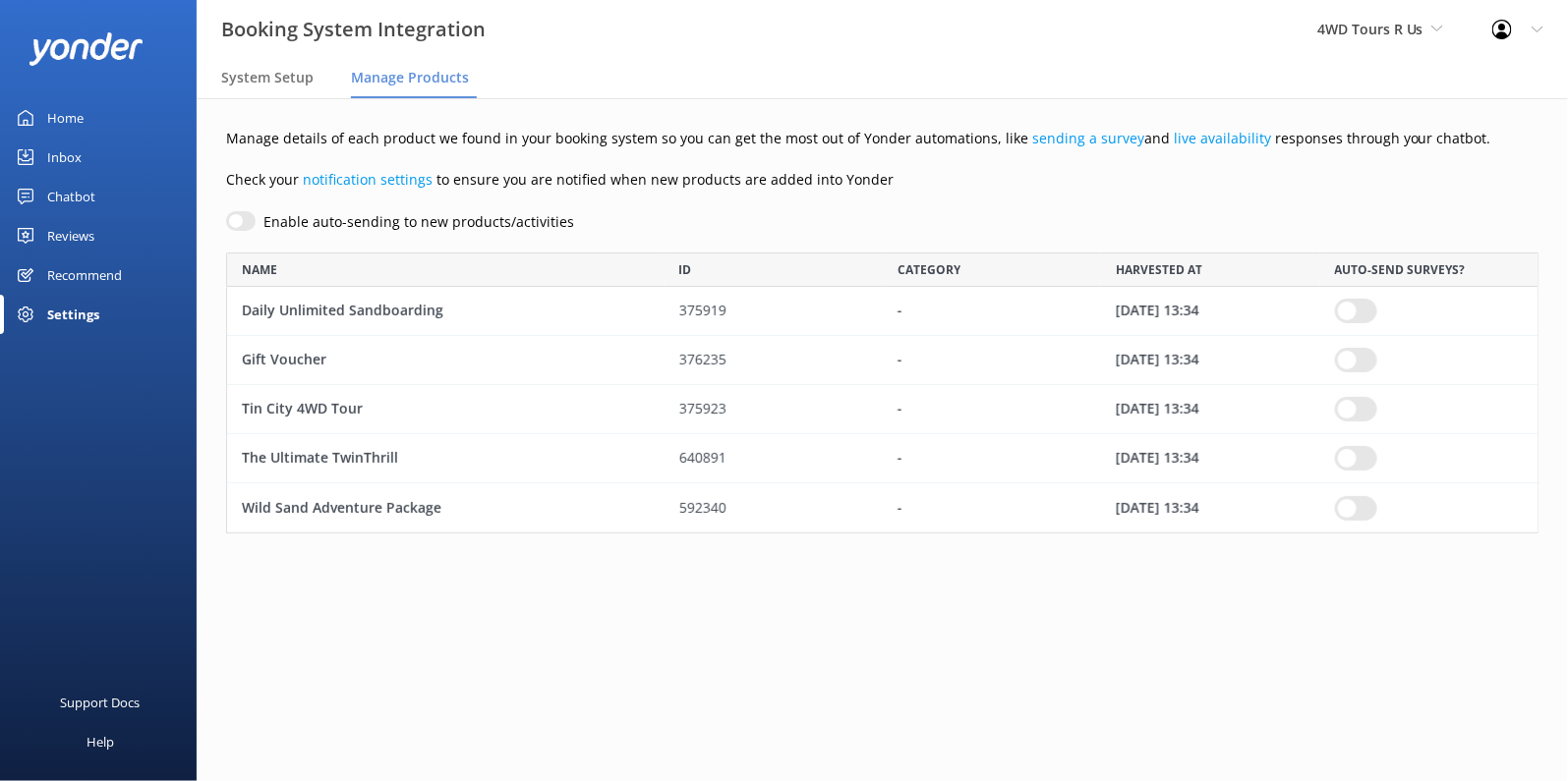
click at [1369, 42] on div "4WD Tours R Us Kendall's Adventure Co Cool Tours Inc Tongariro River Rafting Yo…" at bounding box center [1379, 29] width 175 height 59
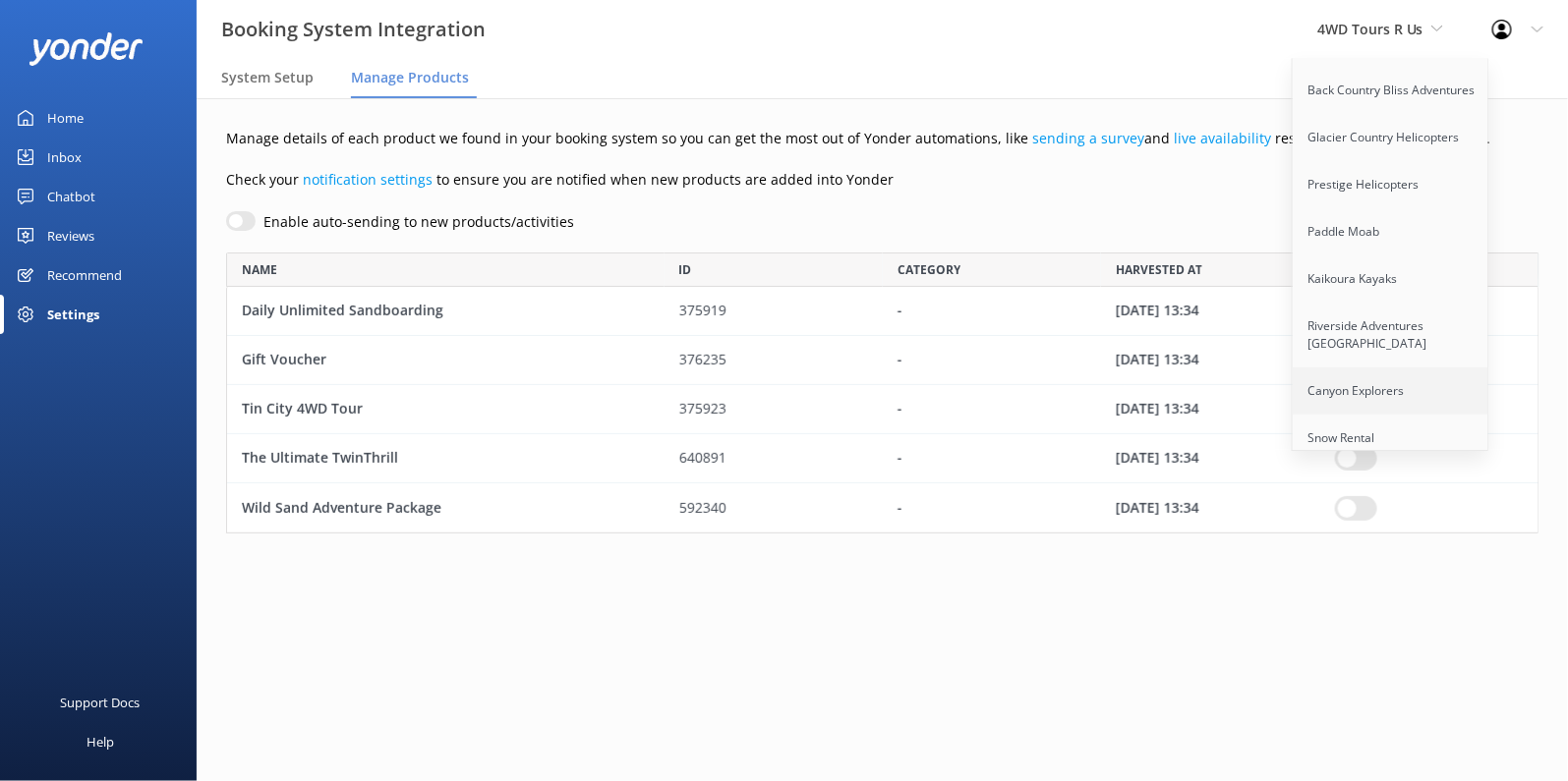
scroll to position [533, 0]
click at [1350, 364] on link "Canyon Explorers" at bounding box center [1390, 387] width 197 height 47
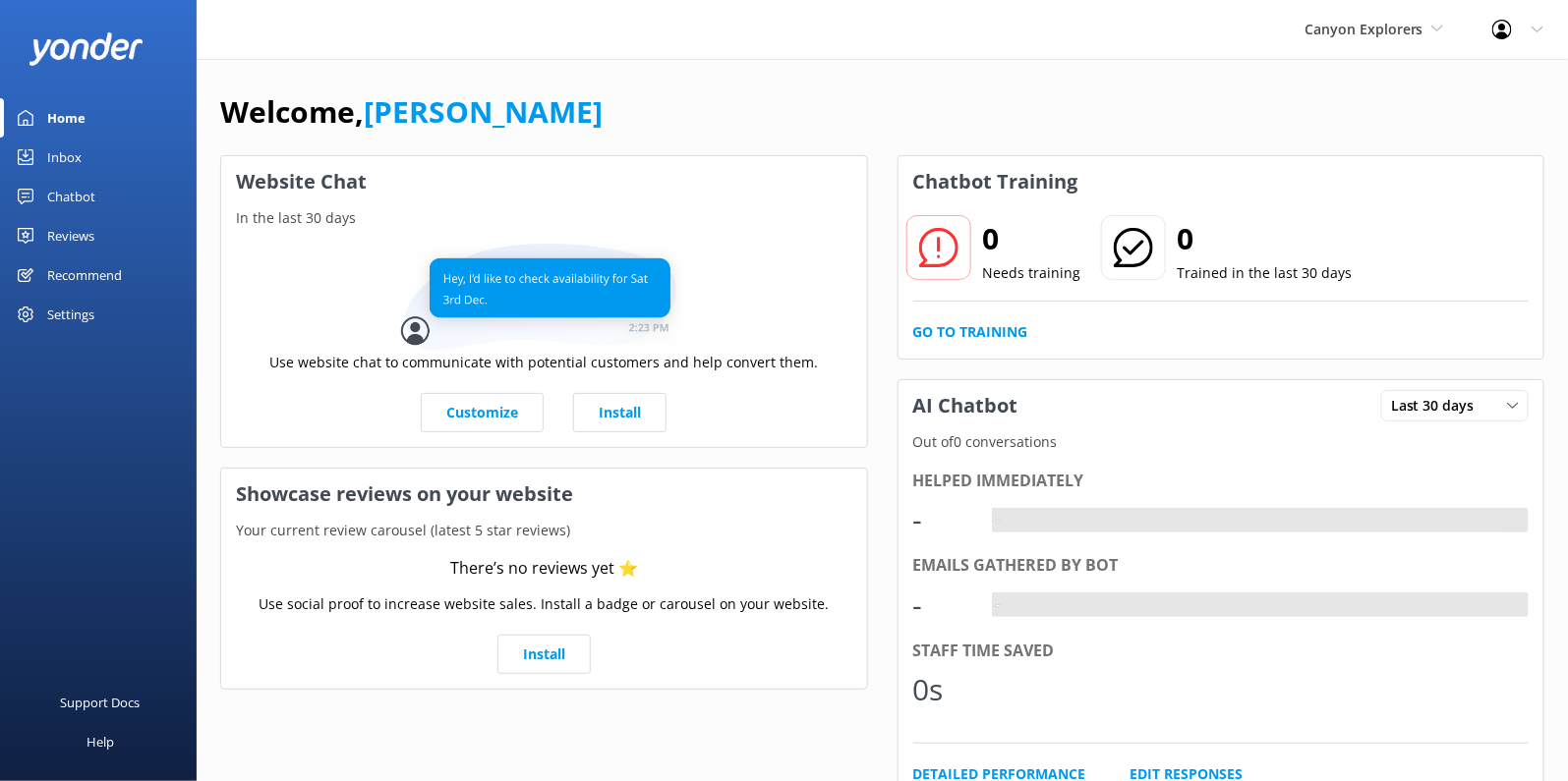
click at [77, 303] on div "Settings" at bounding box center [70, 314] width 47 height 39
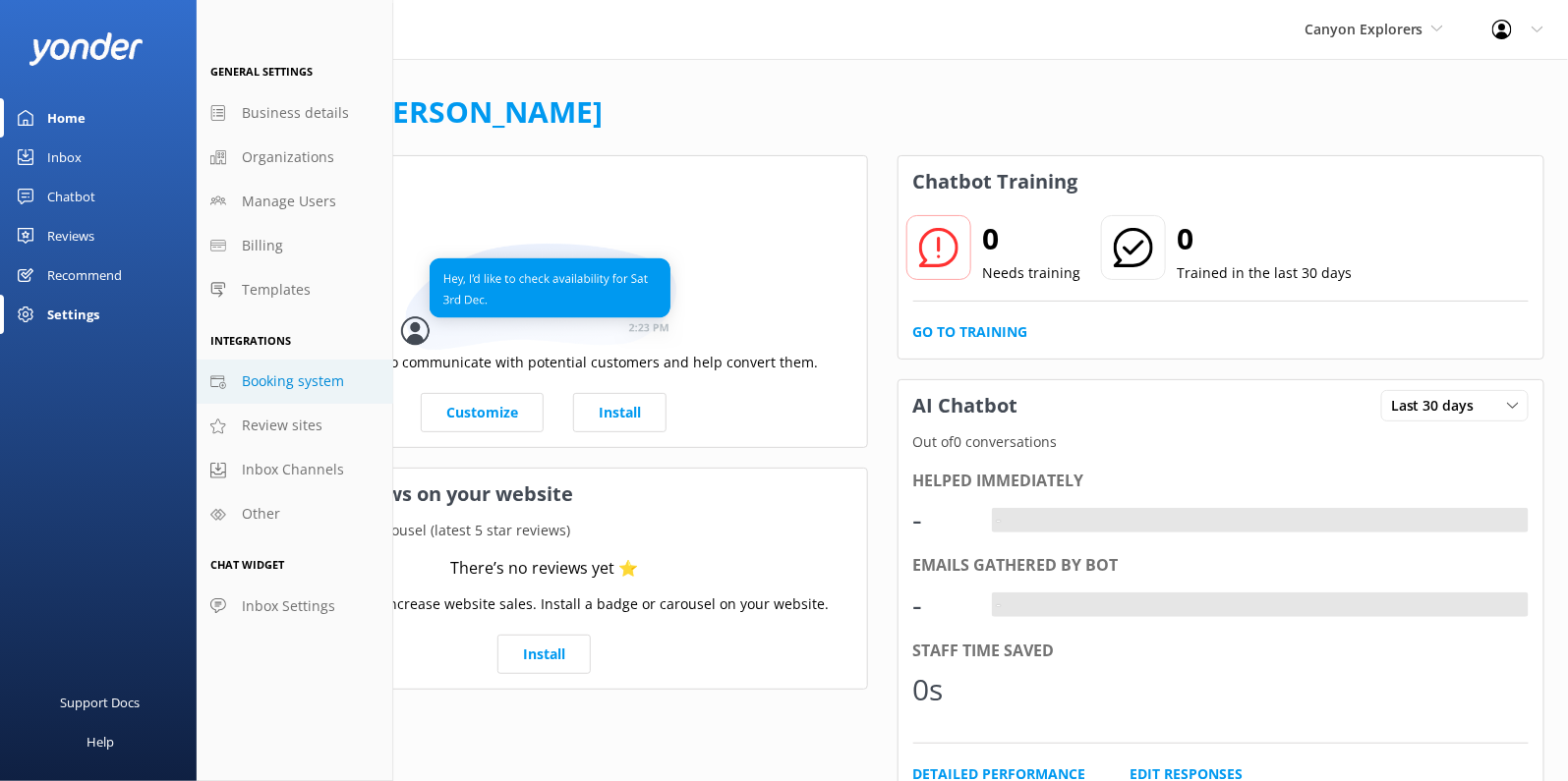
click at [288, 372] on span "Booking system" at bounding box center [293, 382] width 102 height 22
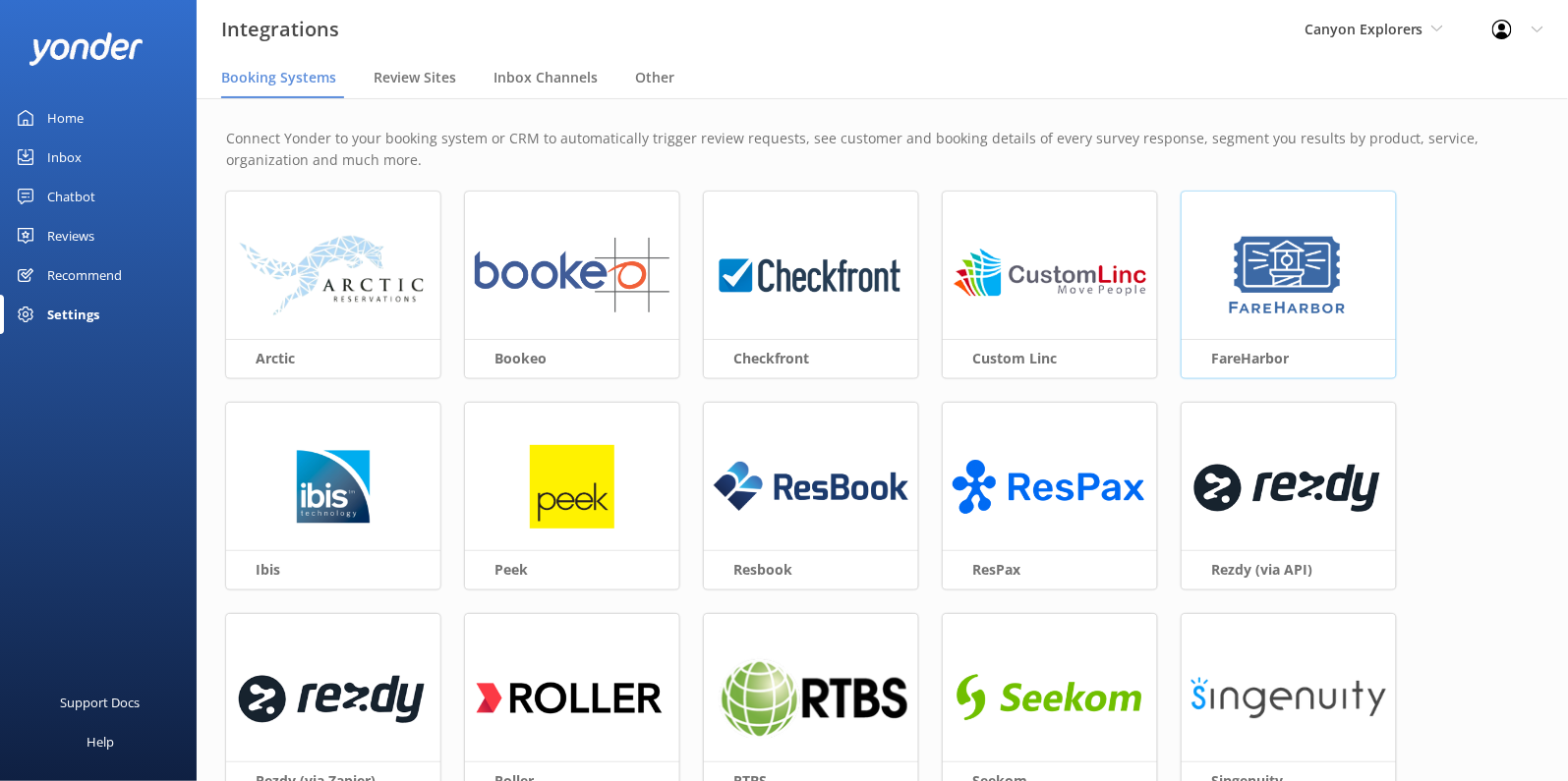
click at [1298, 310] on img at bounding box center [1288, 276] width 127 height 85
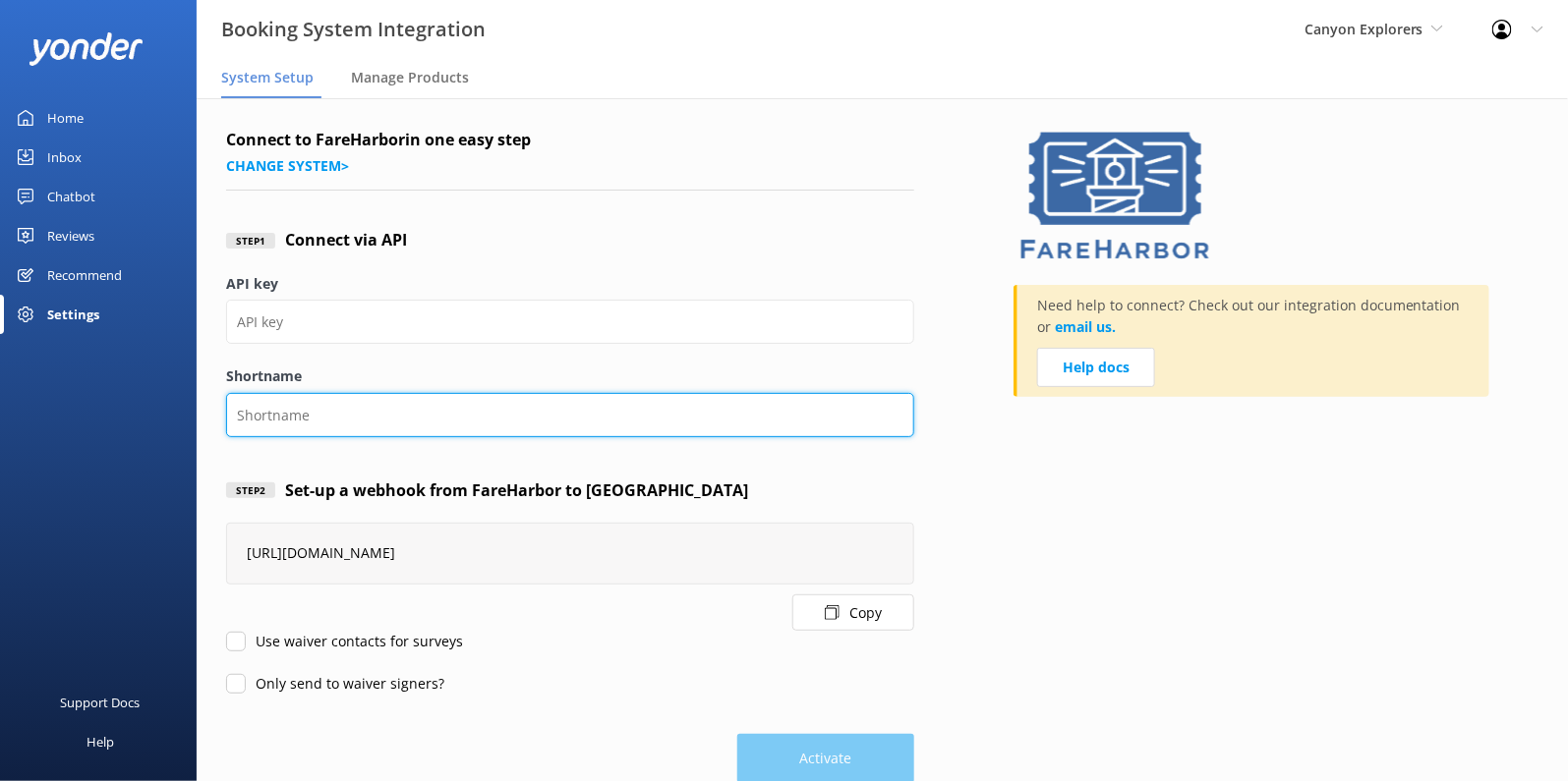
click at [477, 423] on input "Shortname" at bounding box center [570, 415] width 688 height 44
paste input "canyonexplorers"
type input "canyonexplorers"
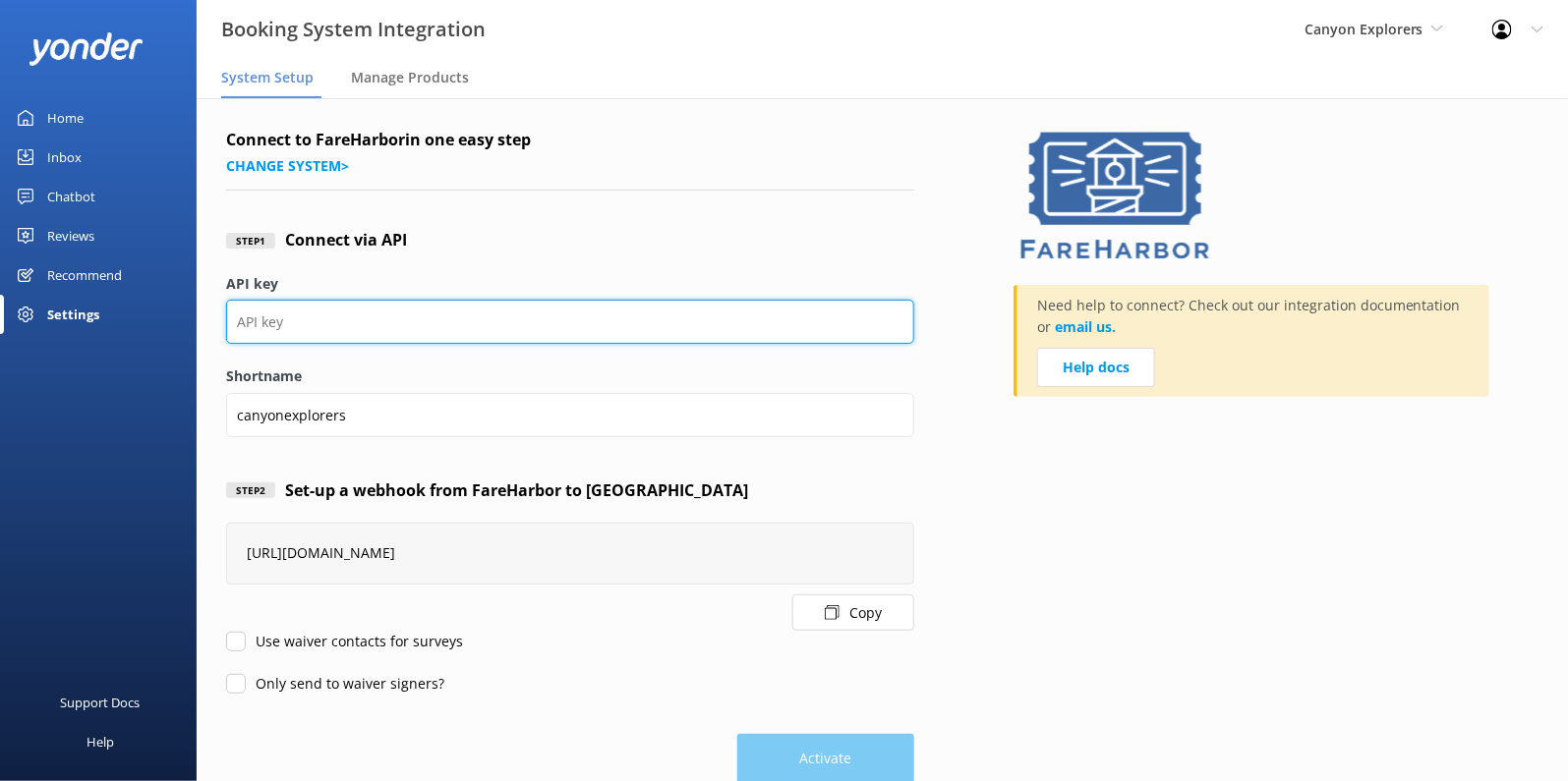
click at [483, 323] on input "API key" at bounding box center [570, 322] width 688 height 44
paste input "c4b140f6-d9b5-4104-bef8-840426bc8110"
type input "c4b140f6-d9b5-4104-bef8-840426bc8110"
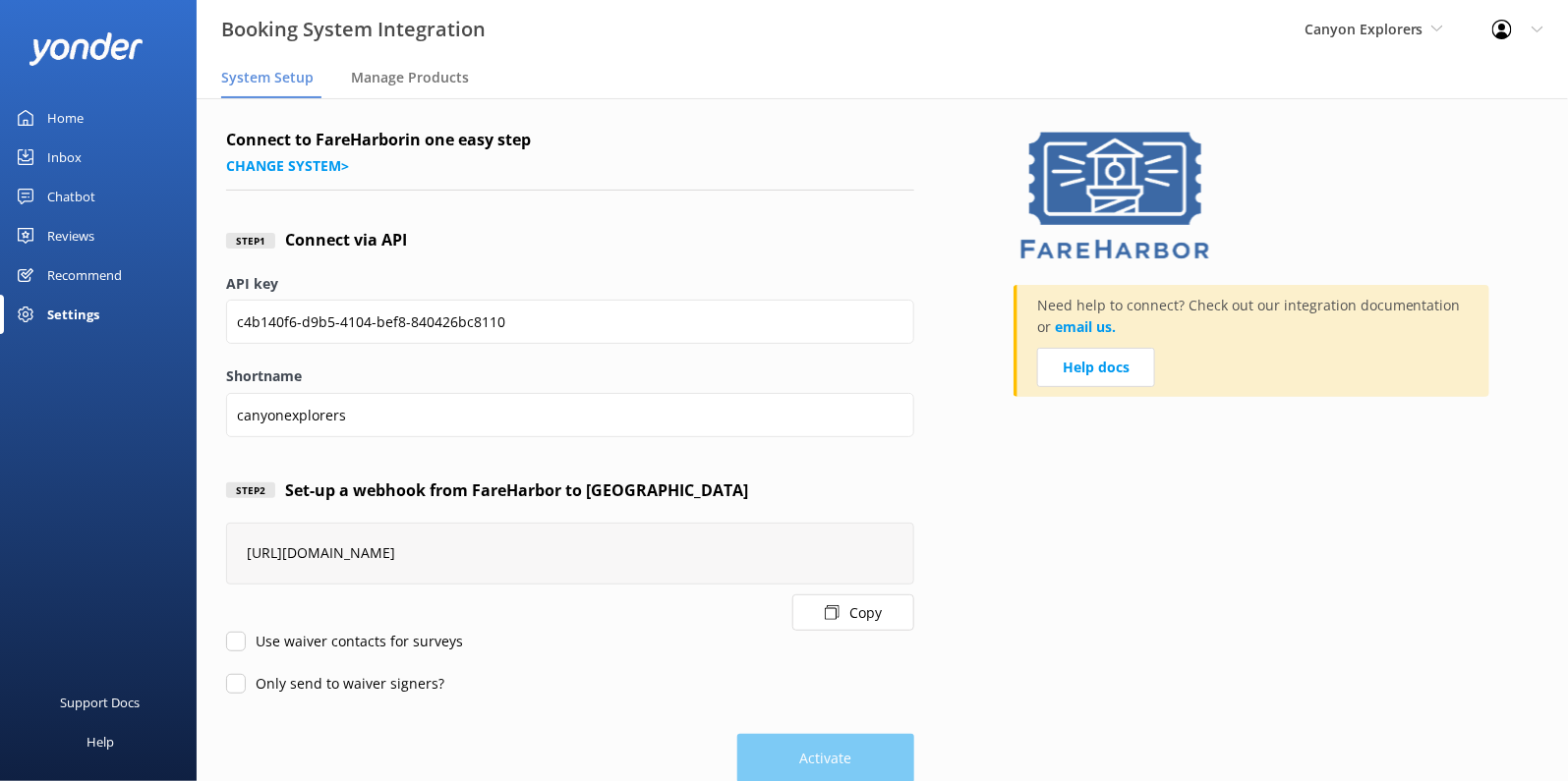
click at [706, 375] on label "Shortname" at bounding box center [570, 377] width 688 height 22
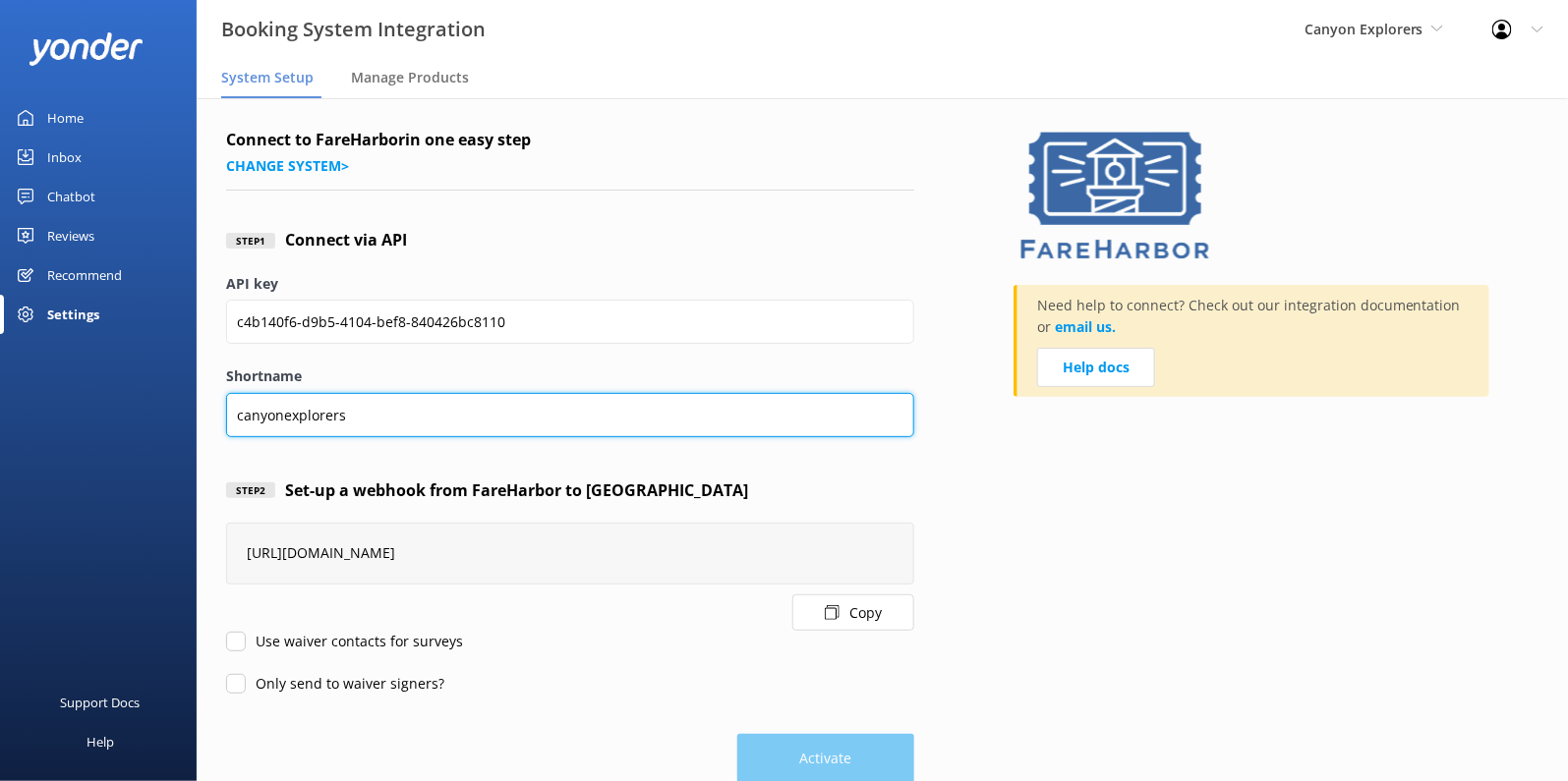
click at [706, 393] on input "canyonexplorers" at bounding box center [570, 415] width 688 height 44
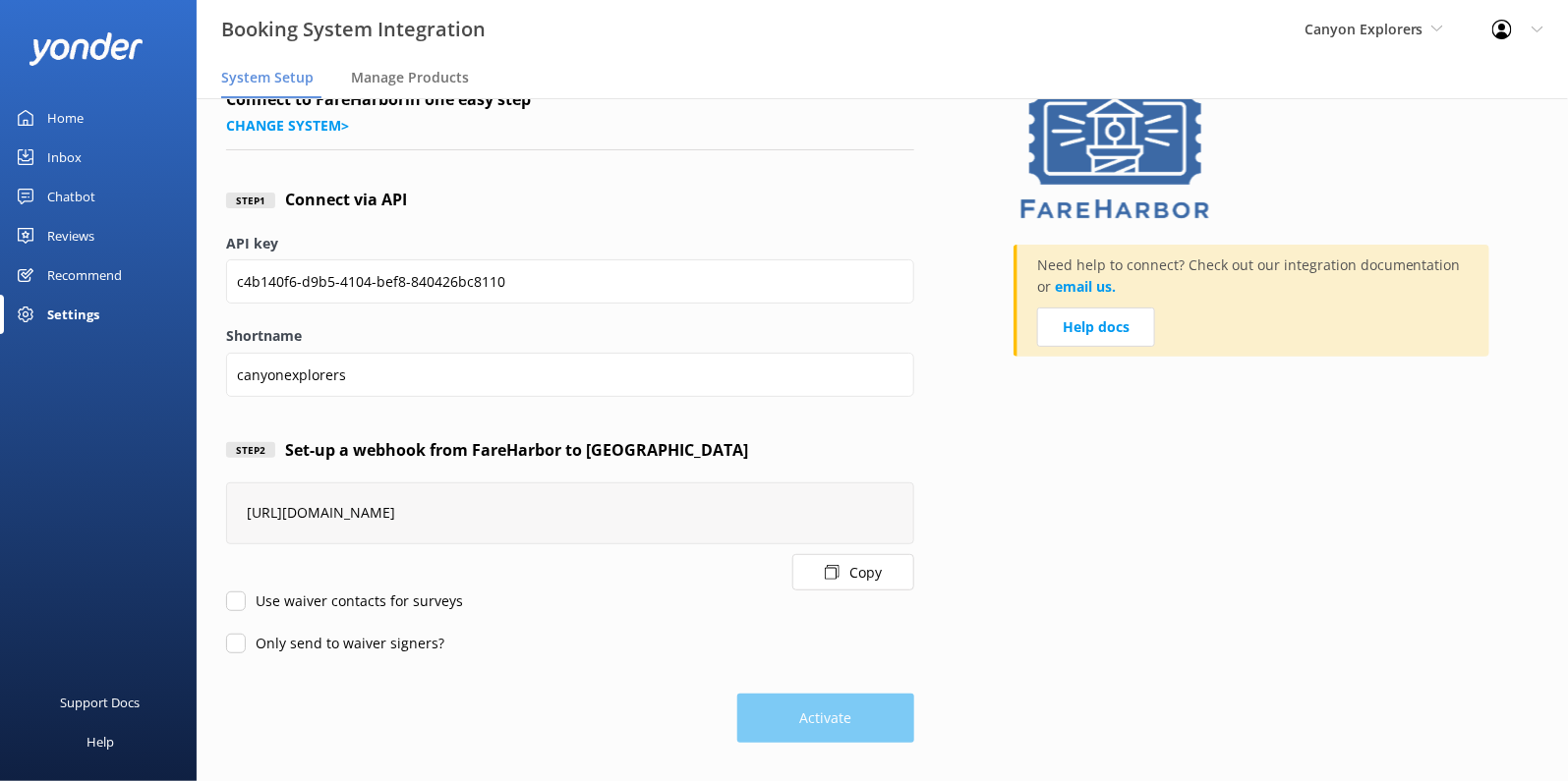
click at [620, 641] on div "Only send to waiver signers?" at bounding box center [570, 644] width 688 height 22
click at [242, 645] on input "Only send to waiver signers?" at bounding box center [236, 644] width 20 height 20
checkbox input "true"
click at [241, 608] on input "Use waiver contacts for surveys" at bounding box center [236, 602] width 20 height 20
checkbox input "true"
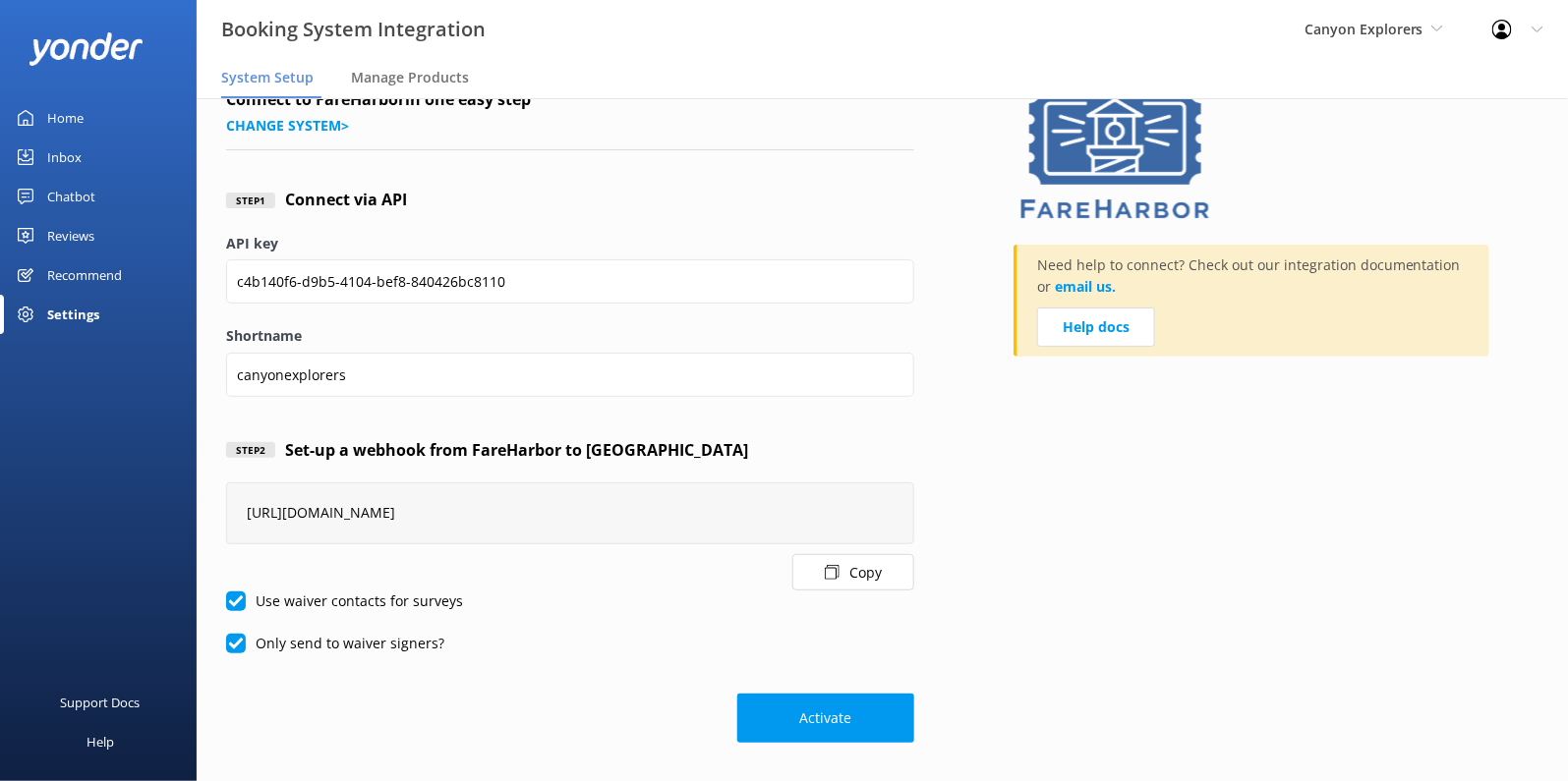
click at [239, 639] on input "Only send to waiver signers?" at bounding box center [236, 644] width 20 height 20
checkbox input "false"
click at [237, 611] on label "Use waiver contacts for surveys" at bounding box center [344, 602] width 237 height 22
click at [237, 611] on input "Use waiver contacts for surveys" at bounding box center [236, 602] width 20 height 20
checkbox input "false"
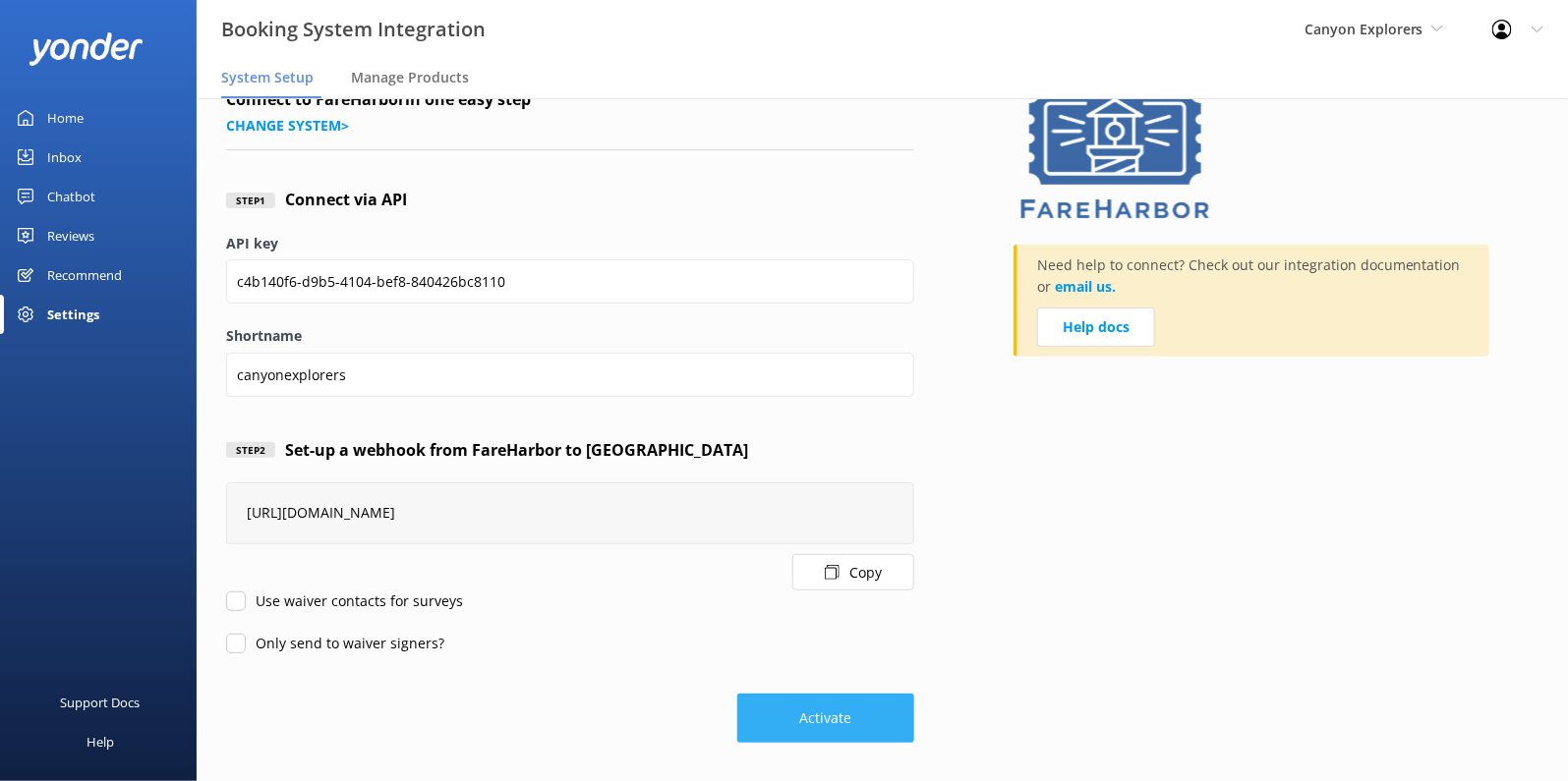
click at [825, 707] on button "Activate" at bounding box center [825, 718] width 177 height 49
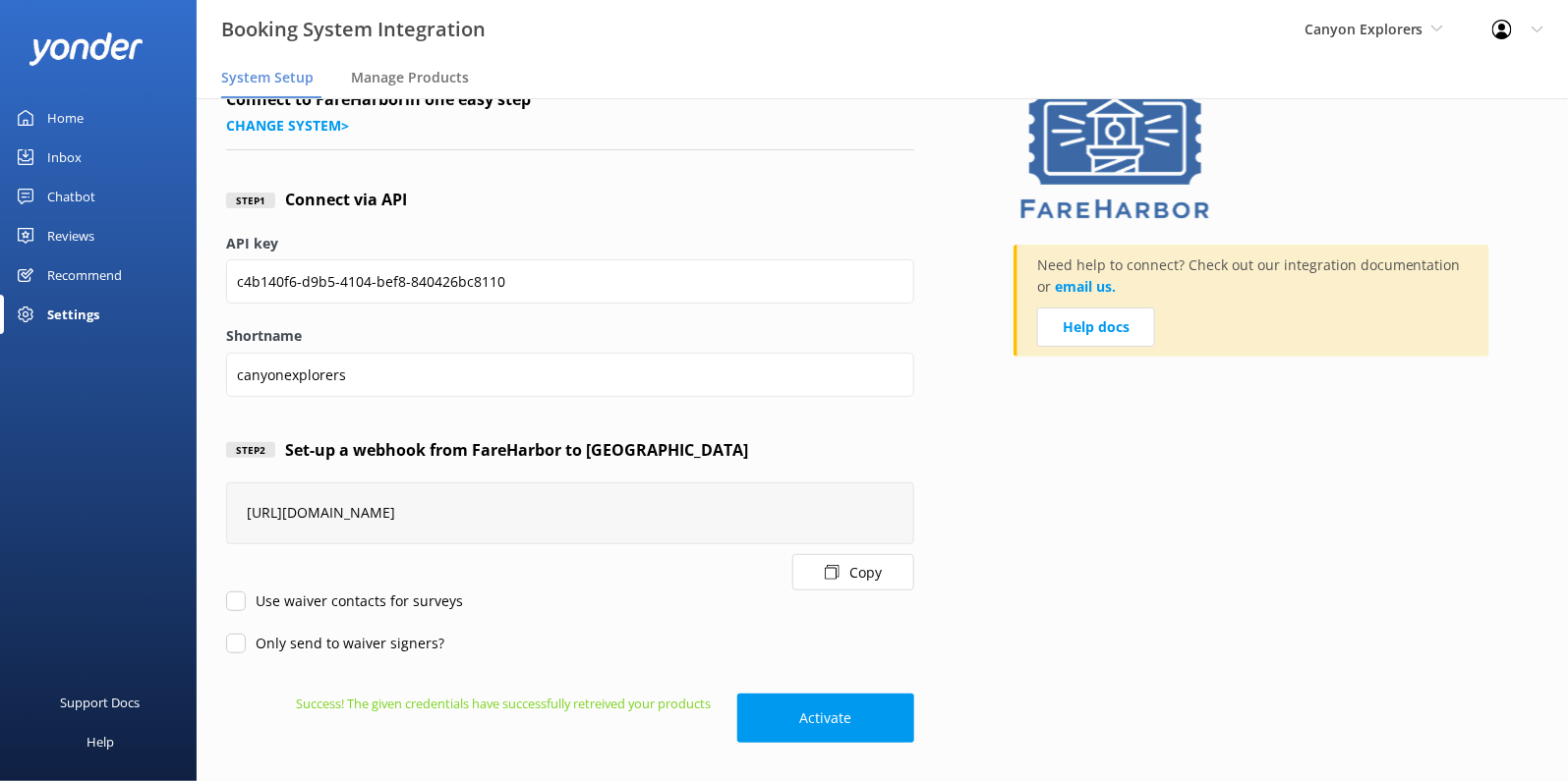
scroll to position [0, 0]
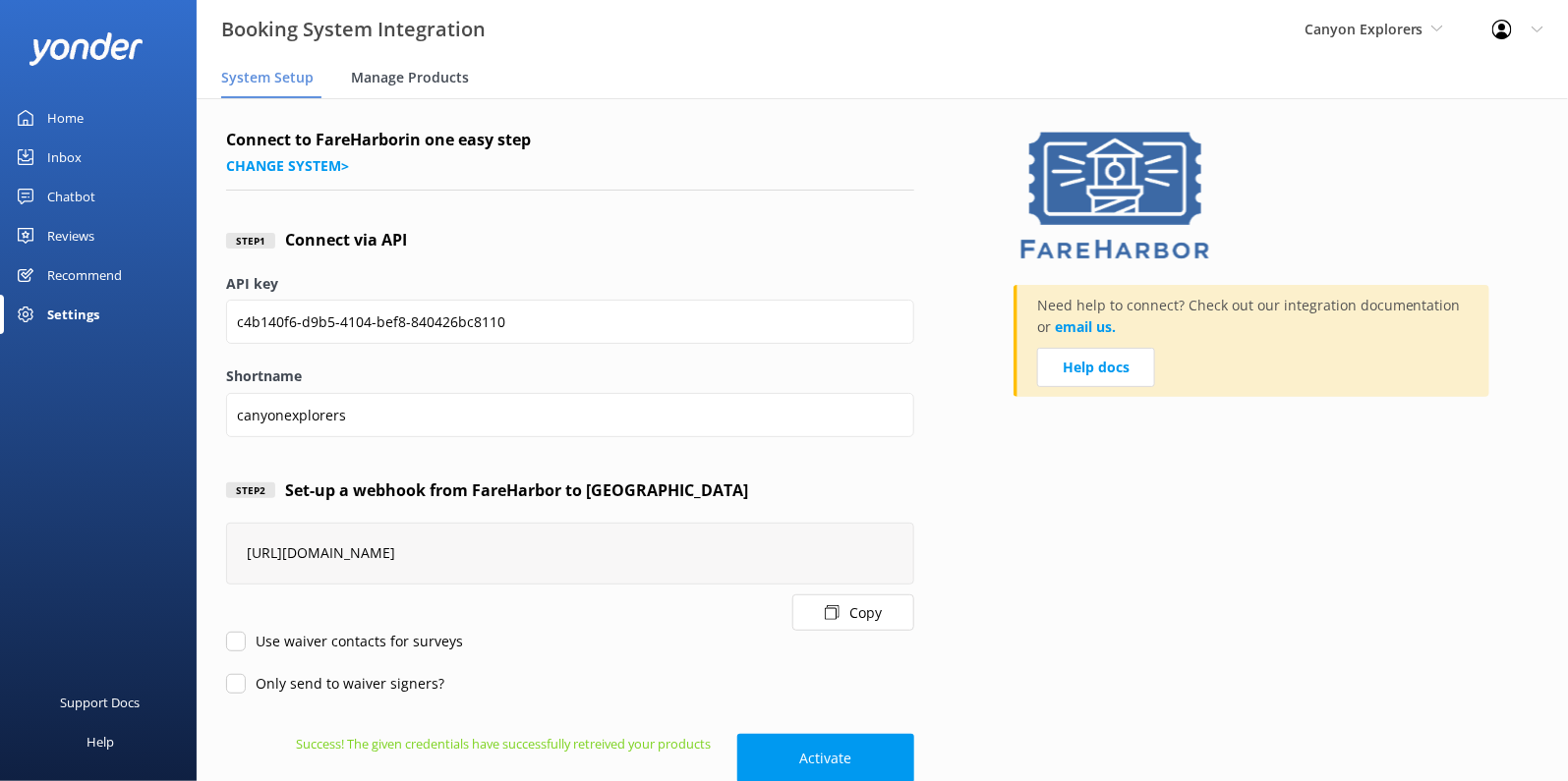
click at [390, 74] on span "Manage Products" at bounding box center [410, 78] width 118 height 20
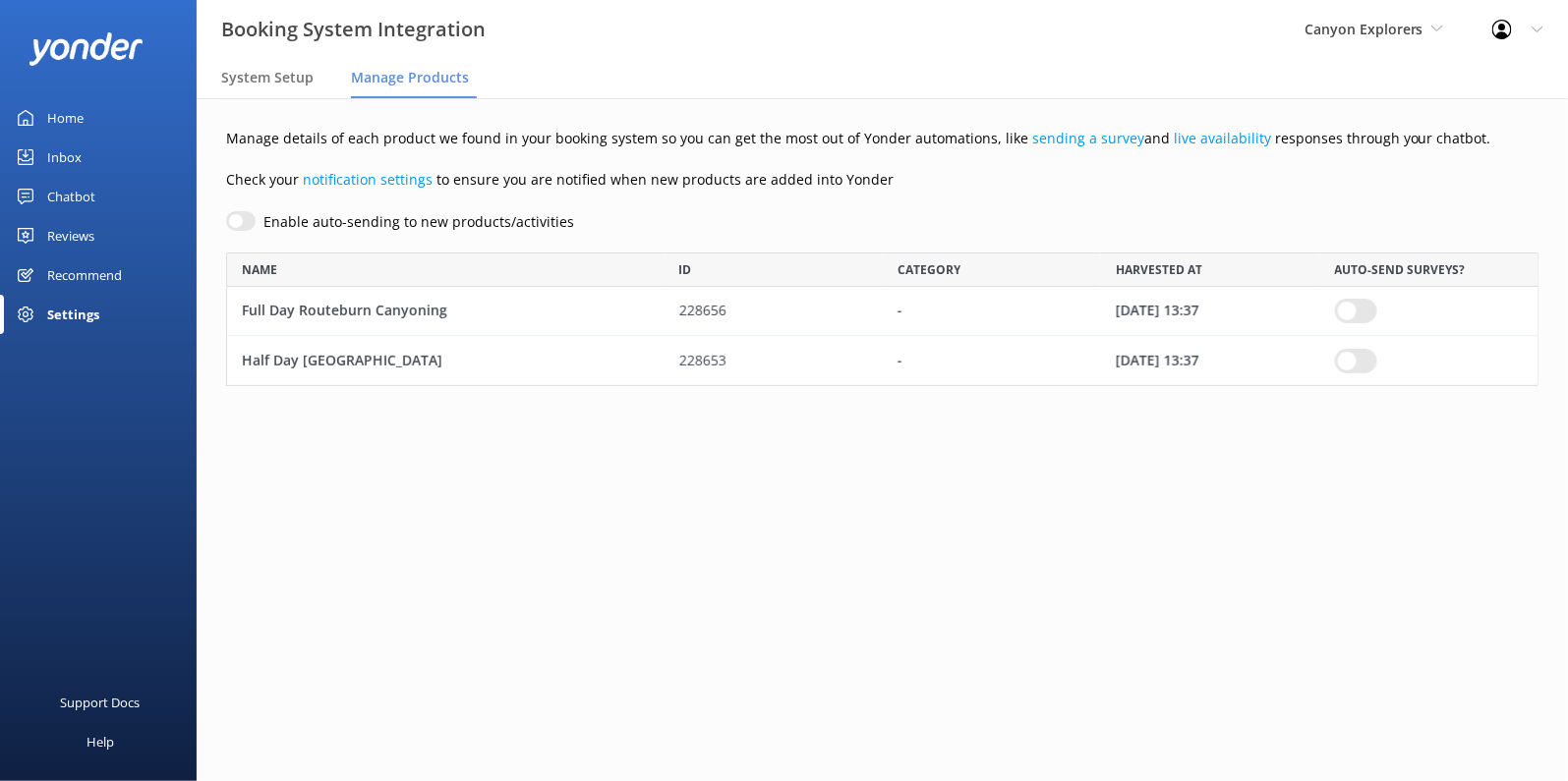
scroll to position [133, 1312]
click at [1374, 27] on span "Canyon Explorers" at bounding box center [1363, 29] width 119 height 19
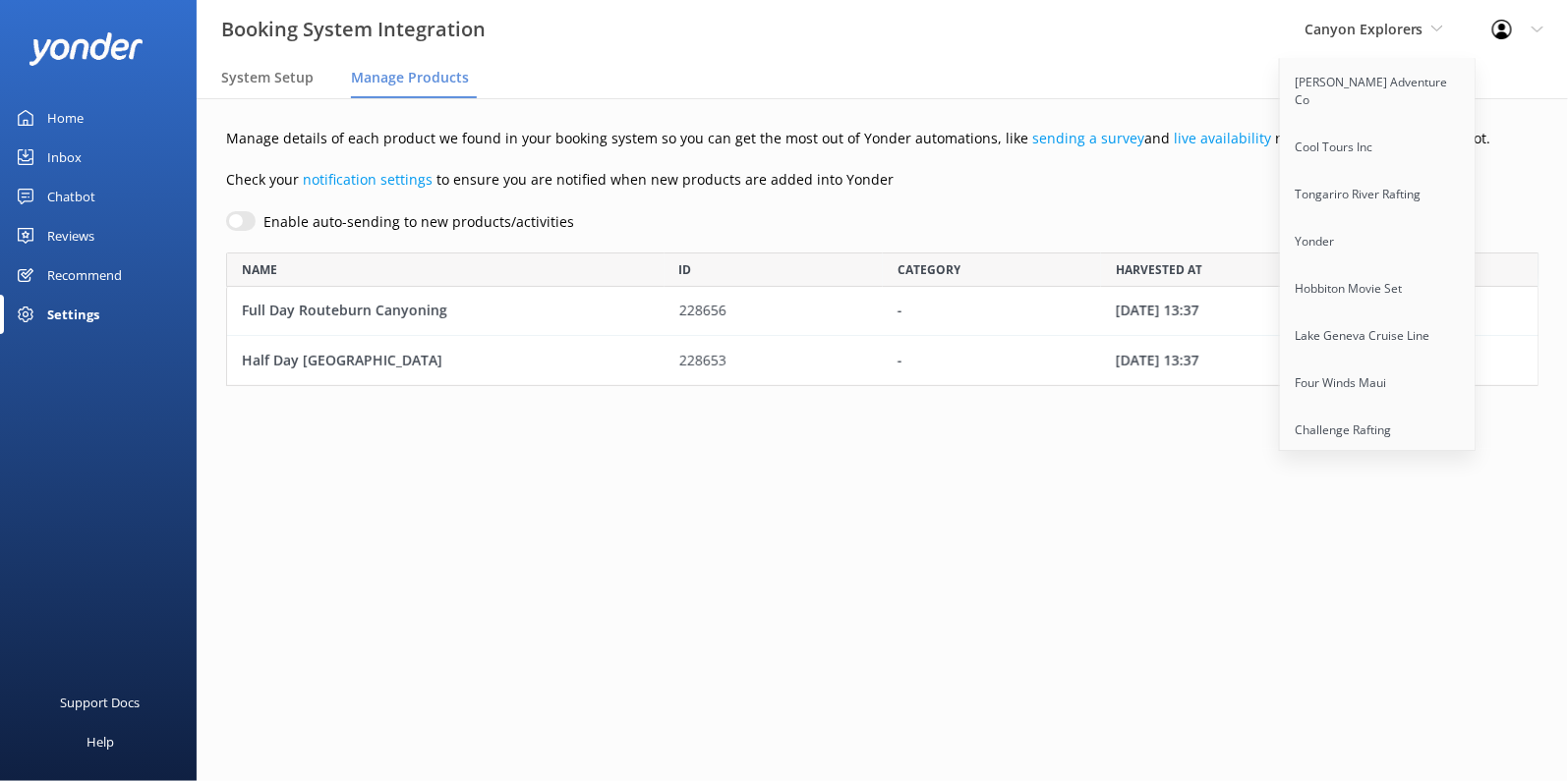
scroll to position [393, 0]
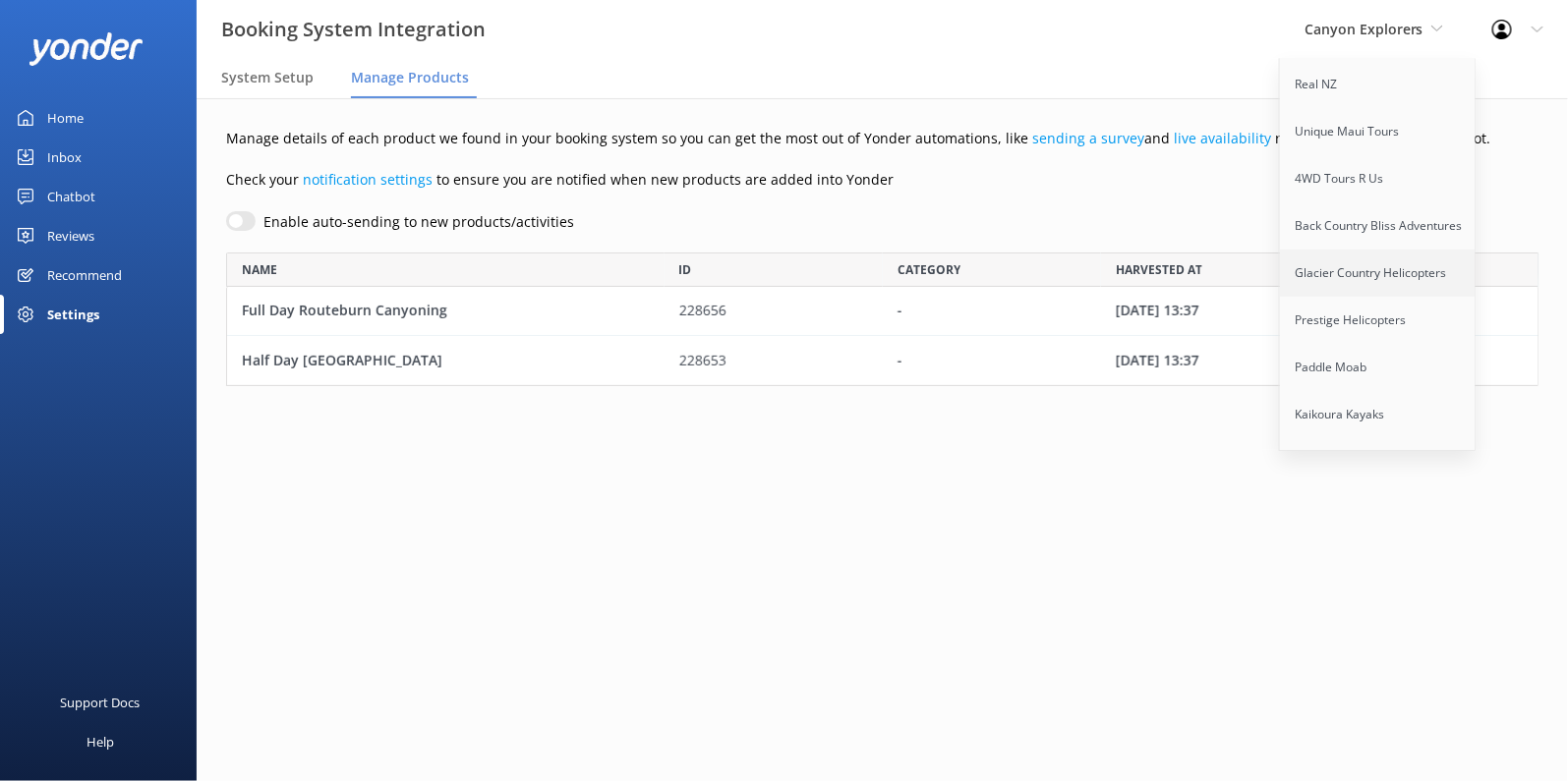
click at [1383, 272] on link "Glacier Country Helicopters" at bounding box center [1378, 273] width 197 height 47
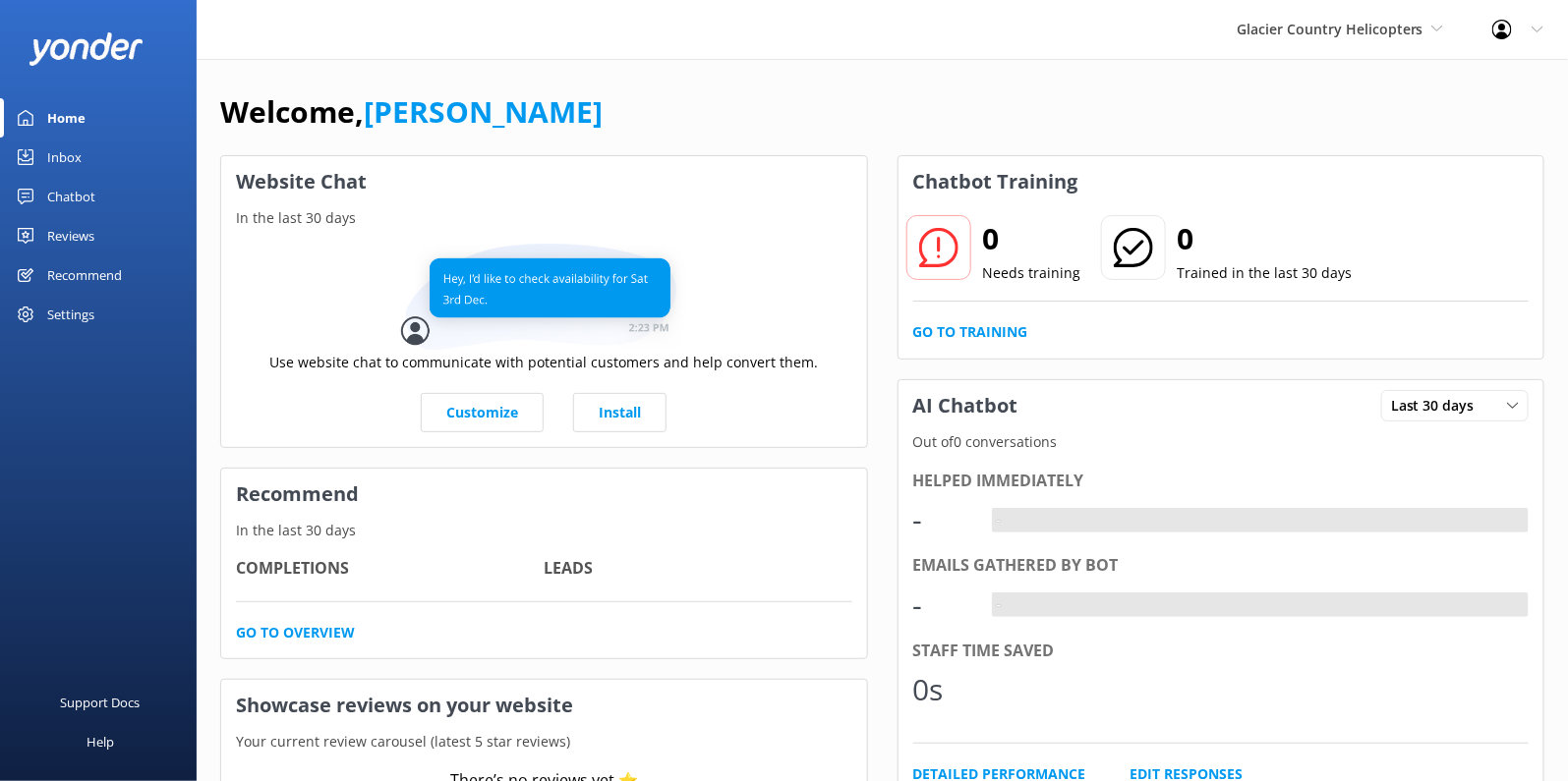
click at [102, 306] on div "Settings" at bounding box center [98, 314] width 197 height 39
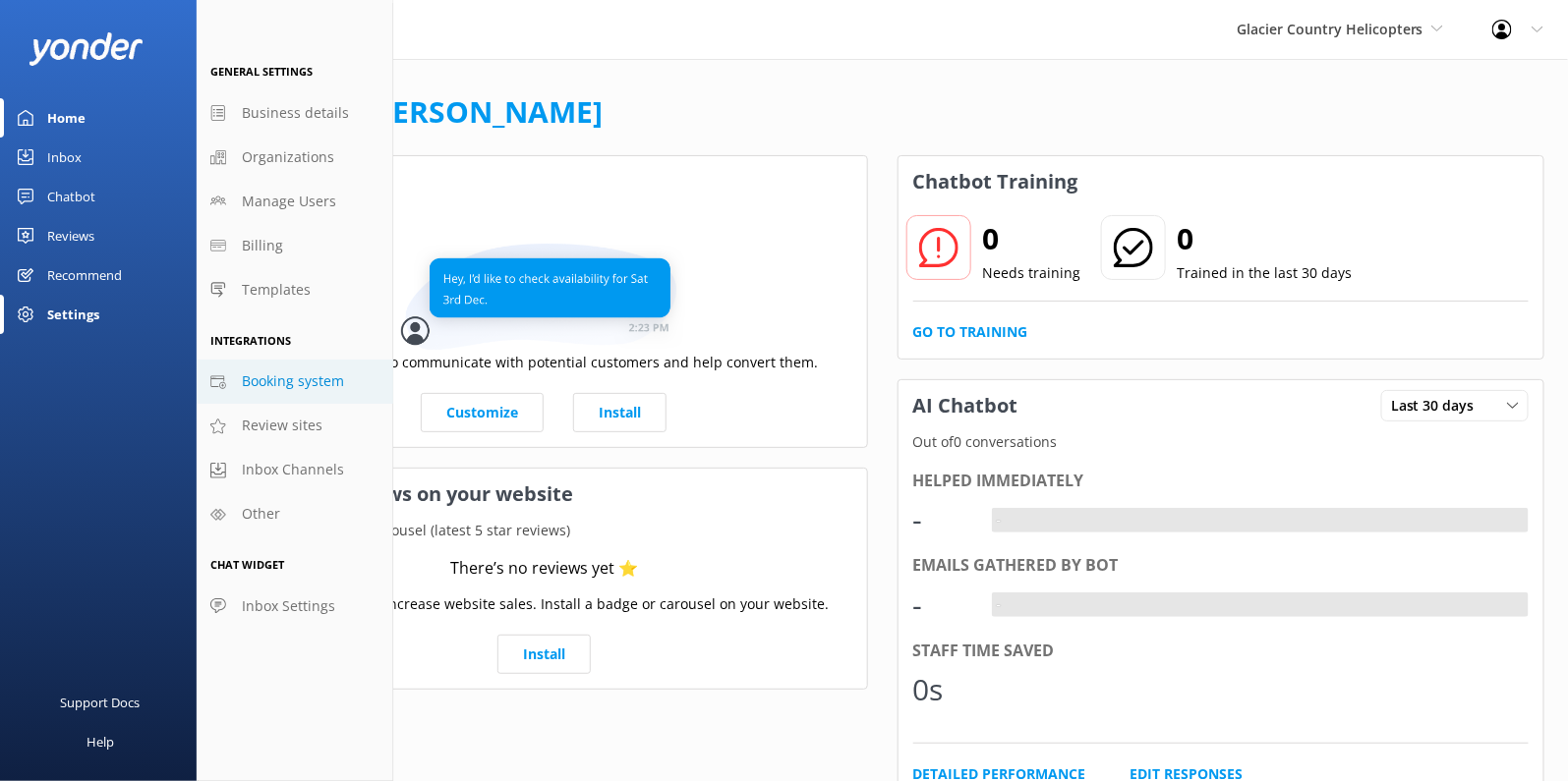
click at [289, 384] on span "Booking system" at bounding box center [293, 382] width 102 height 22
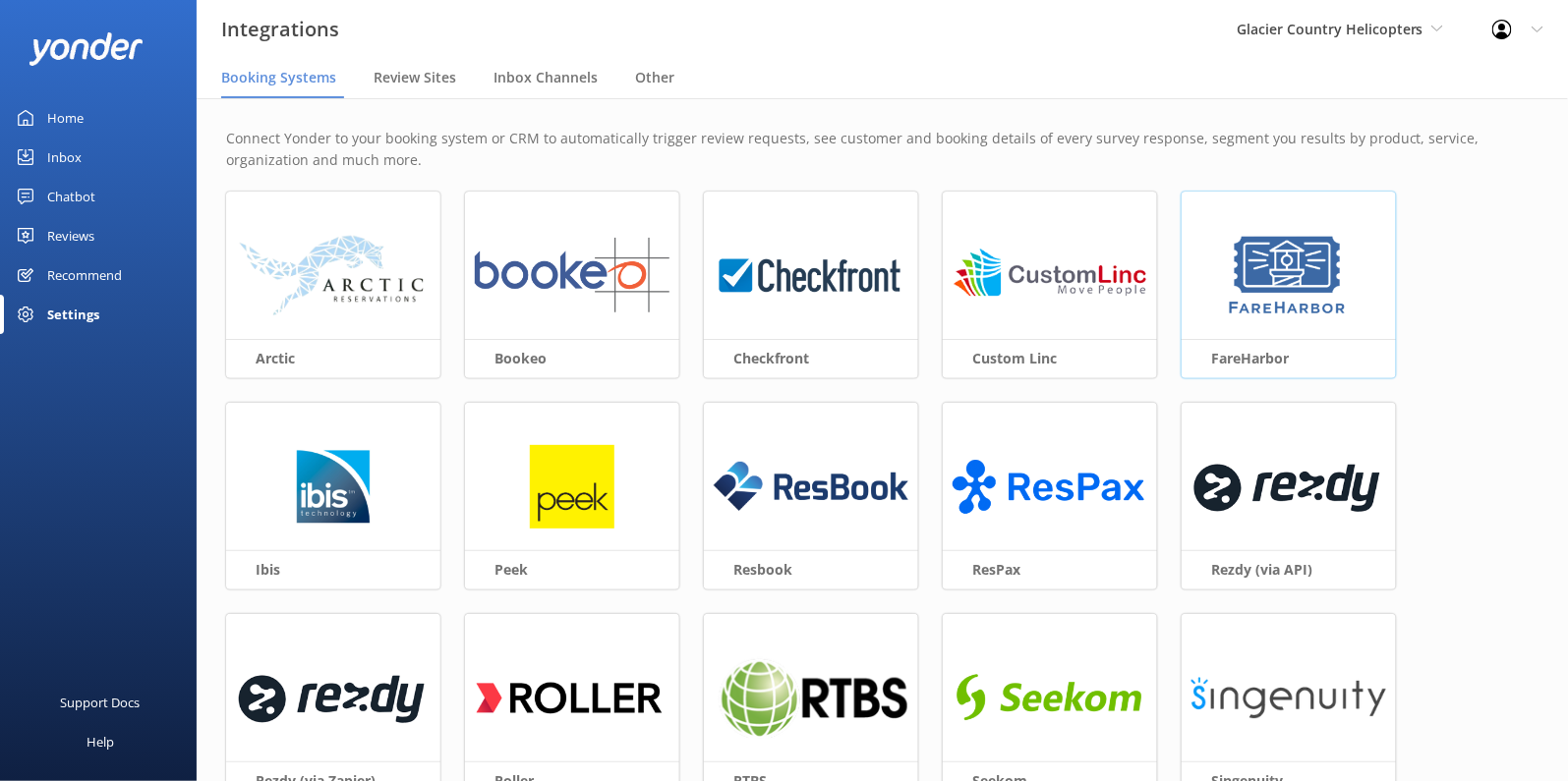
click at [1254, 321] on div at bounding box center [1288, 276] width 214 height 168
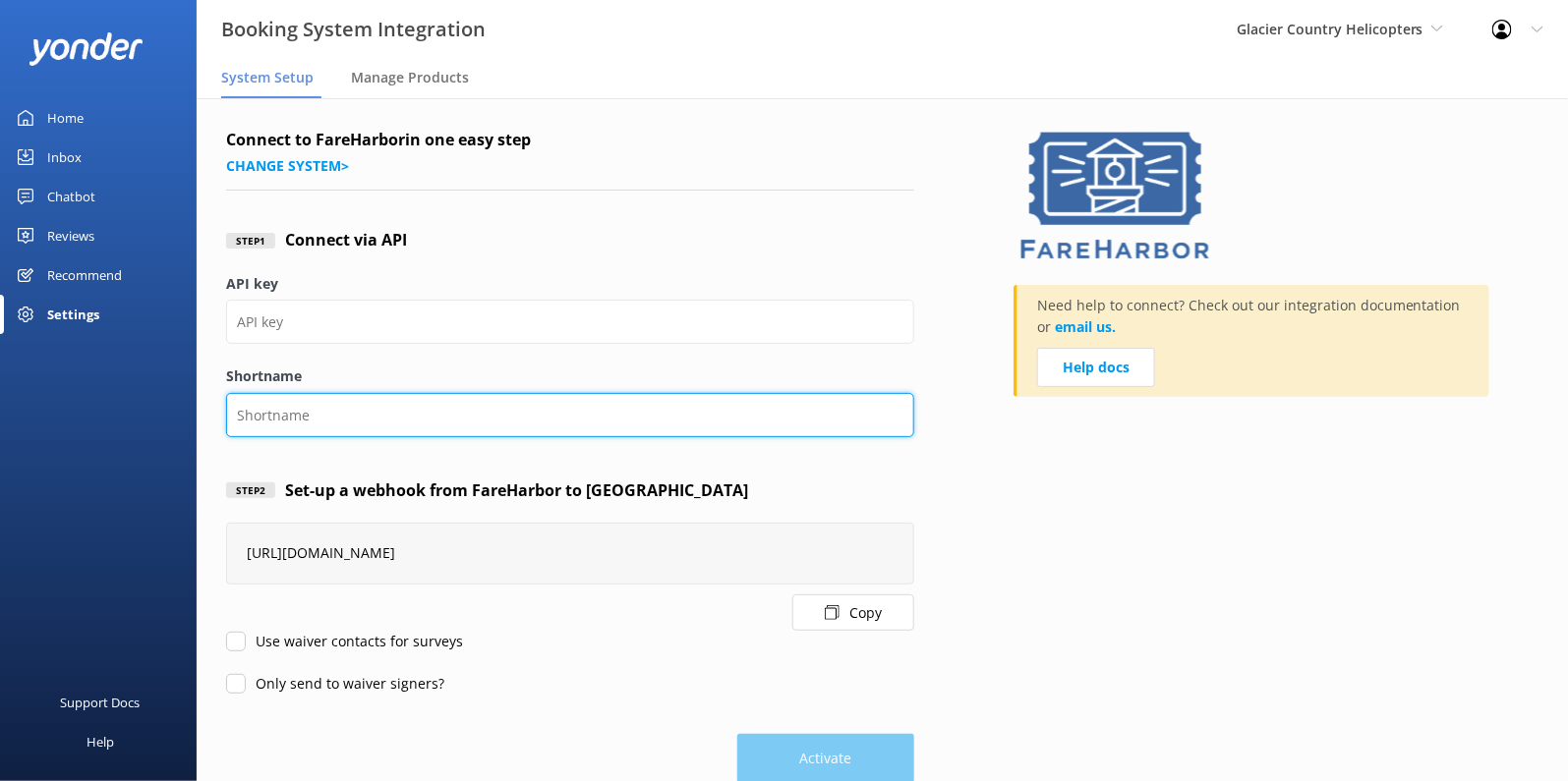
click at [333, 400] on input "Shortname" at bounding box center [570, 415] width 688 height 44
paste input "glaciercountryhelicopters"
type input "glaciercountryhelicopters"
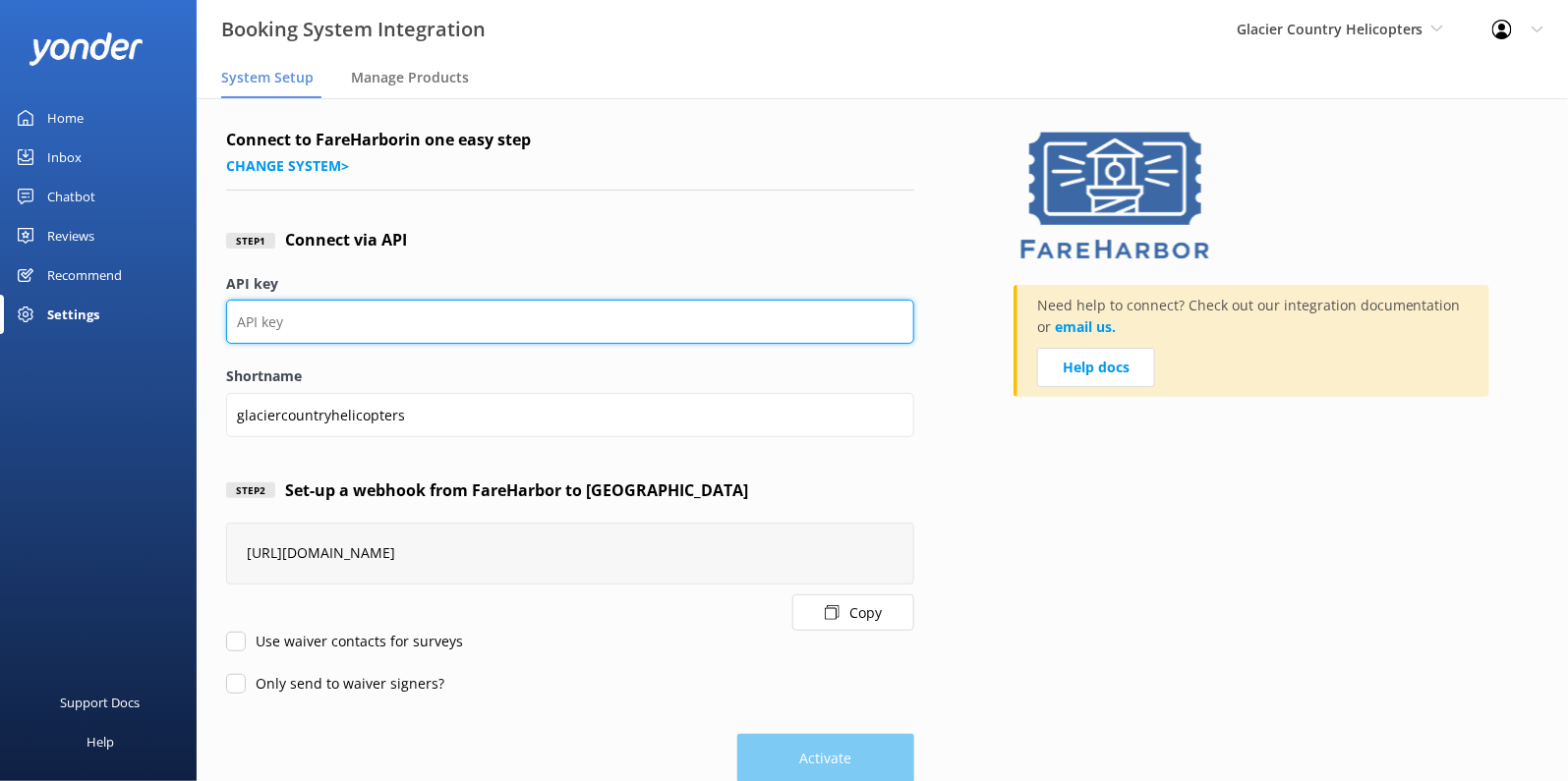
click at [427, 327] on input "API key" at bounding box center [570, 322] width 688 height 44
paste input "3503fab5-3e2f-4459-a195-e3cecb4aaf05"
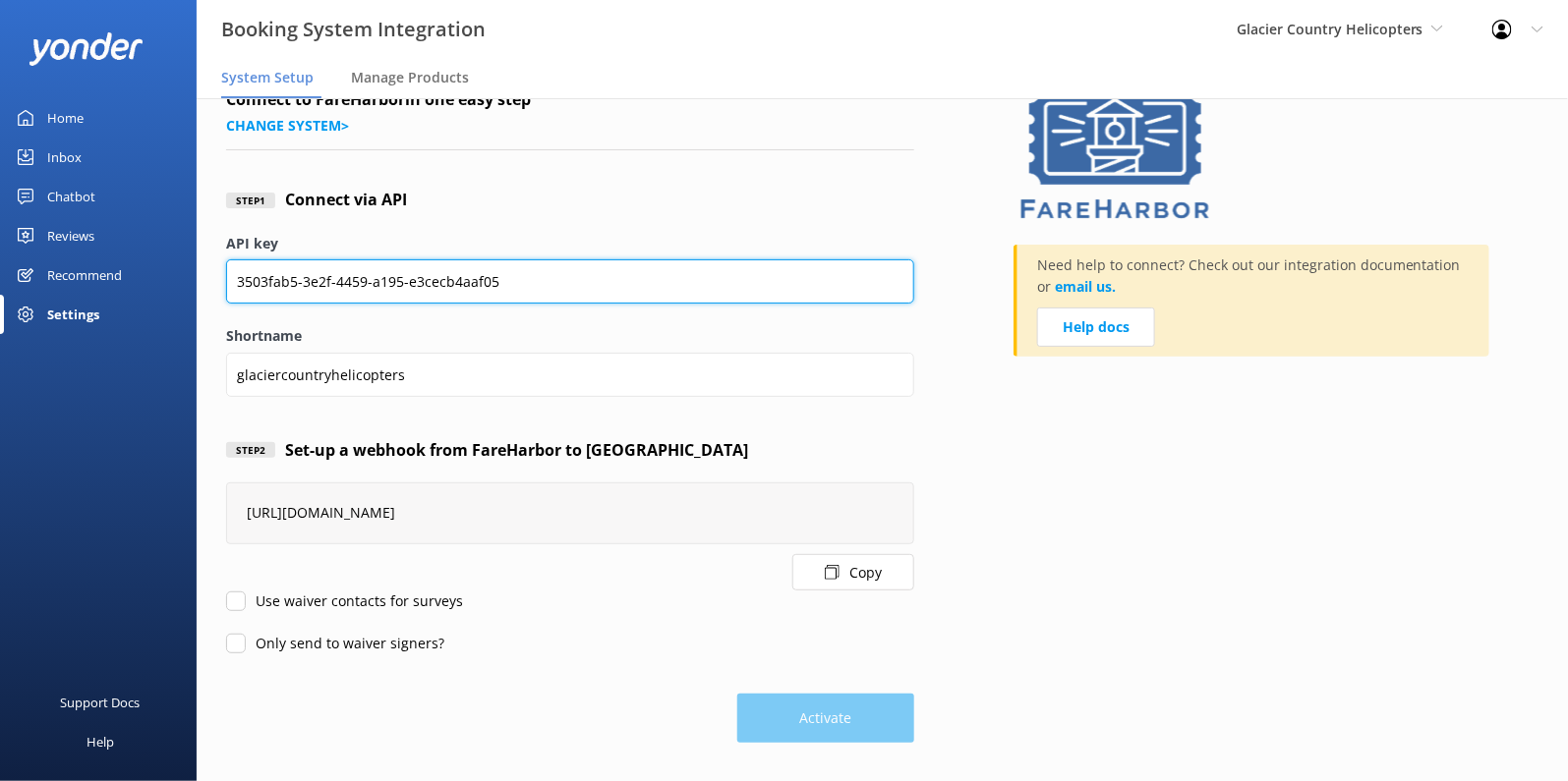
type input "3503fab5-3e2f-4459-a195-e3cecb4aaf05"
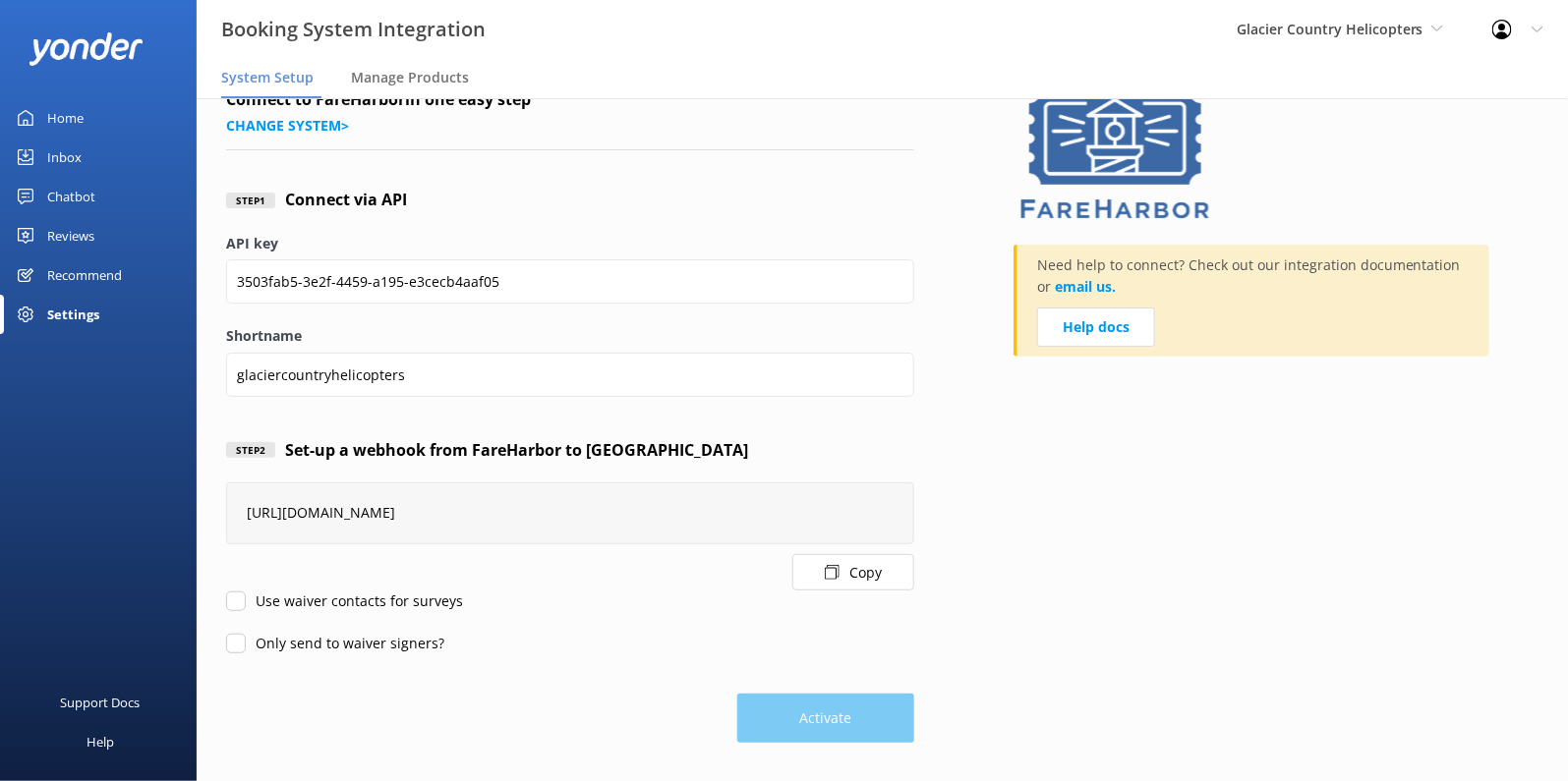
click at [233, 604] on input "Use waiver contacts for surveys" at bounding box center [236, 602] width 20 height 20
checkbox input "true"
click at [230, 642] on input "Only send to waiver signers?" at bounding box center [236, 644] width 20 height 20
checkbox input "true"
click at [235, 607] on input "Use waiver contacts for surveys" at bounding box center [236, 602] width 20 height 20
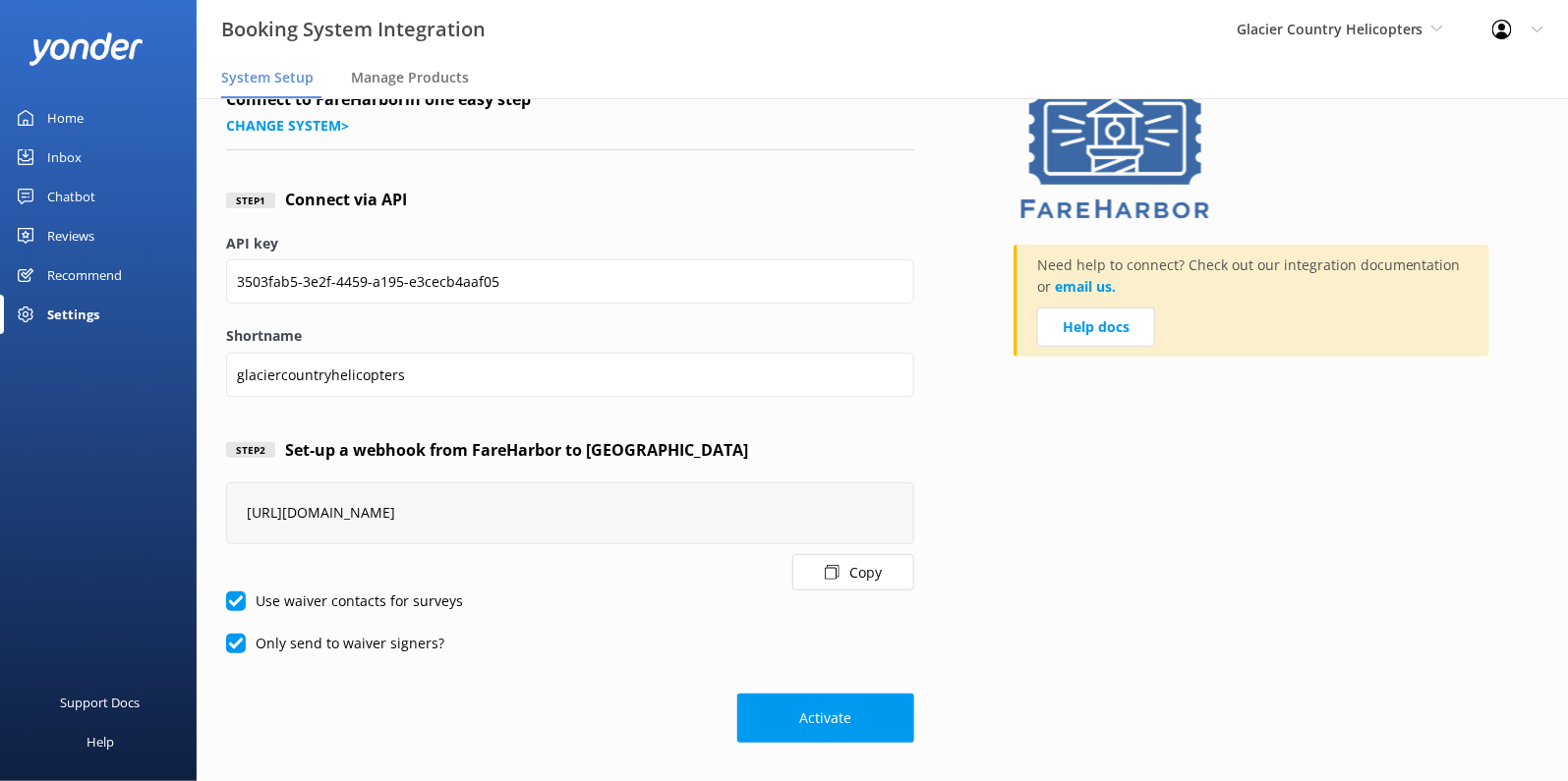
checkbox input "false"
click at [235, 645] on input "Only send to waiver signers?" at bounding box center [236, 644] width 20 height 20
checkbox input "false"
click at [823, 736] on button "Activate" at bounding box center [825, 718] width 177 height 49
click at [411, 78] on span "Manage Products" at bounding box center [410, 78] width 118 height 20
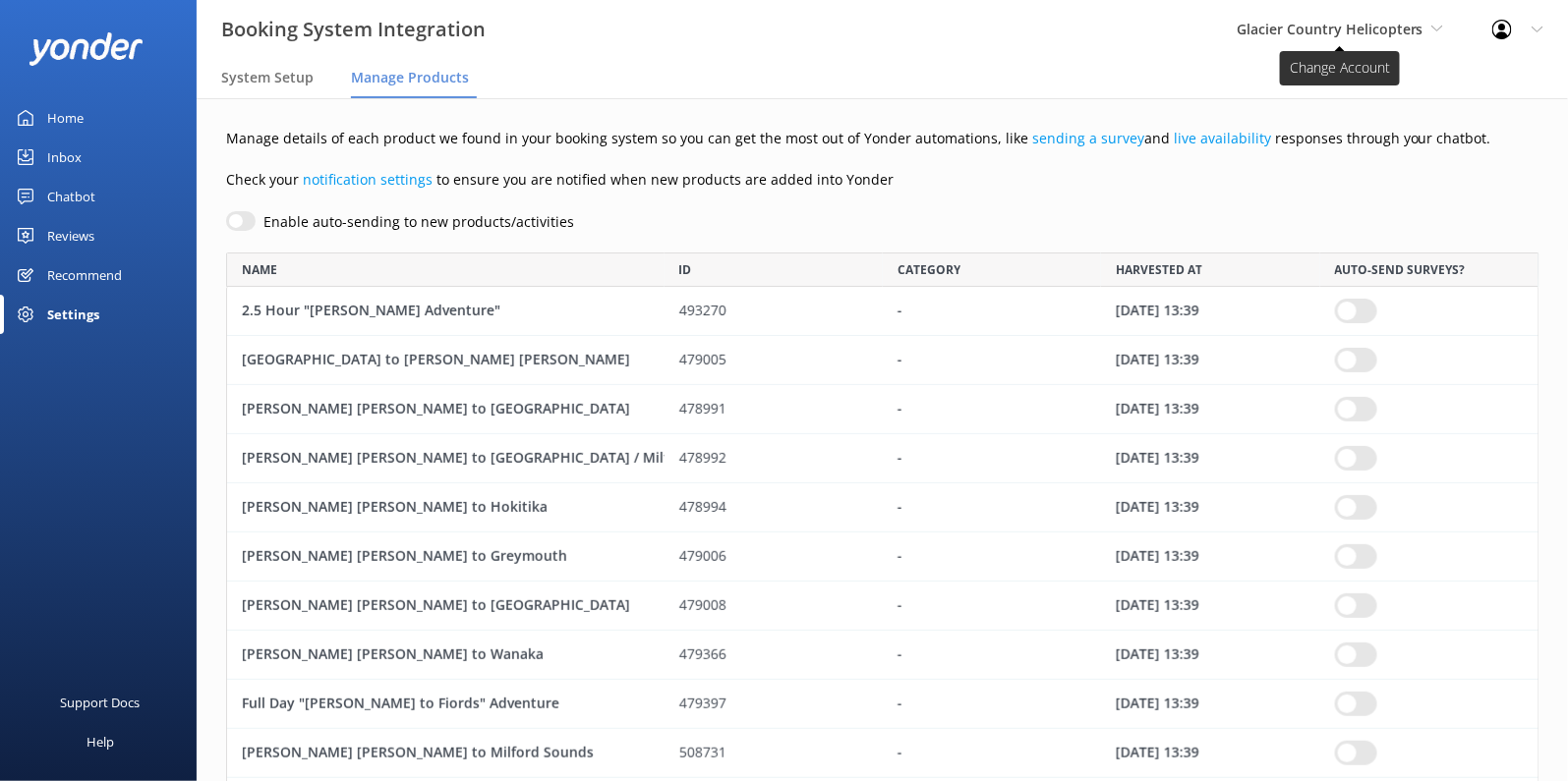
click at [1375, 30] on span "Glacier Country Helicopters" at bounding box center [1329, 29] width 187 height 19
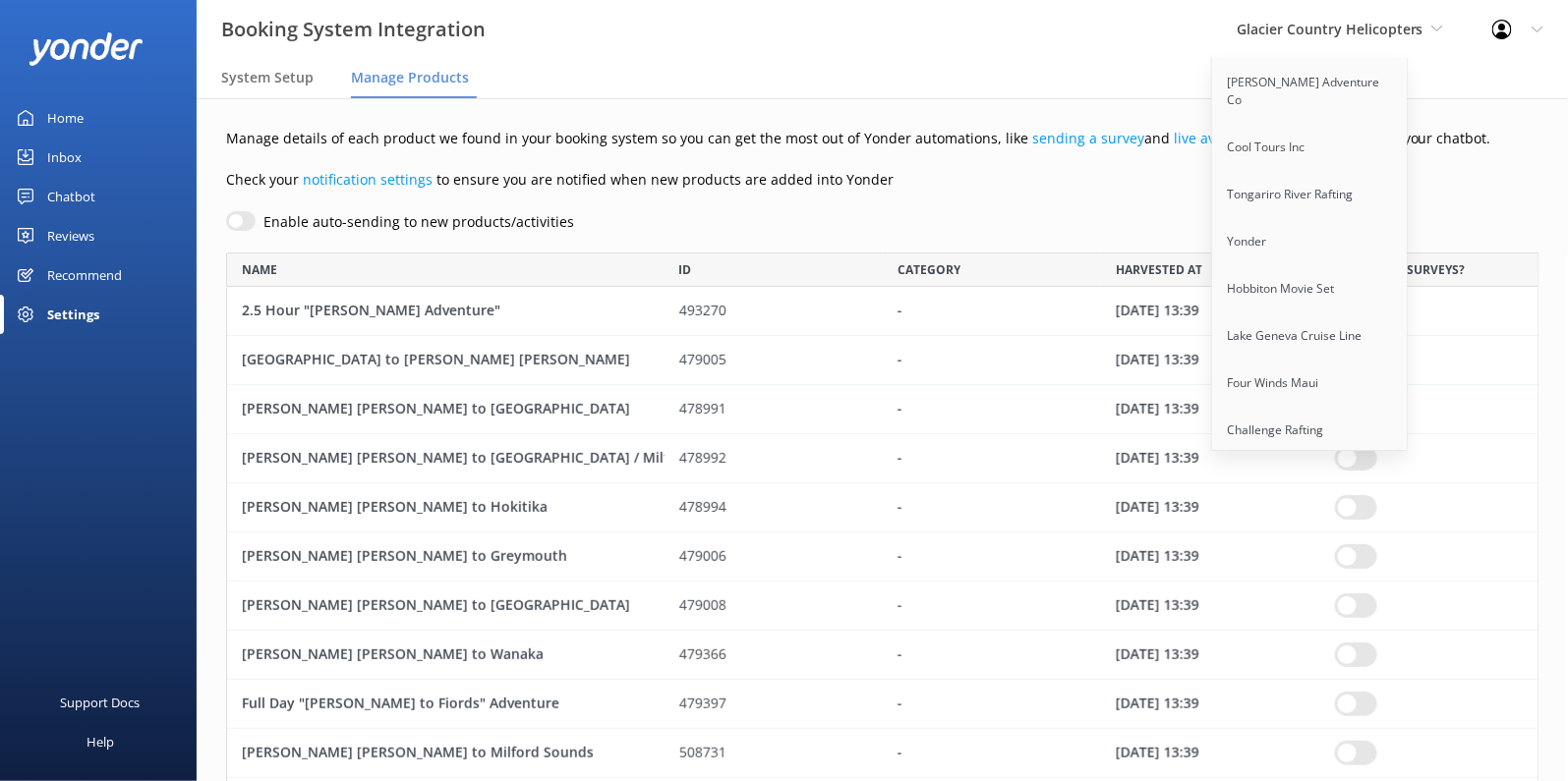
scroll to position [582, 0]
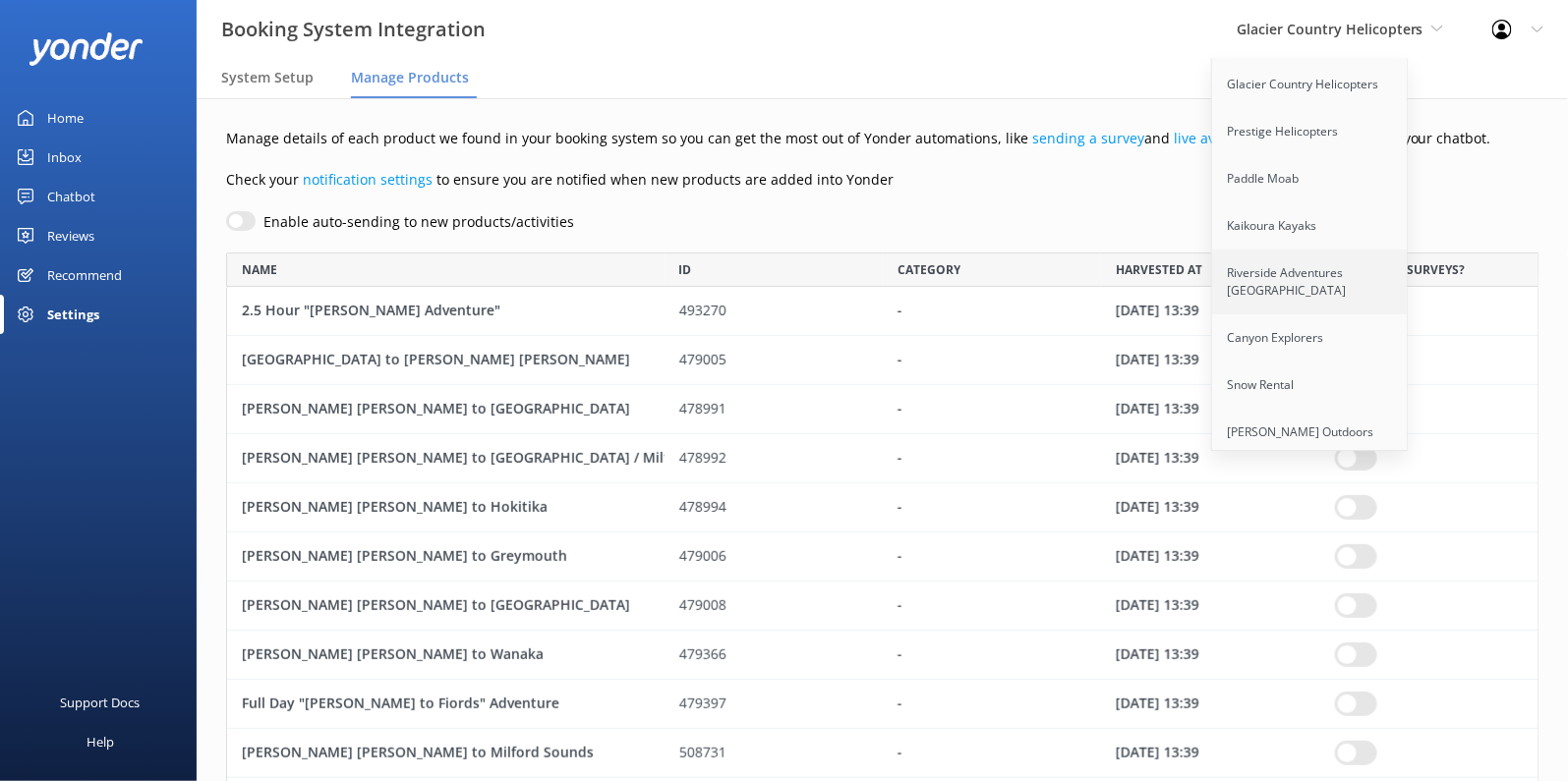
click at [1290, 250] on link "Riverside Adventures [GEOGRAPHIC_DATA]" at bounding box center [1310, 282] width 197 height 65
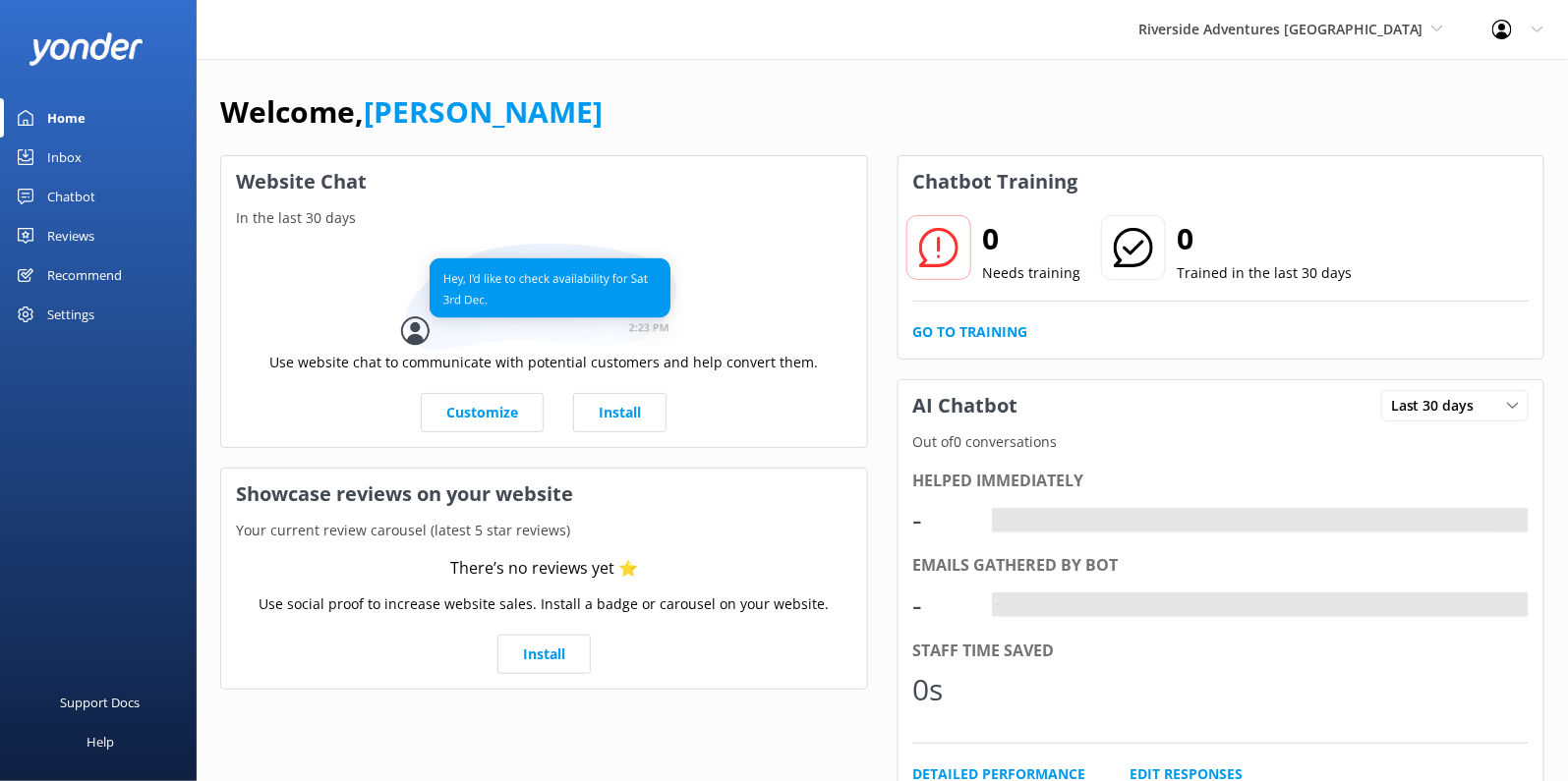
click at [76, 312] on div "Settings" at bounding box center [70, 314] width 47 height 39
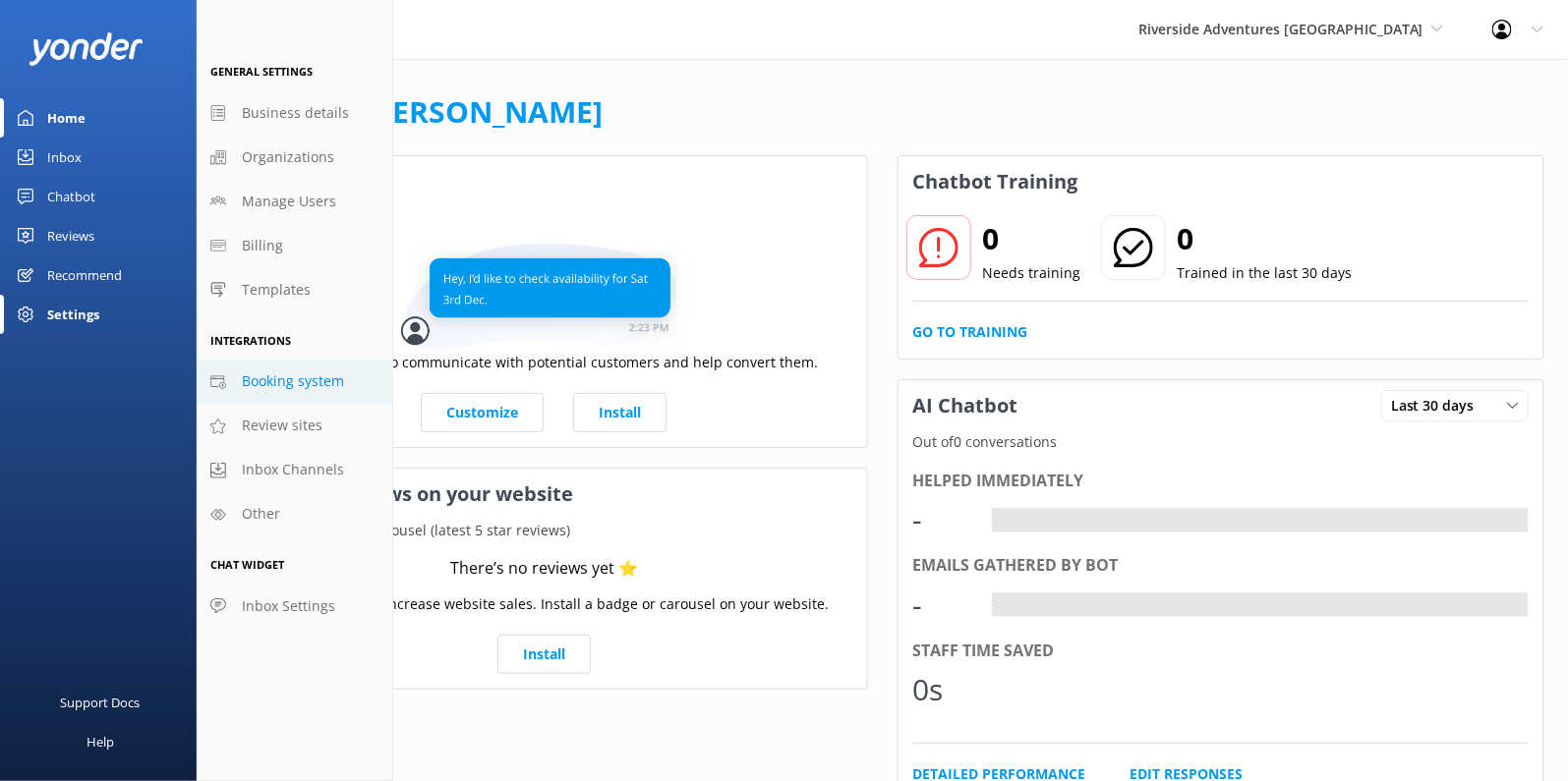
click at [294, 377] on span "Booking system" at bounding box center [293, 382] width 102 height 22
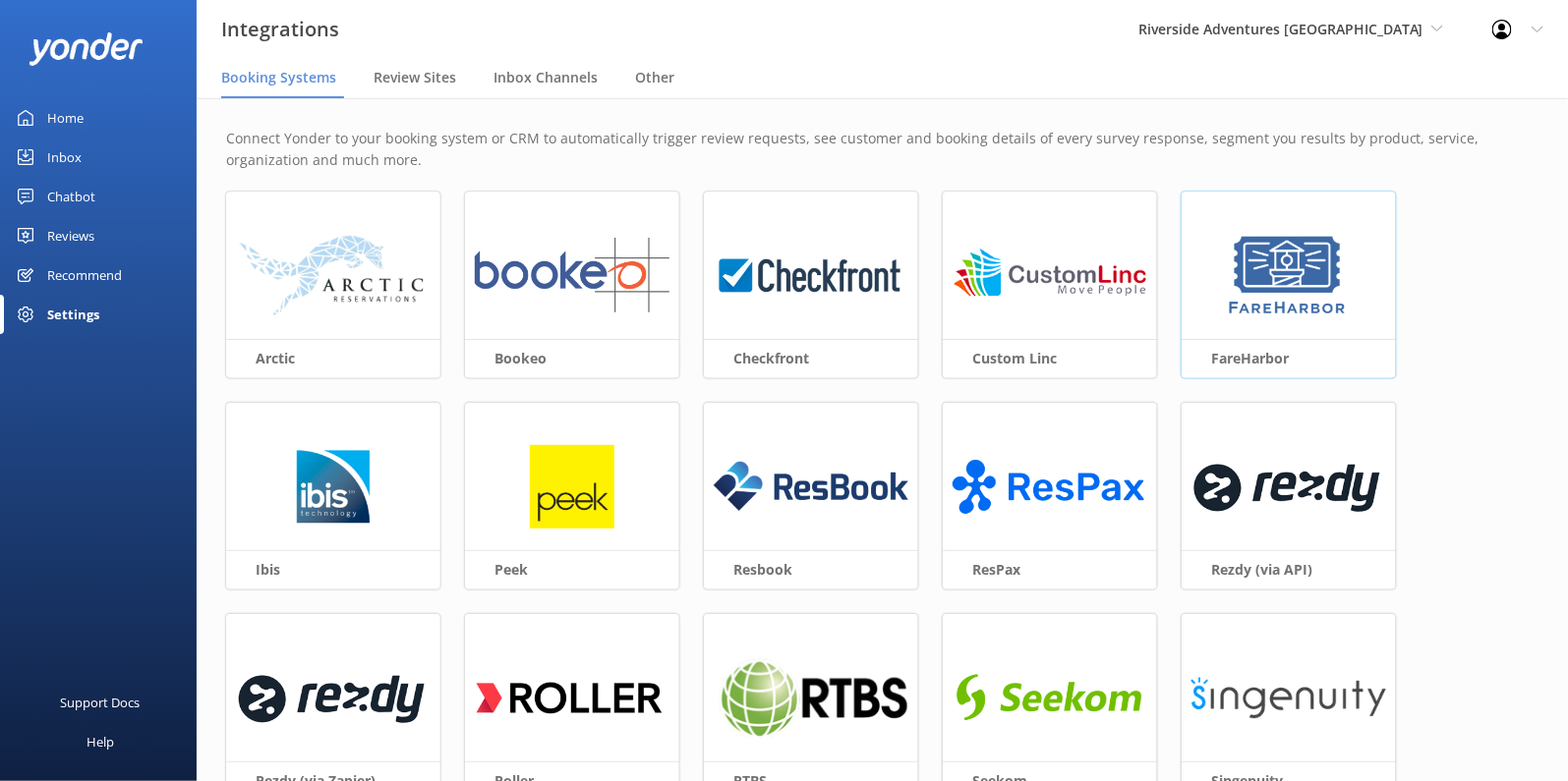
click at [1301, 253] on img at bounding box center [1288, 276] width 127 height 85
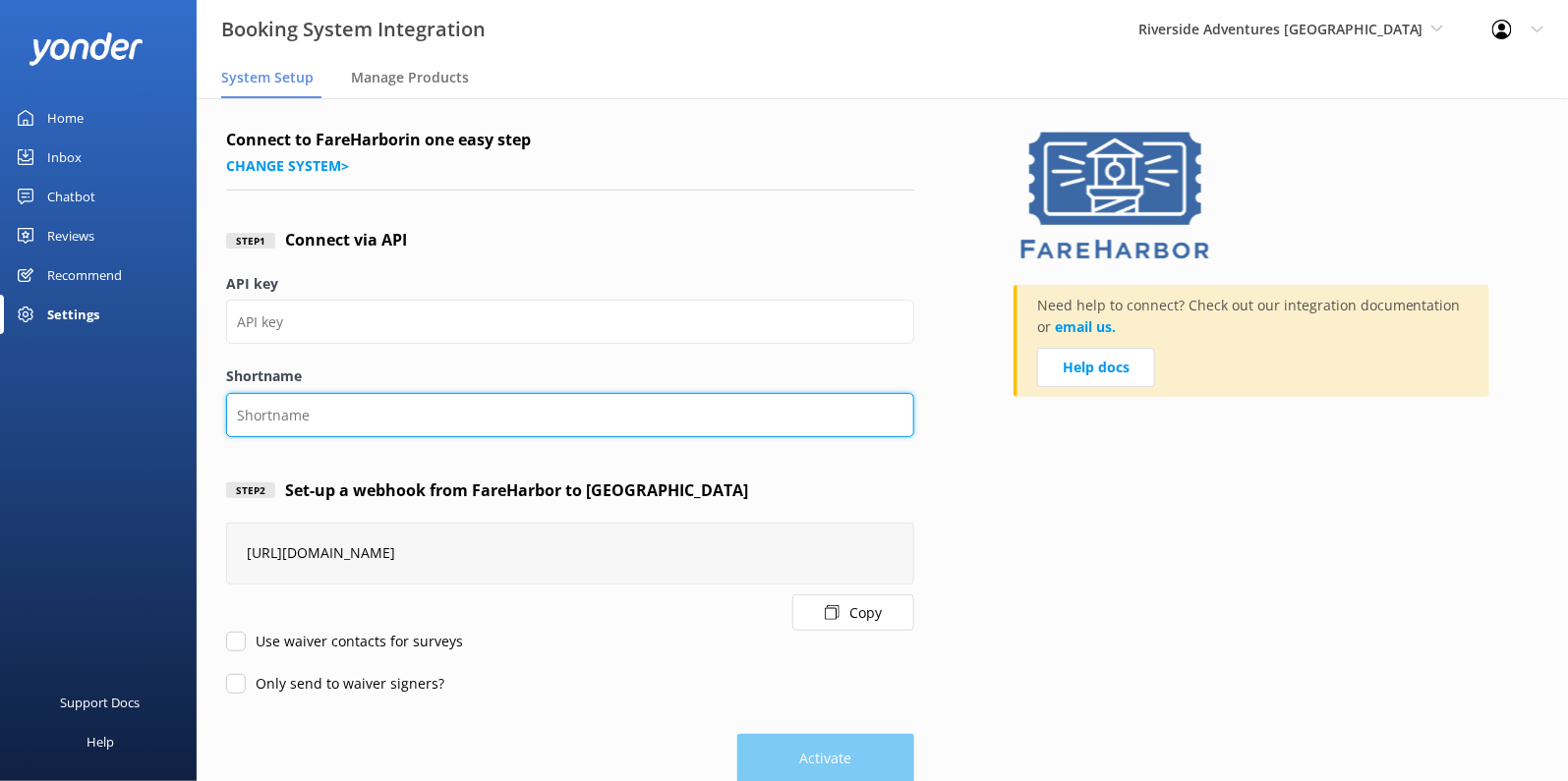
click at [381, 404] on input "Shortname" at bounding box center [570, 415] width 688 height 44
paste input "lakedistrictadventures"
type input "lakedistrictadventures"
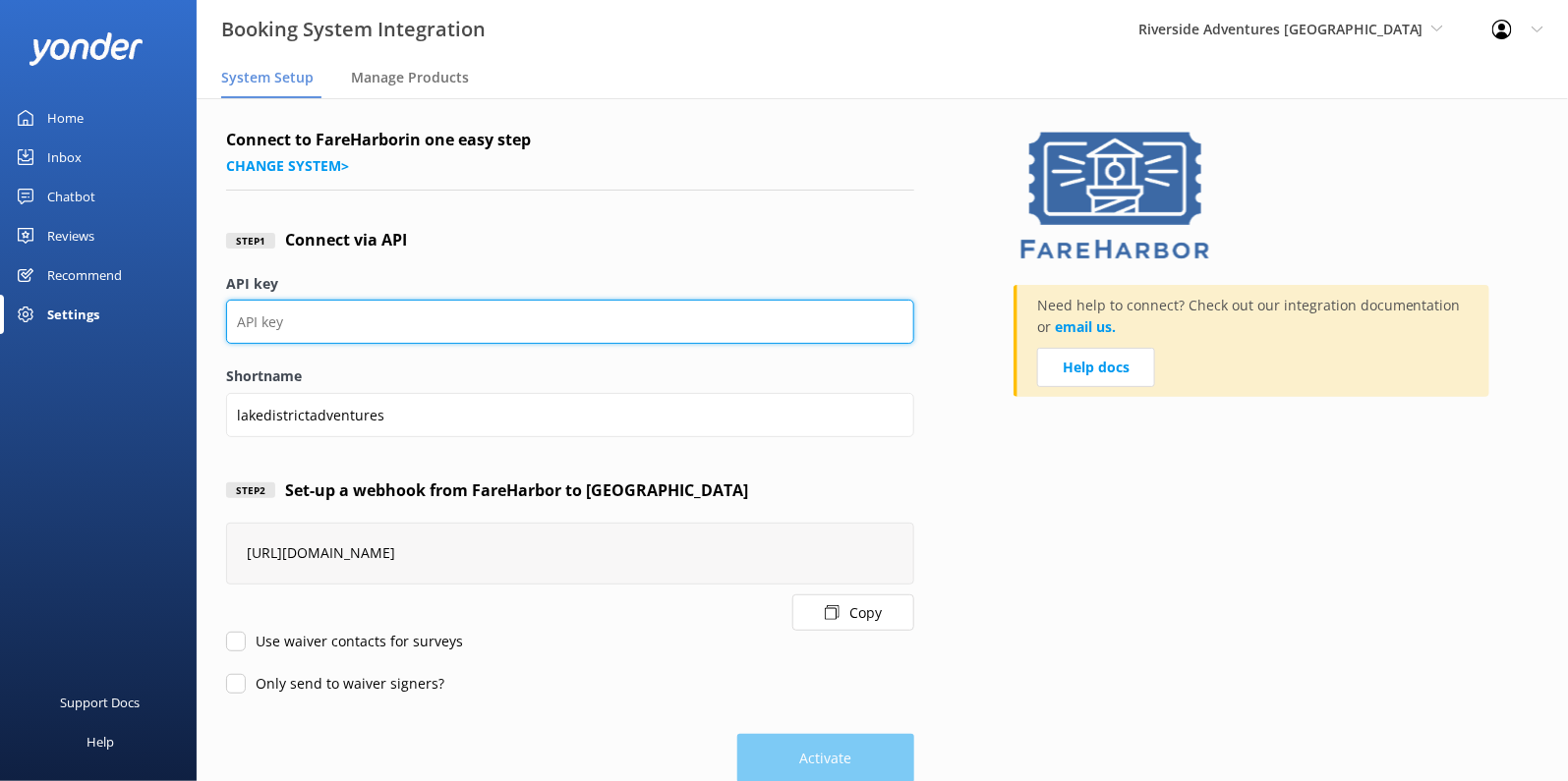
click at [505, 308] on input "API key" at bounding box center [570, 322] width 688 height 44
paste input "04efe6b0-4d96-48d2-886a-97bc88e02cda"
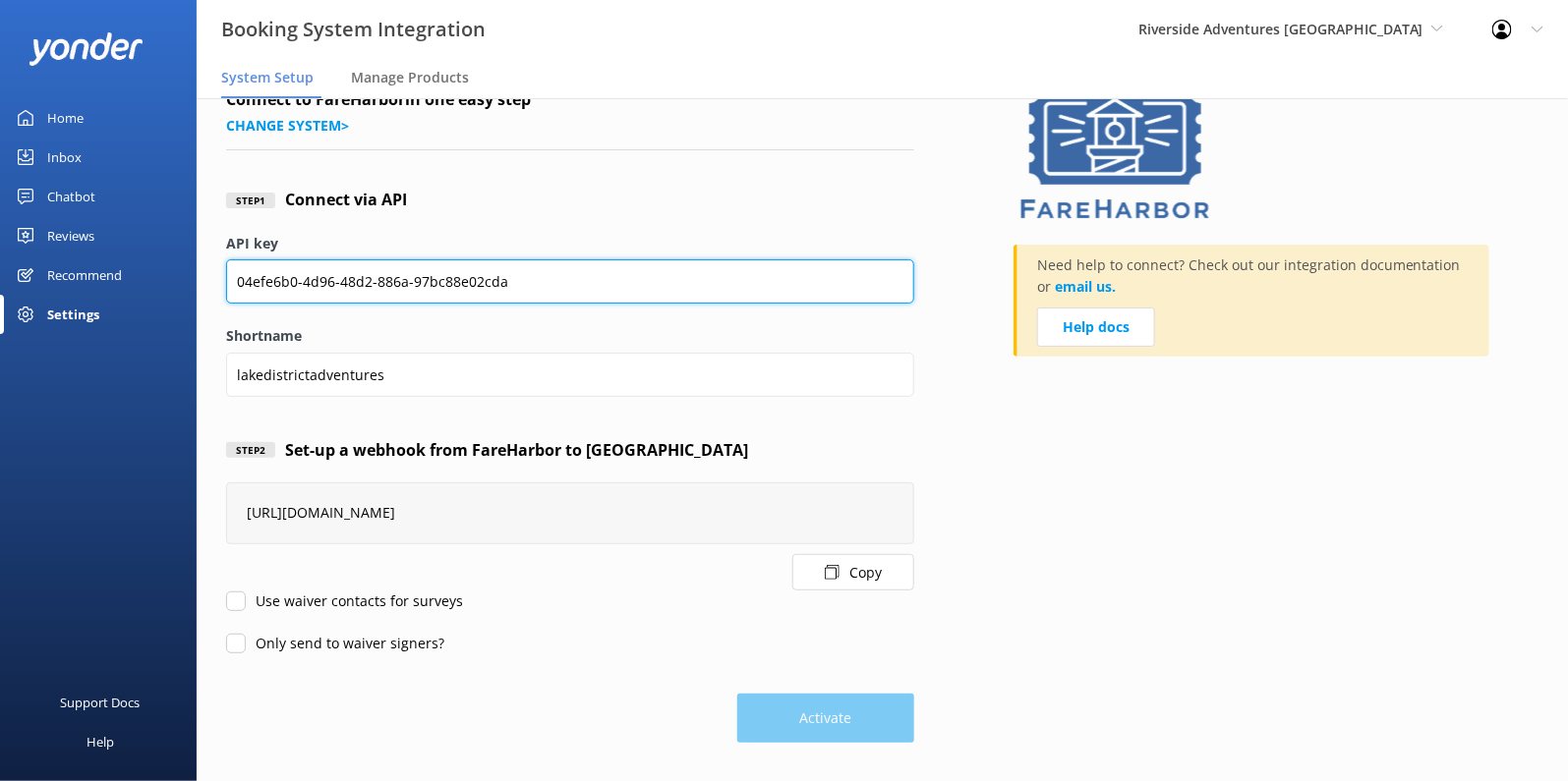
type input "04efe6b0-4d96-48d2-886a-97bc88e02cda"
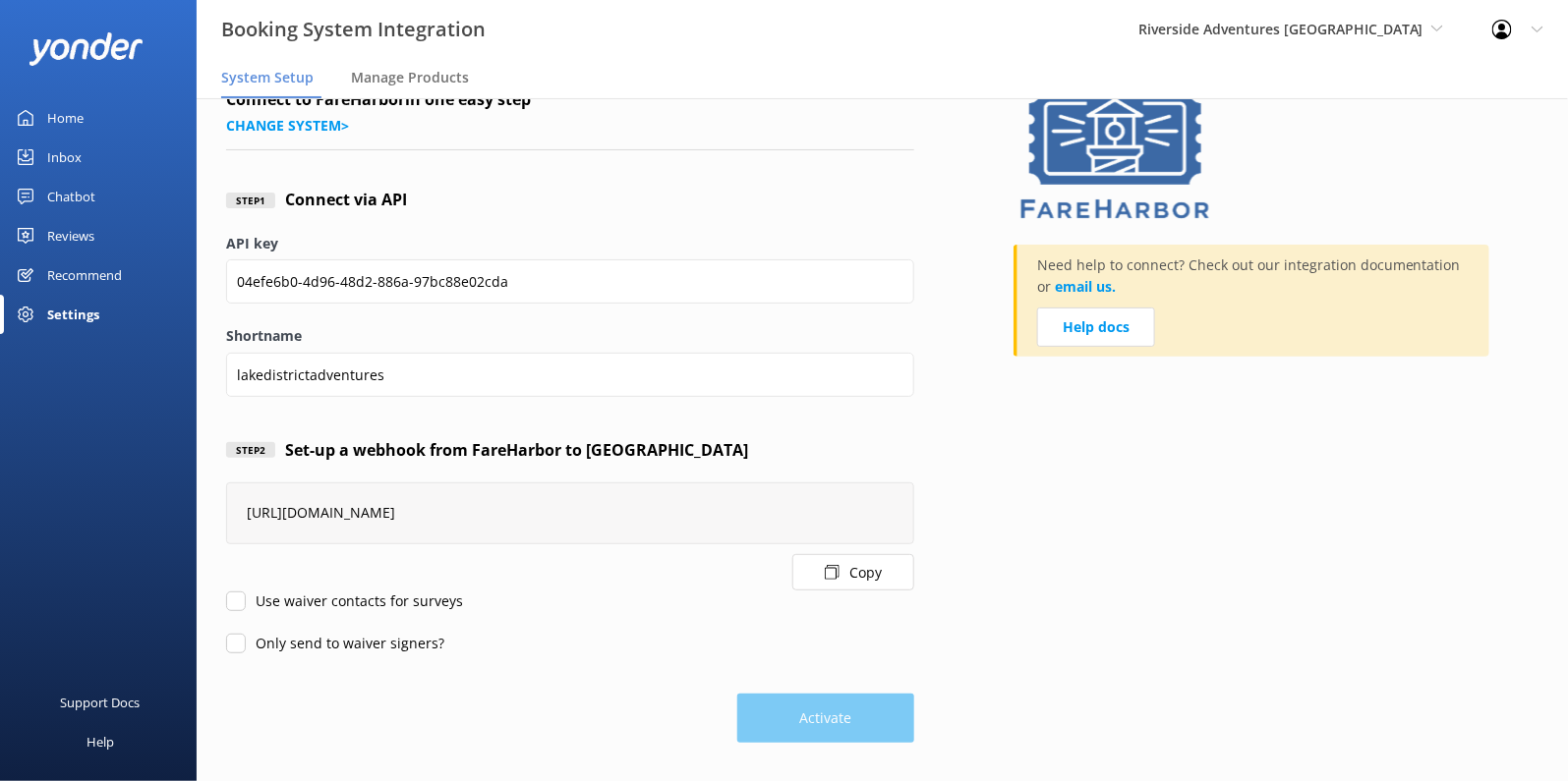
click at [221, 601] on div "Connect to FareHarbor in one easy step Change system > Step 1 Connect via API A…" at bounding box center [882, 420] width 1371 height 724
click at [231, 608] on input "Use waiver contacts for surveys" at bounding box center [236, 602] width 20 height 20
checkbox input "true"
click at [231, 639] on input "Only send to waiver signers?" at bounding box center [236, 644] width 20 height 20
checkbox input "true"
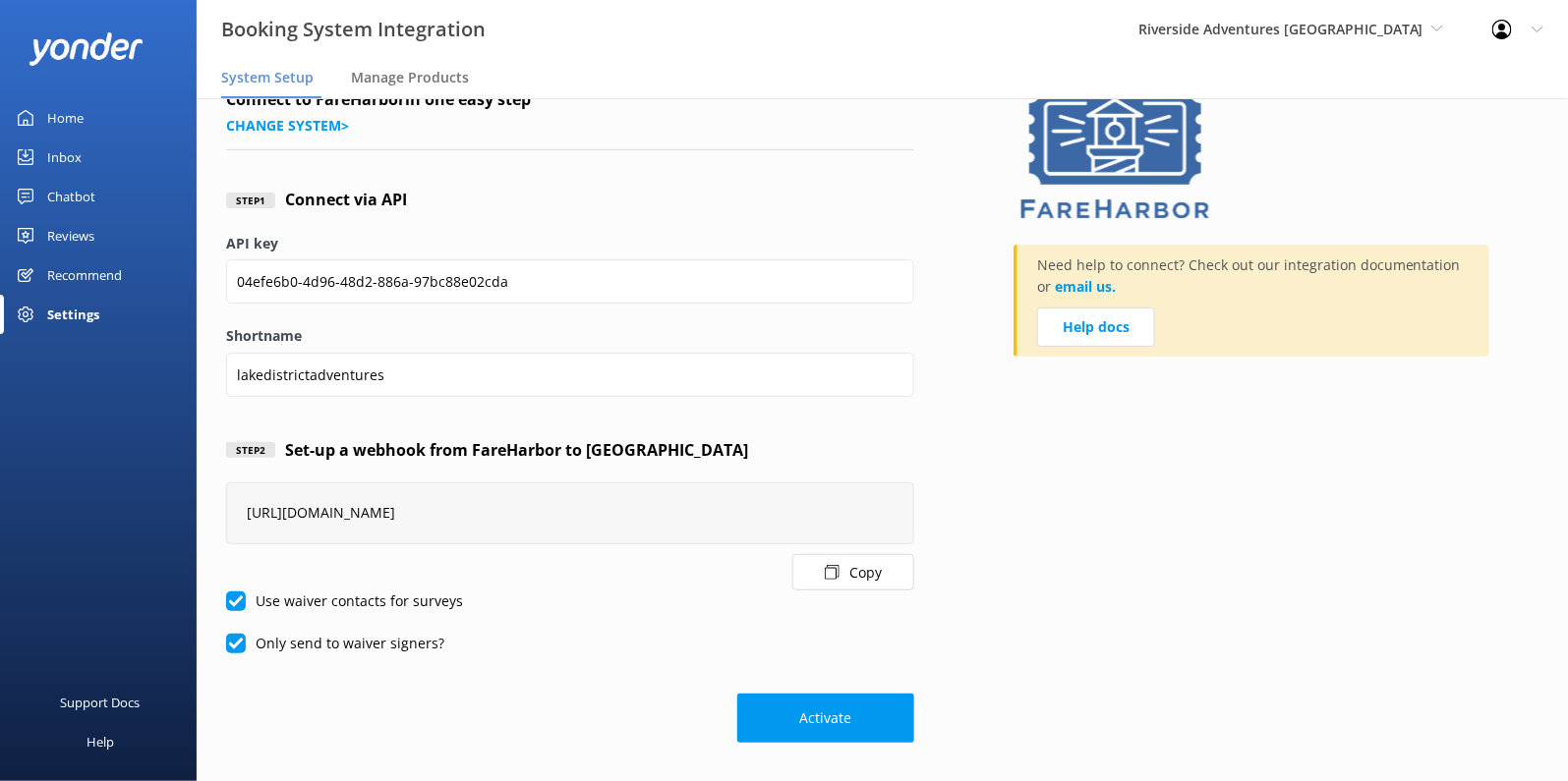
click at [230, 601] on input "Use waiver contacts for surveys" at bounding box center [236, 602] width 20 height 20
checkbox input "false"
click at [230, 639] on input "Only send to waiver signers?" at bounding box center [236, 644] width 20 height 20
checkbox input "false"
click at [830, 717] on button "Activate" at bounding box center [825, 718] width 177 height 49
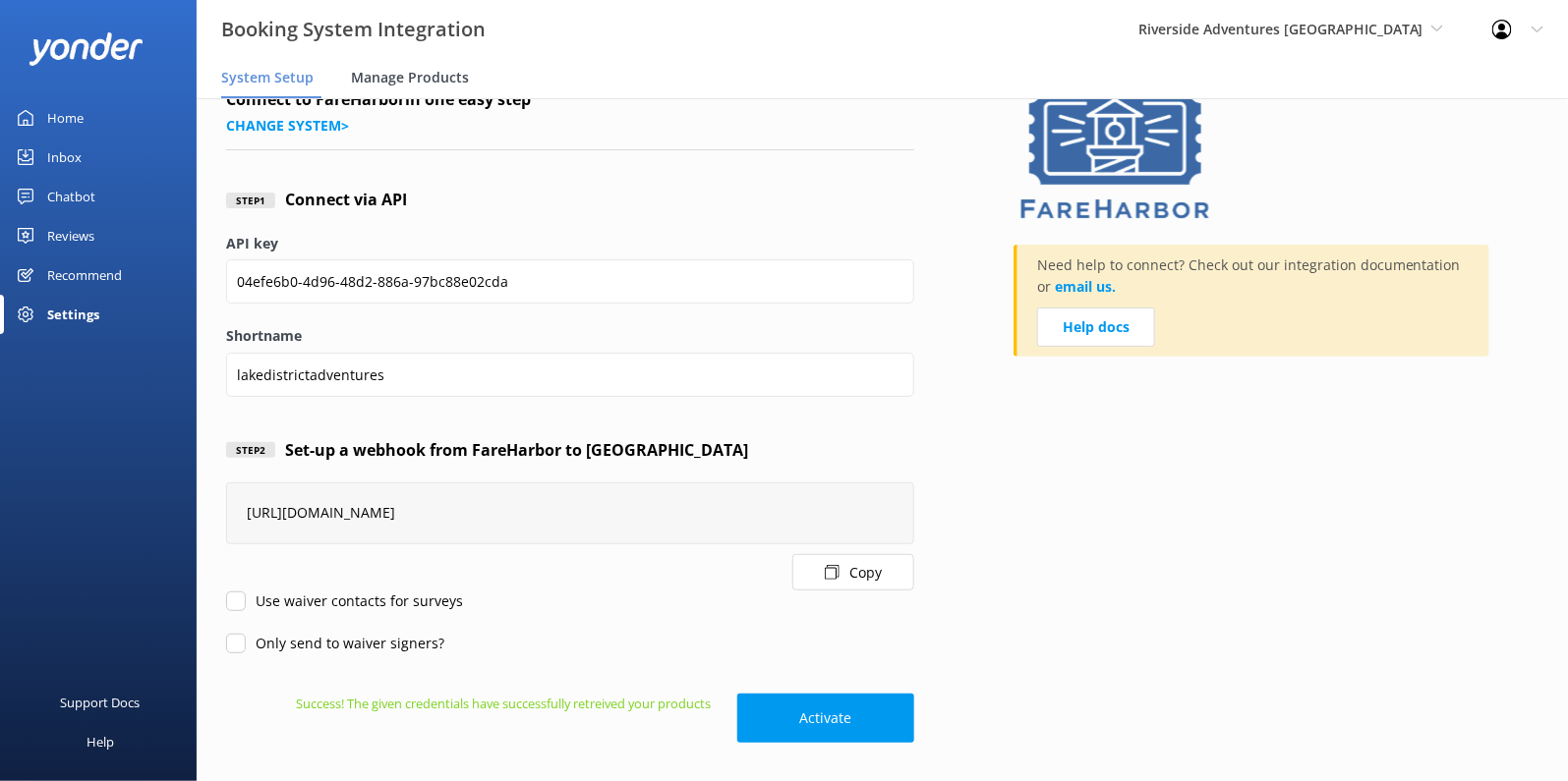
click at [432, 96] on div "Manage Products" at bounding box center [414, 78] width 126 height 39
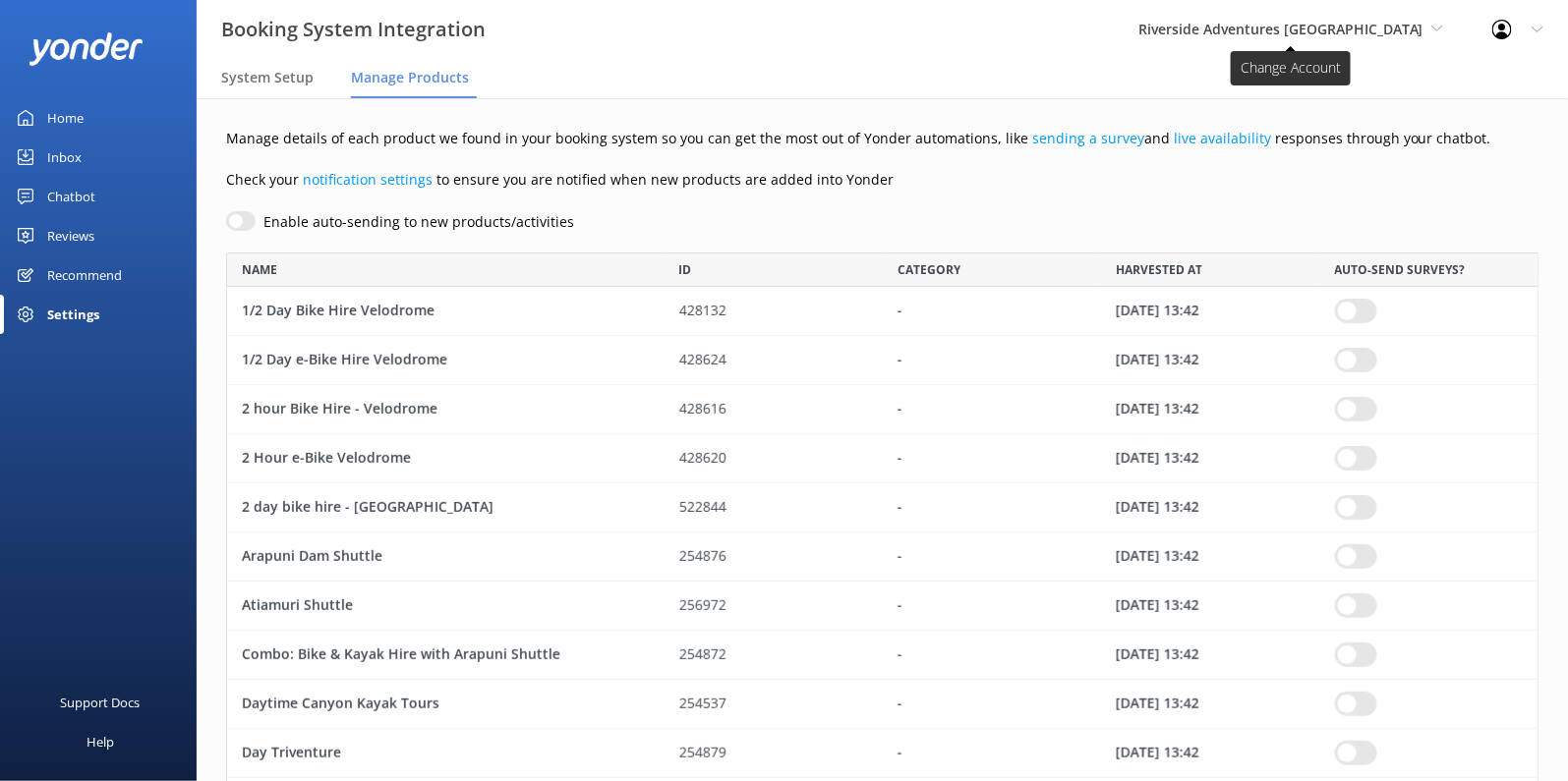
click at [1370, 20] on span "Riverside Adventures [GEOGRAPHIC_DATA]" at bounding box center [1280, 29] width 285 height 19
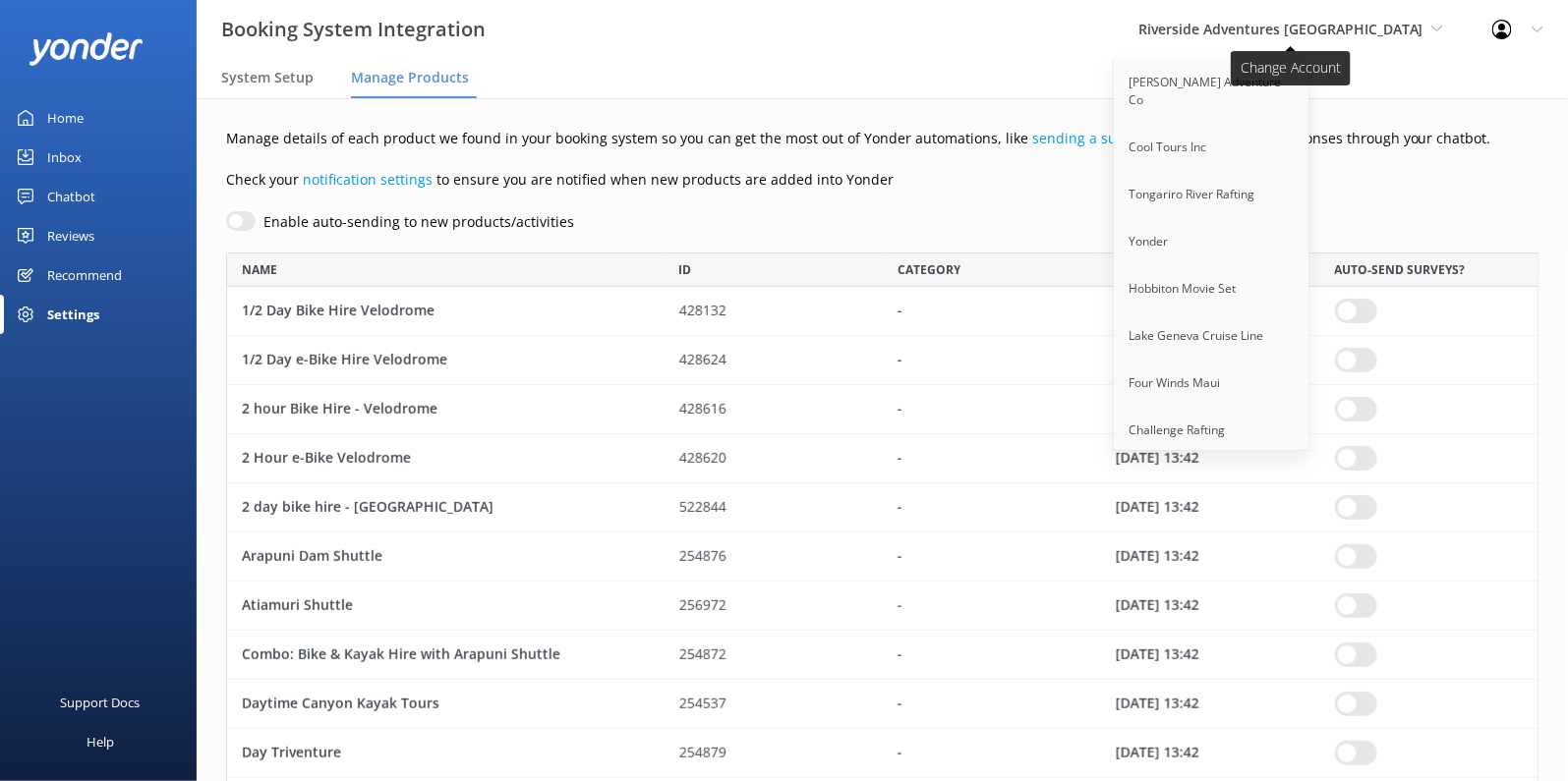
scroll to position [440, 0]
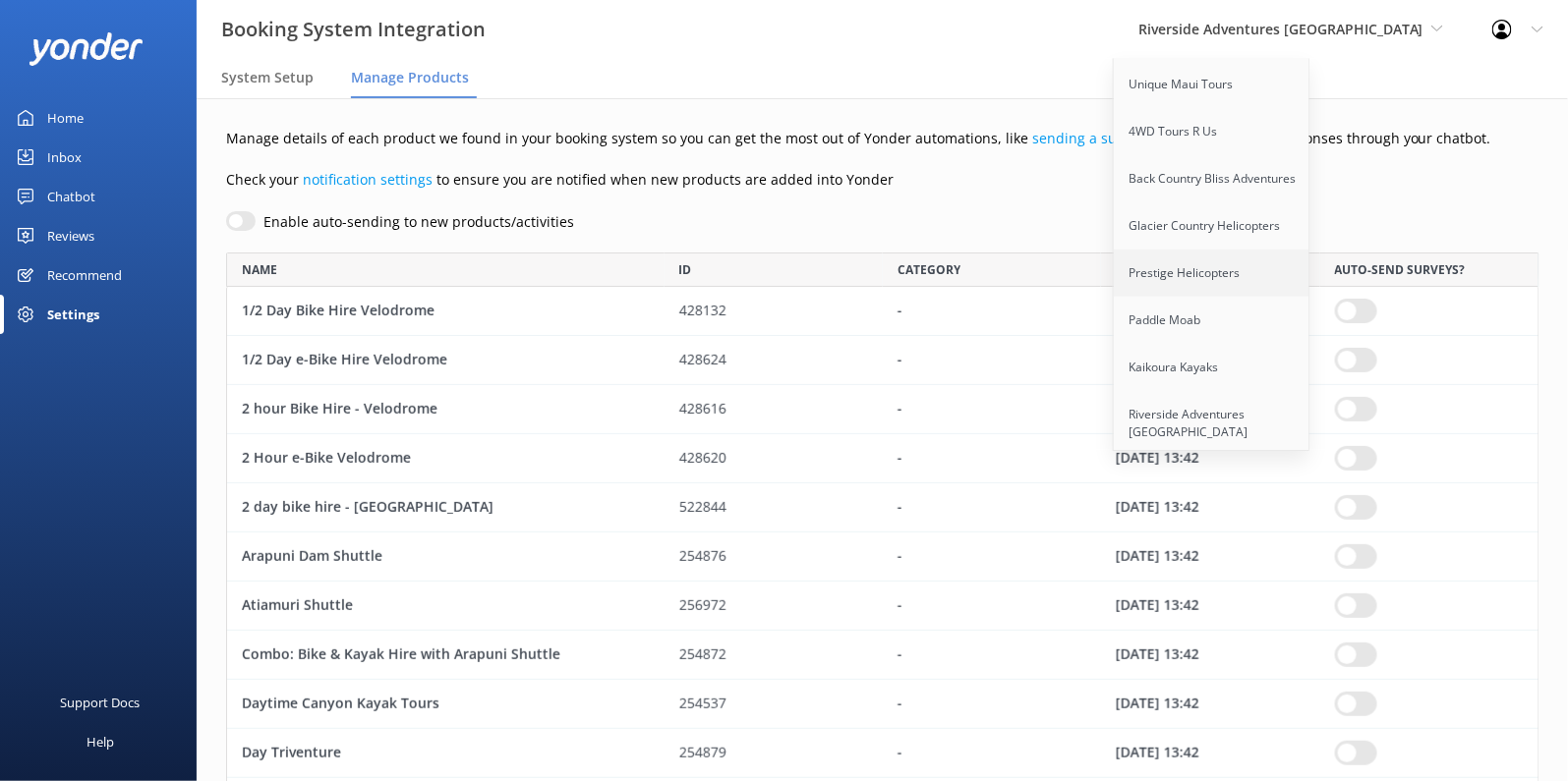
click at [1260, 252] on link "Prestige Helicopters" at bounding box center [1212, 273] width 197 height 47
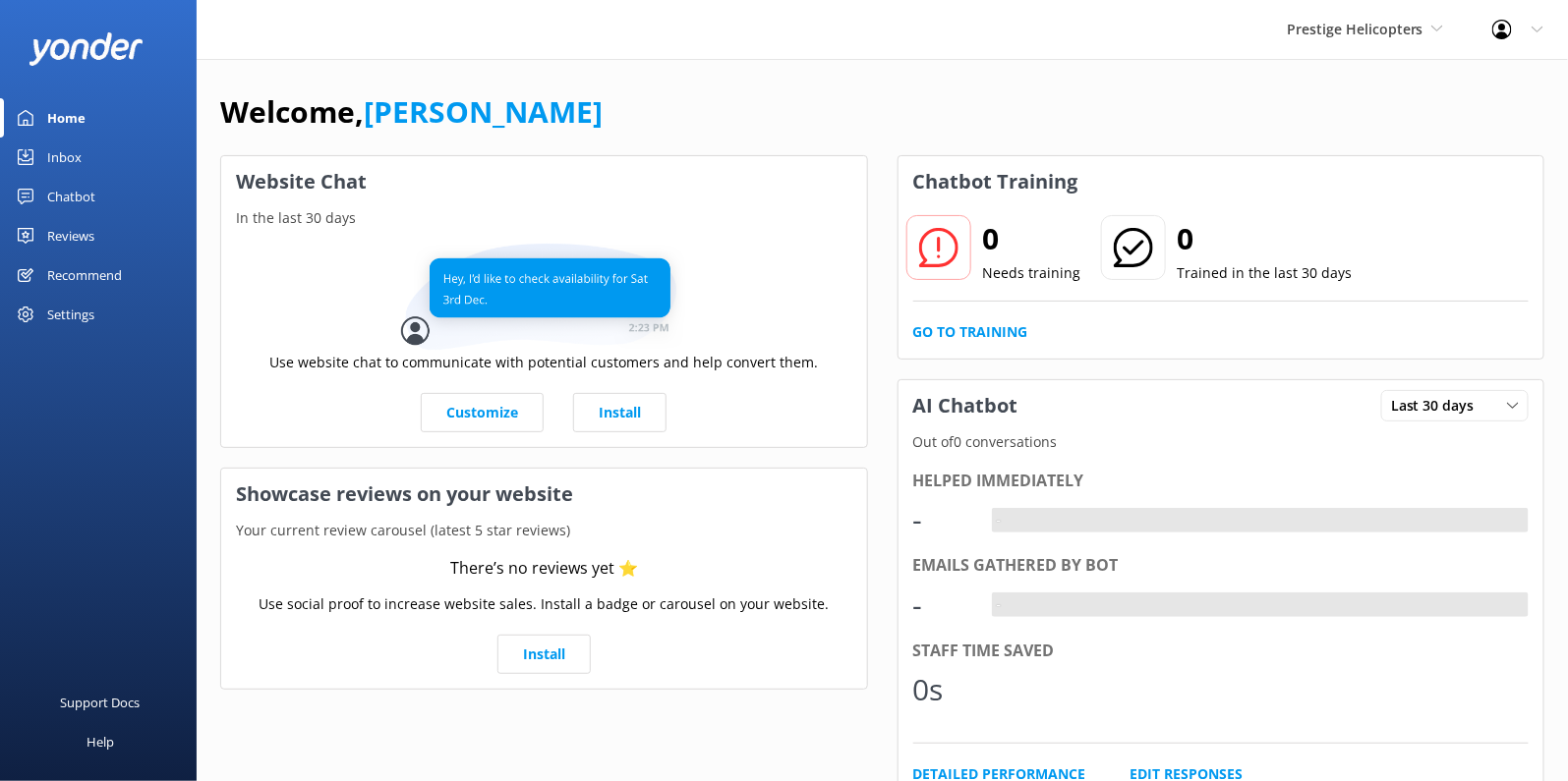
click at [79, 315] on div "Settings" at bounding box center [70, 314] width 47 height 39
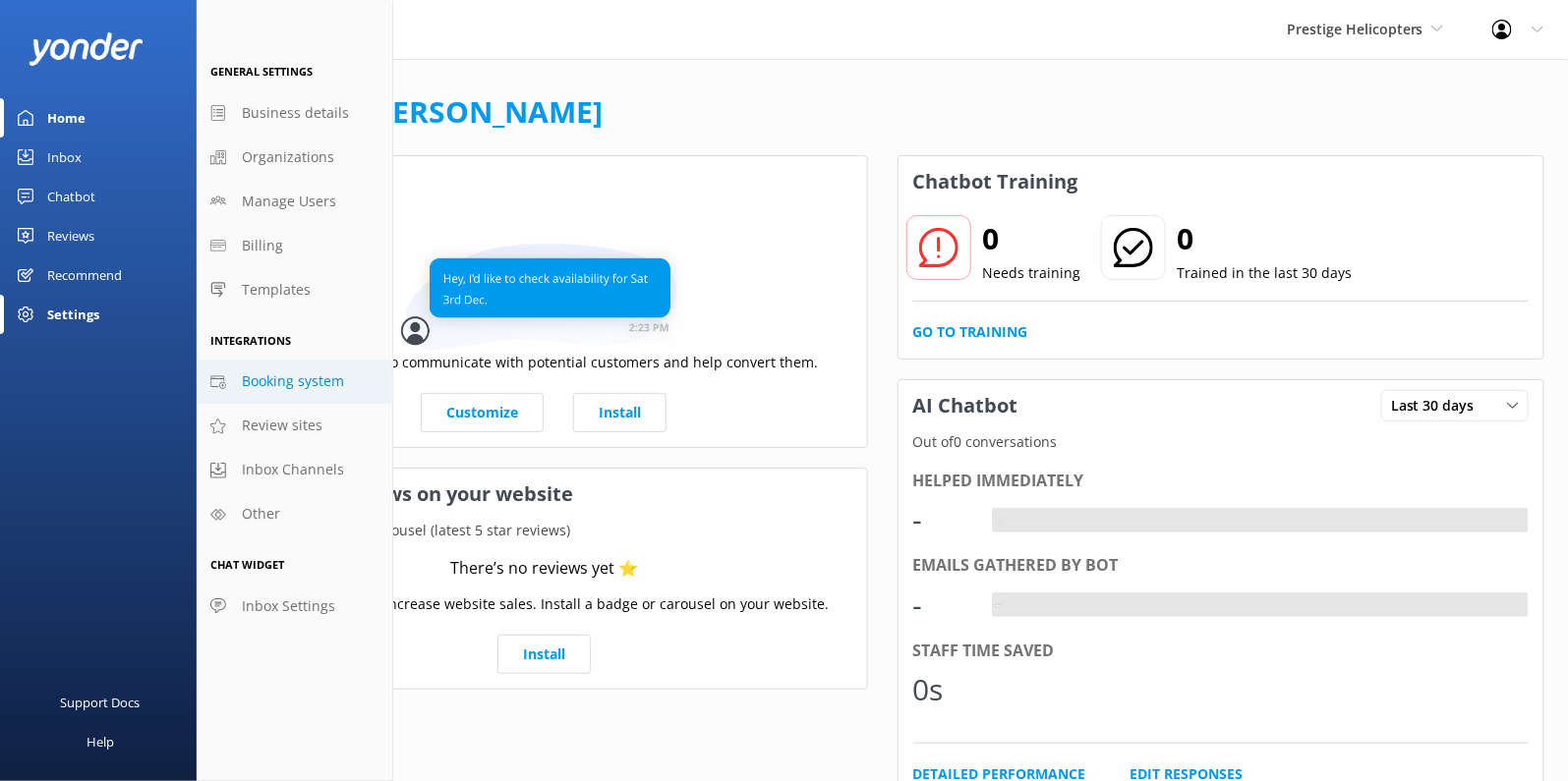
click at [263, 375] on span "Booking system" at bounding box center [293, 382] width 102 height 22
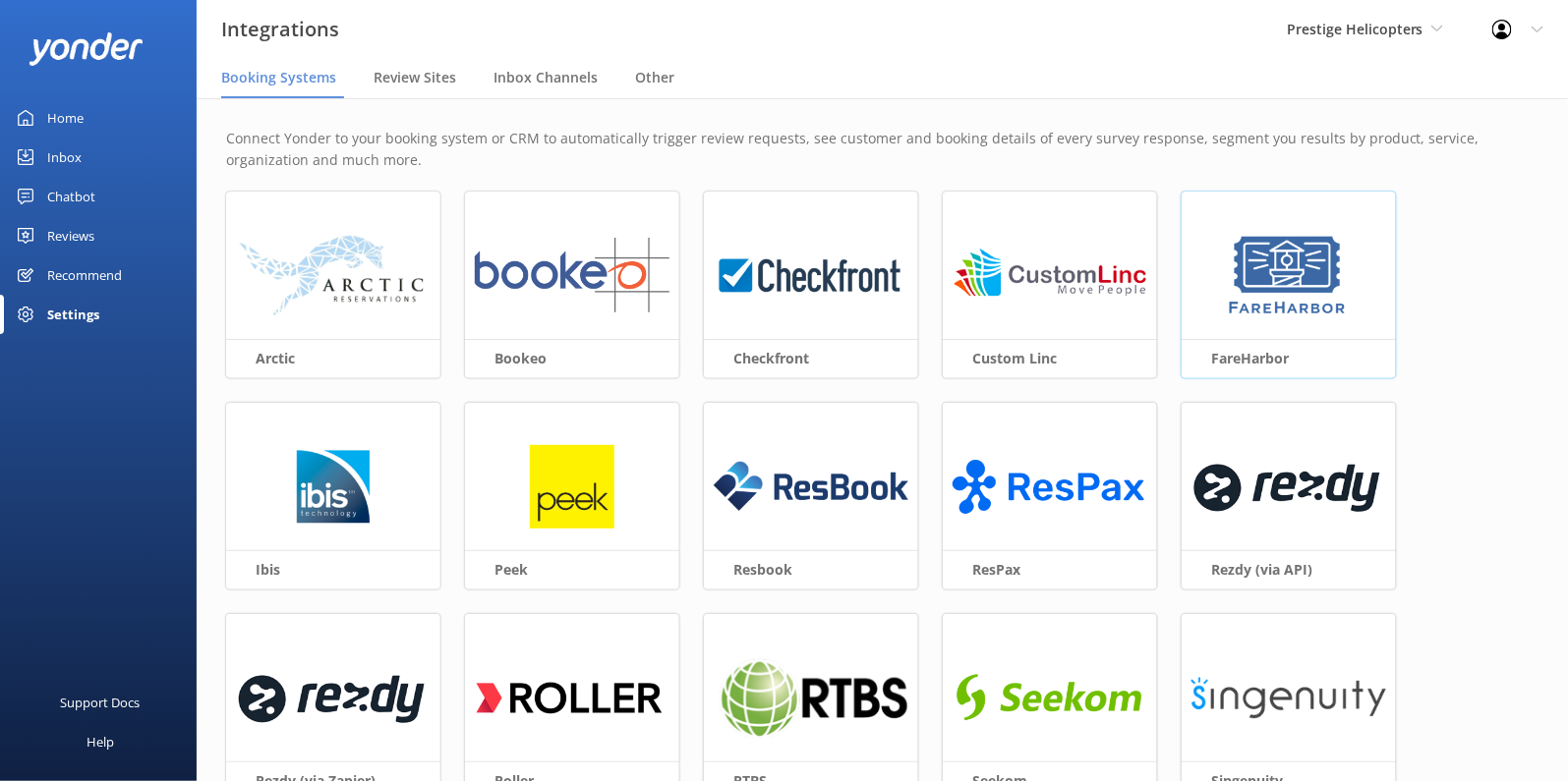
click at [1320, 292] on img at bounding box center [1288, 276] width 127 height 85
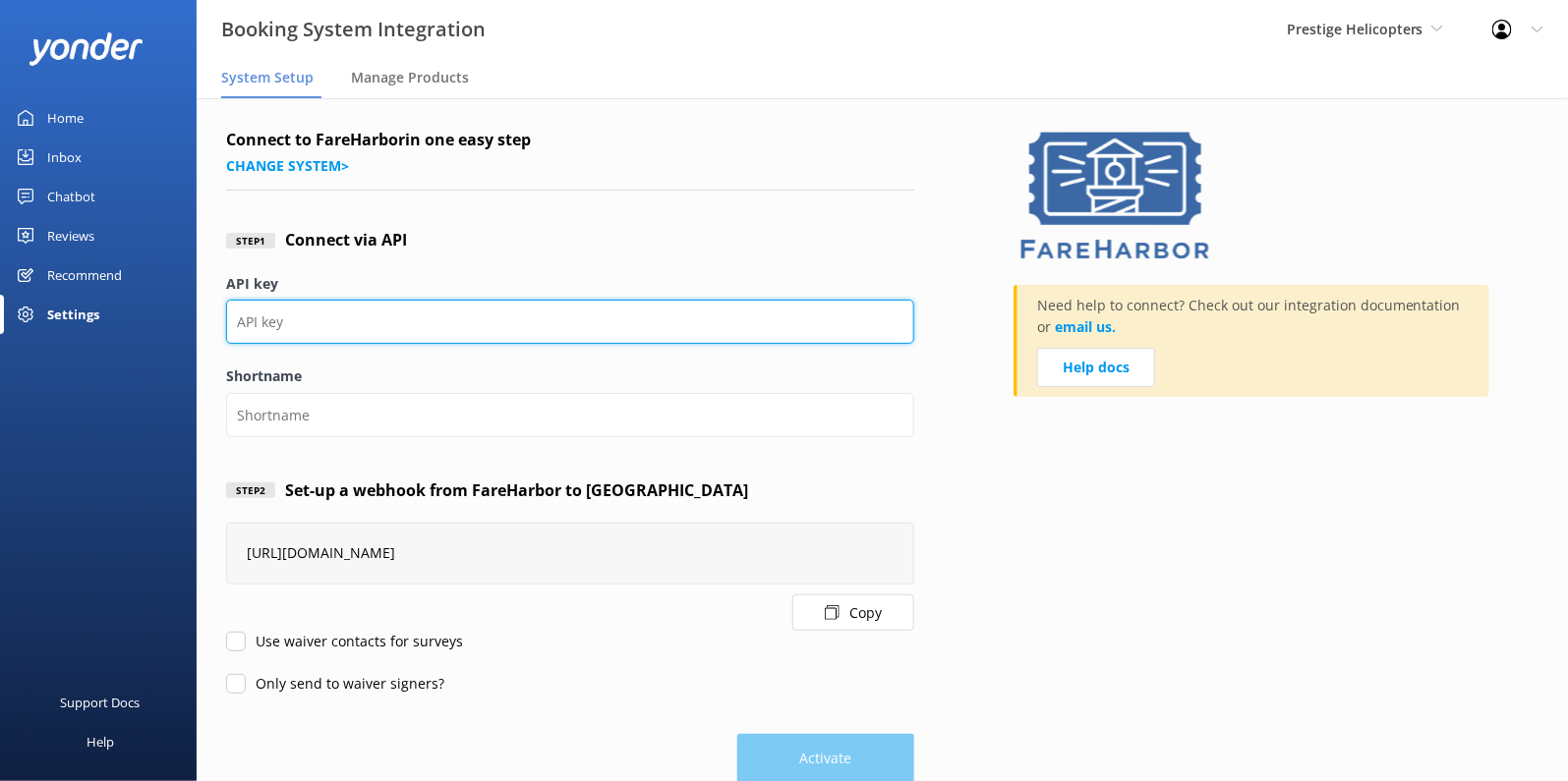
click at [479, 315] on input "API key" at bounding box center [570, 322] width 688 height 44
click at [391, 315] on input "API key" at bounding box center [570, 322] width 688 height 44
paste input "e1dc70ec-8a33-4feb-8b56-a294746e1139"
type input "e1dc70ec-8a33-4feb-8b56-a294746e1139"
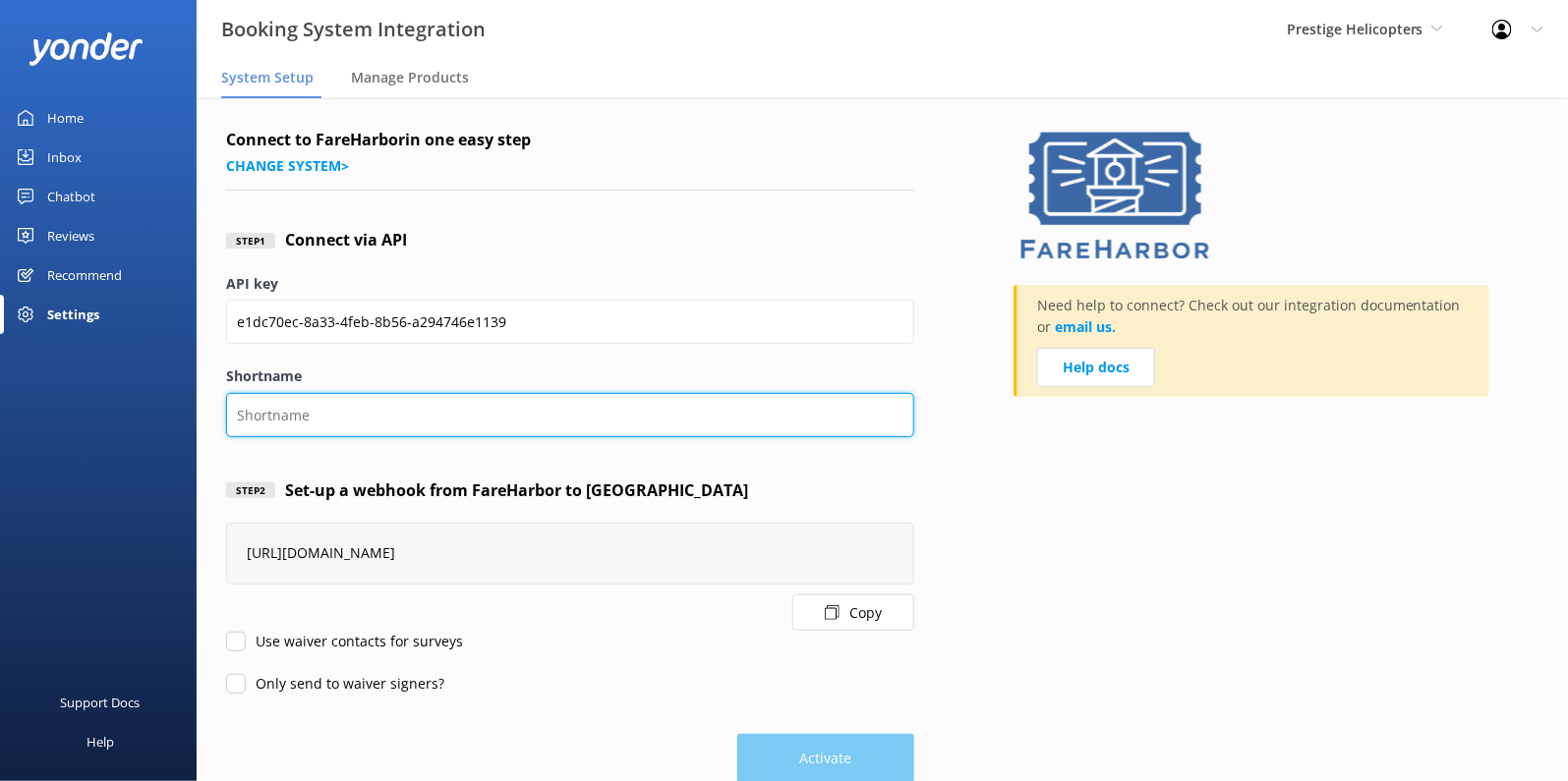
click at [507, 424] on input "Shortname" at bounding box center [570, 415] width 688 height 44
paste input "prestigehelicopters"
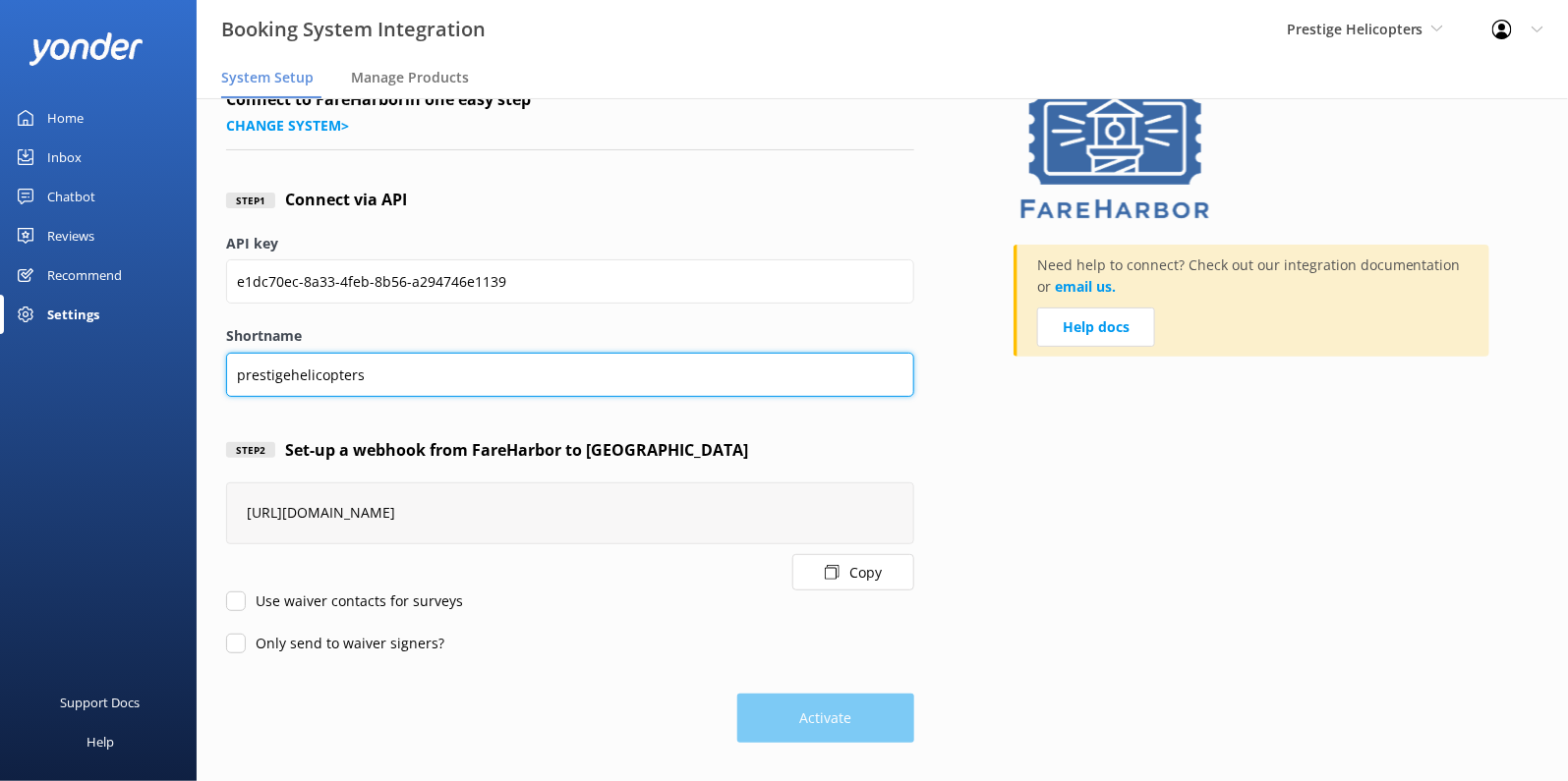
type input "prestigehelicopters"
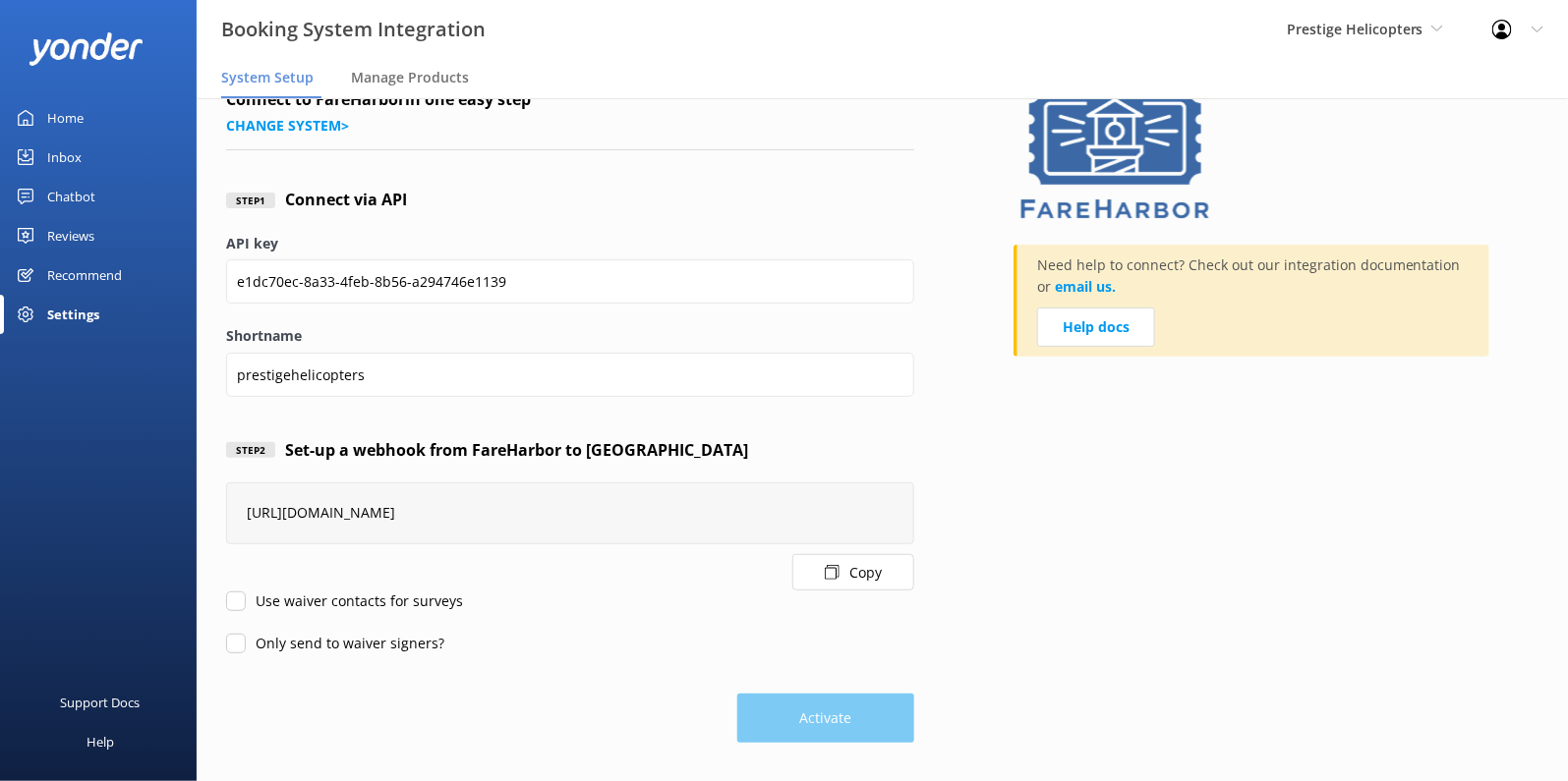
click at [232, 597] on input "Use waiver contacts for surveys" at bounding box center [236, 602] width 20 height 20
checkbox input "true"
click at [232, 658] on form "Connect to FareHarbor in one easy step Change system > Step 1 Connect via API A…" at bounding box center [570, 415] width 688 height 656
click at [232, 649] on input "Only send to waiver signers?" at bounding box center [236, 644] width 20 height 20
checkbox input "true"
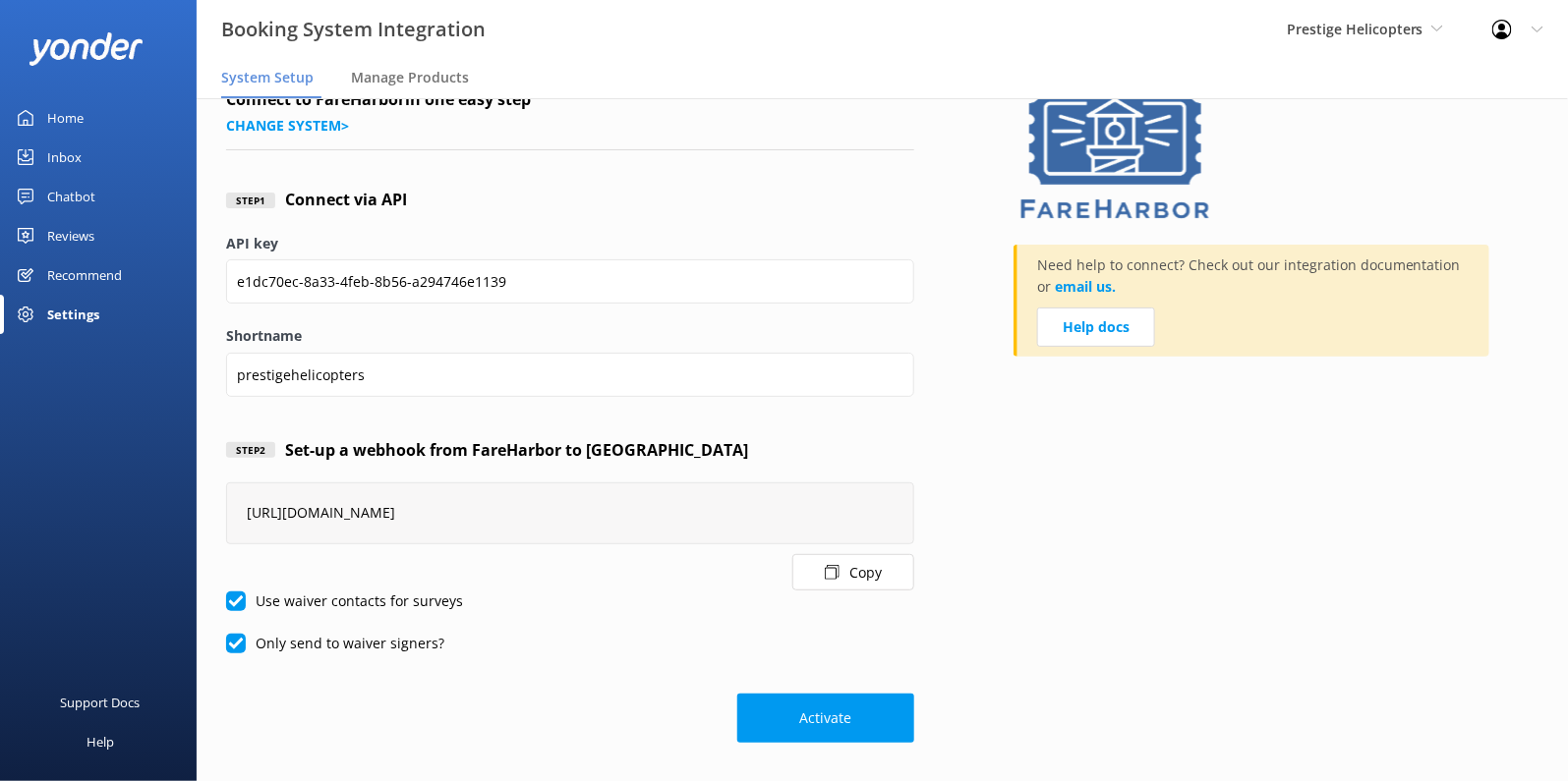
click at [232, 596] on input "Use waiver contacts for surveys" at bounding box center [236, 602] width 20 height 20
checkbox input "false"
click at [232, 647] on input "Only send to waiver signers?" at bounding box center [236, 644] width 20 height 20
checkbox input "false"
click at [771, 717] on button "Activate" at bounding box center [825, 718] width 177 height 49
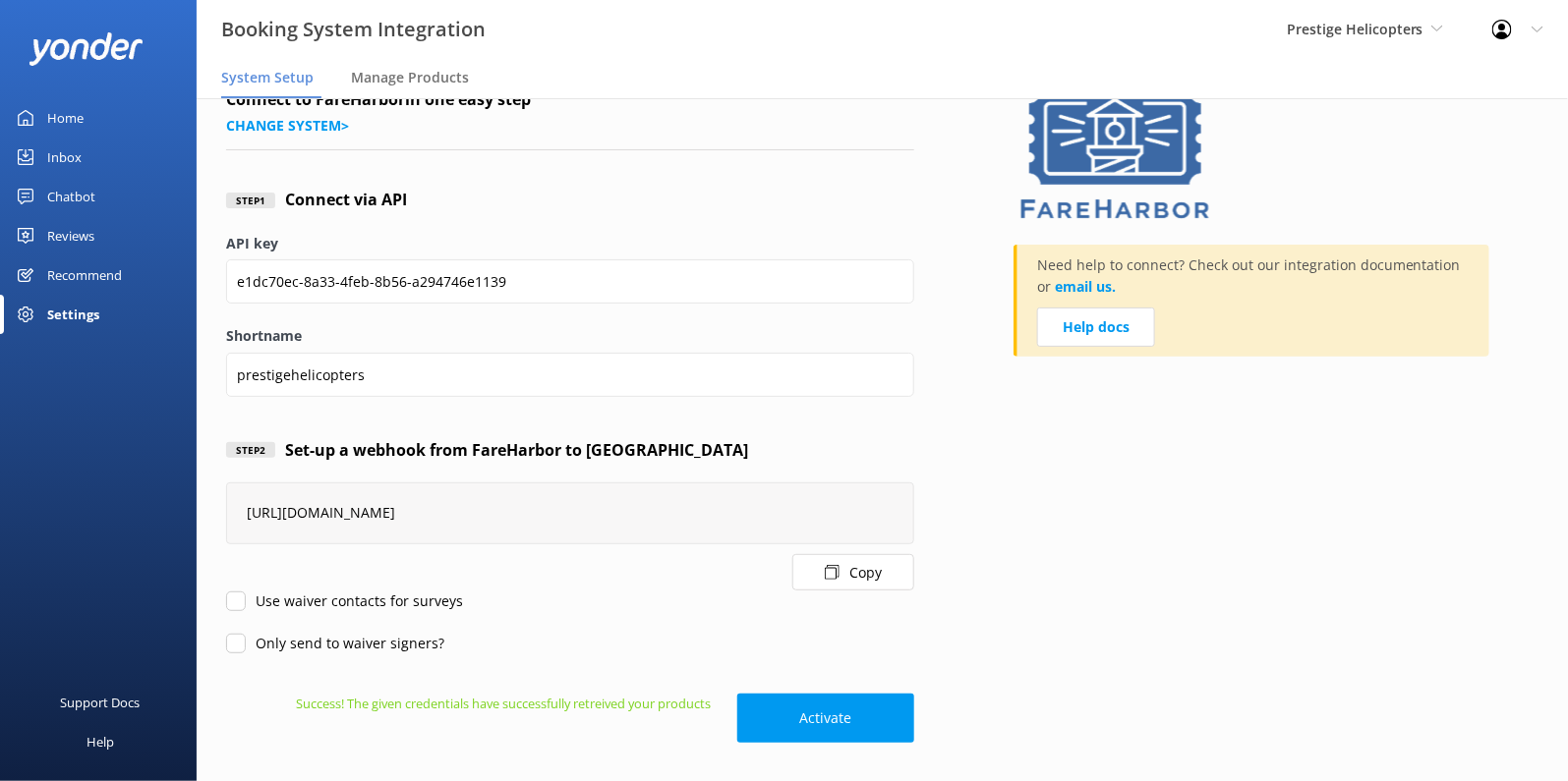
scroll to position [0, 0]
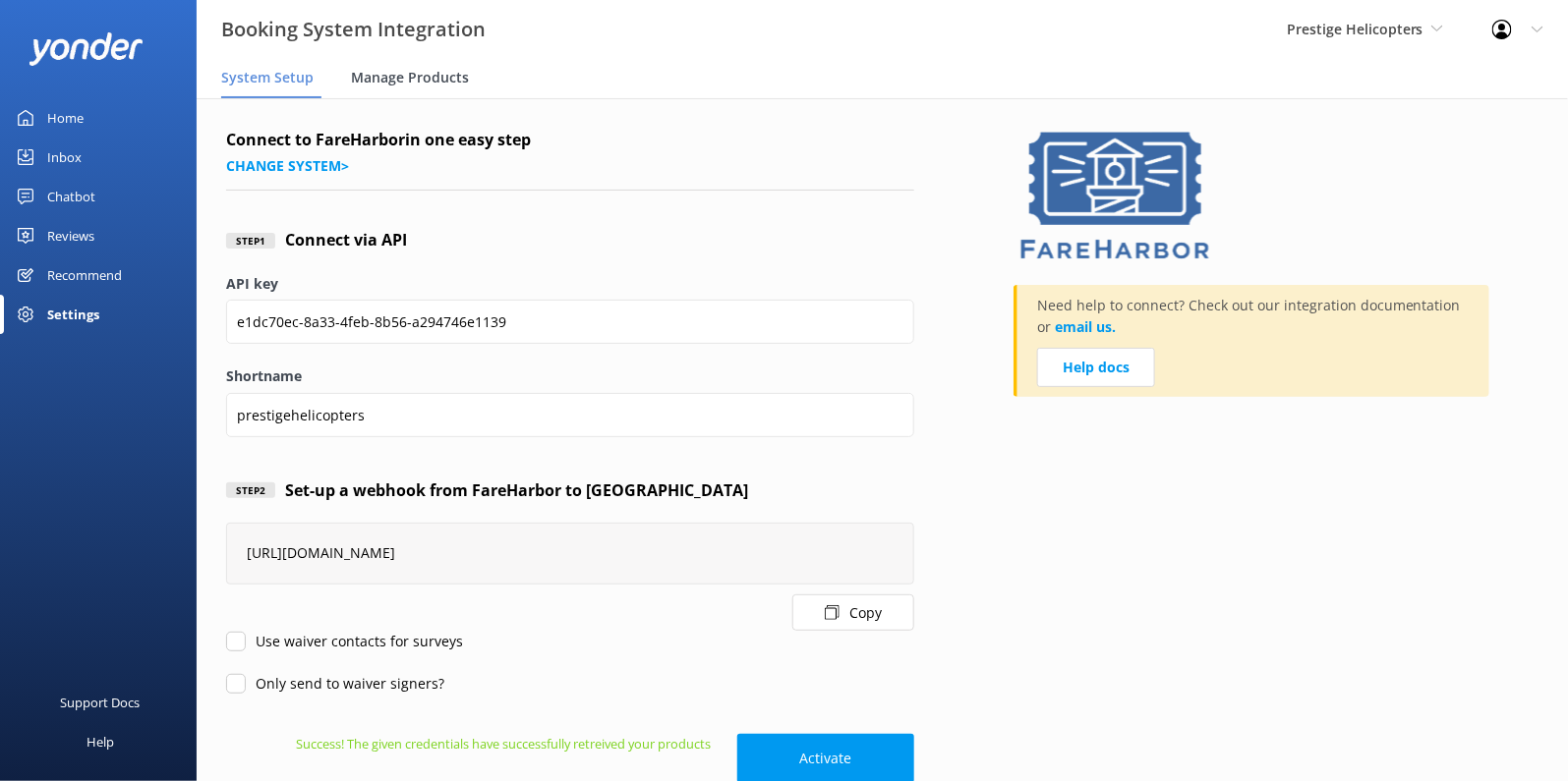
click at [415, 85] on span "Manage Products" at bounding box center [410, 78] width 118 height 20
